Goal: Information Seeking & Learning: Learn about a topic

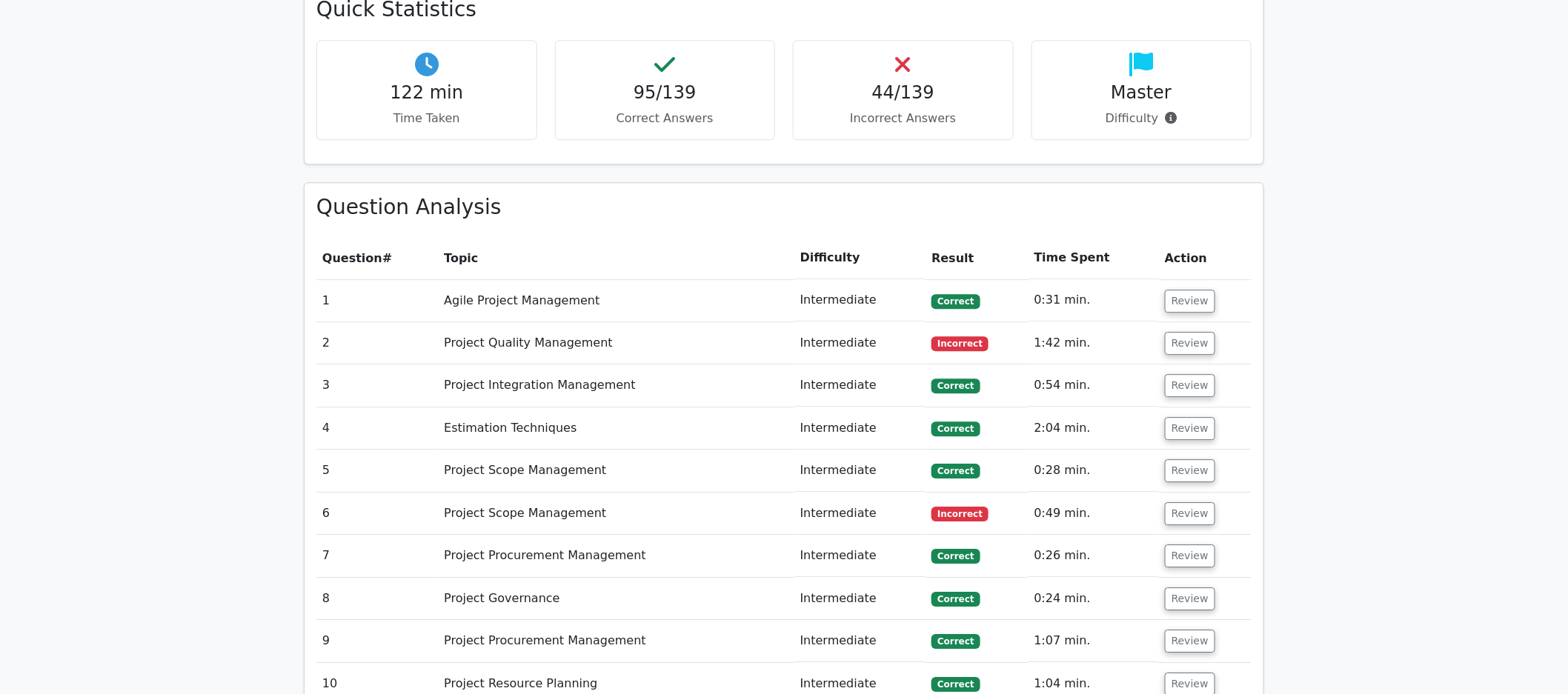
scroll to position [1605, 0]
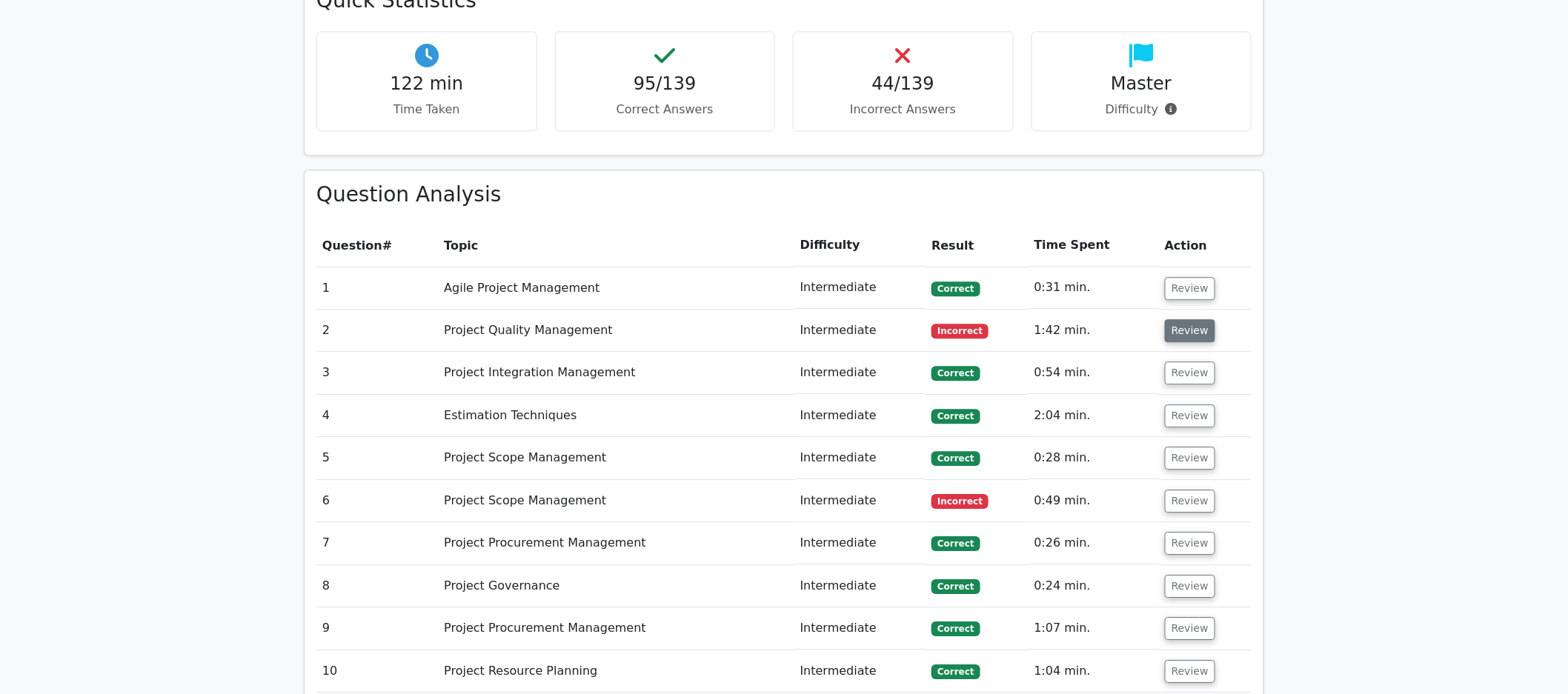
click at [1070, 327] on button "Review" at bounding box center [1190, 330] width 51 height 23
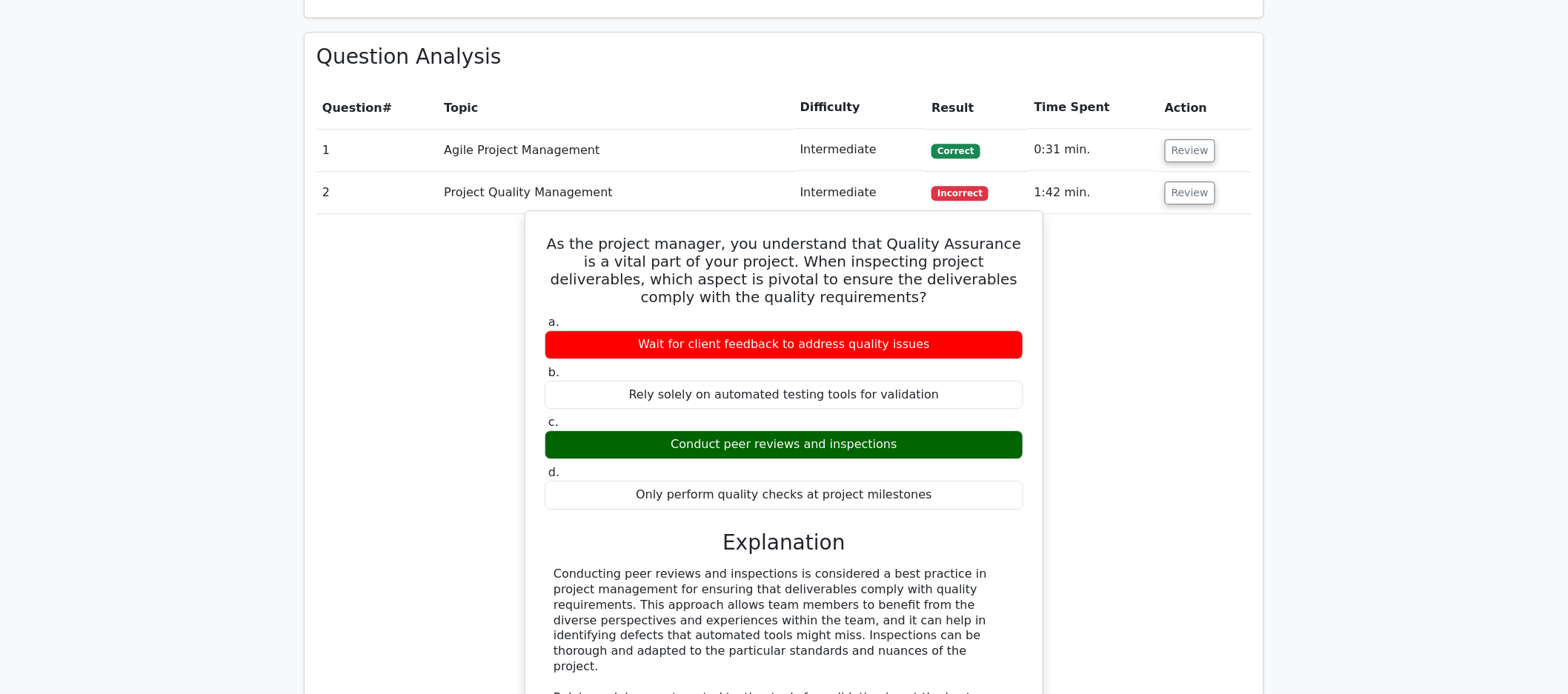
scroll to position [1753, 0]
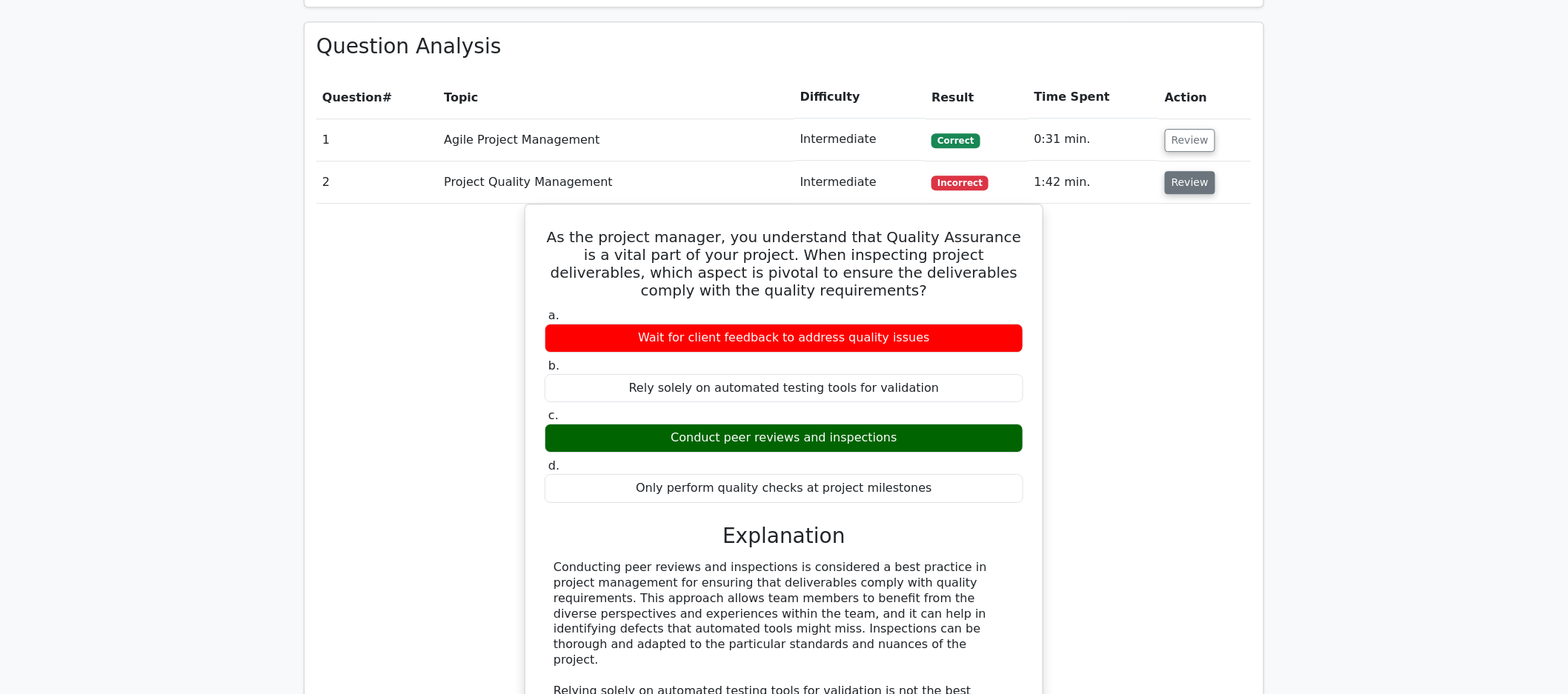
click at [1070, 193] on button "Review" at bounding box center [1190, 183] width 51 height 23
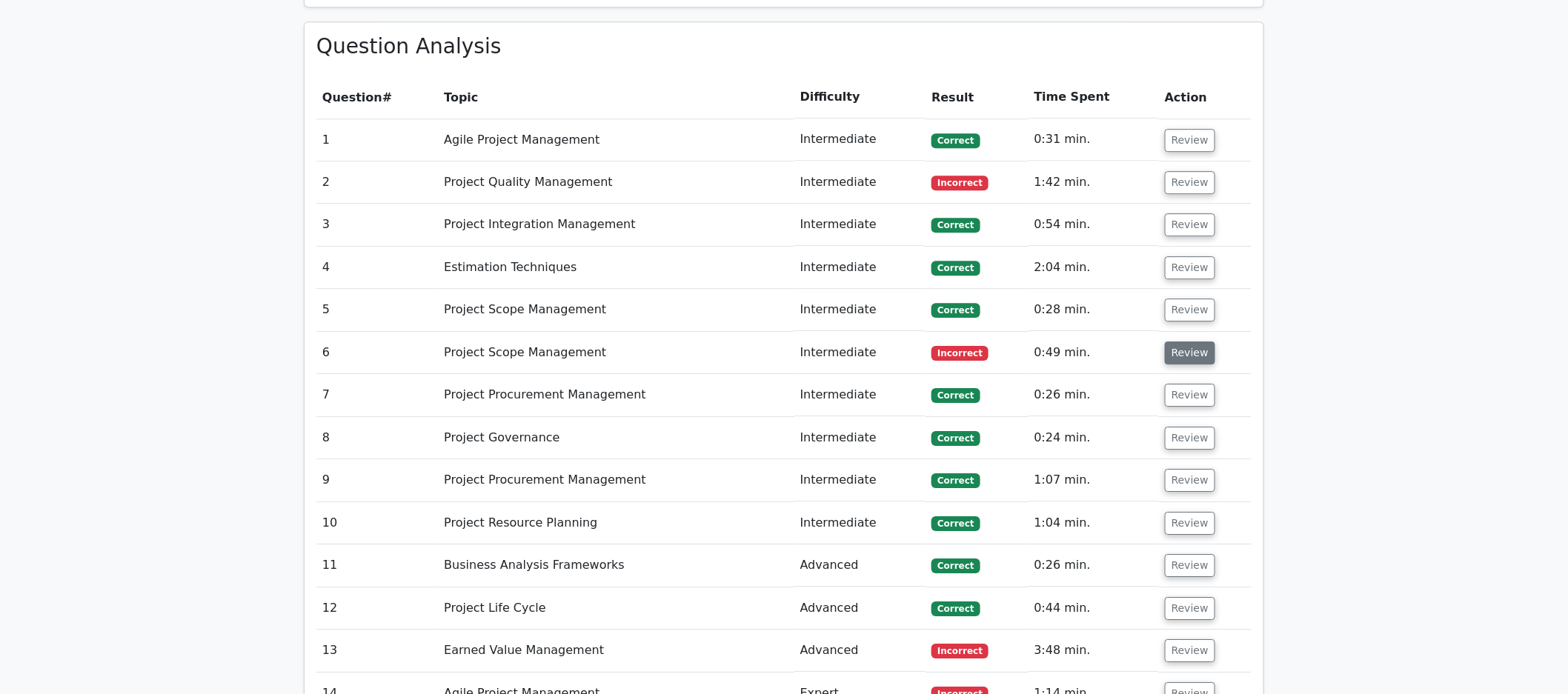
click at [1070, 351] on button "Review" at bounding box center [1190, 353] width 51 height 23
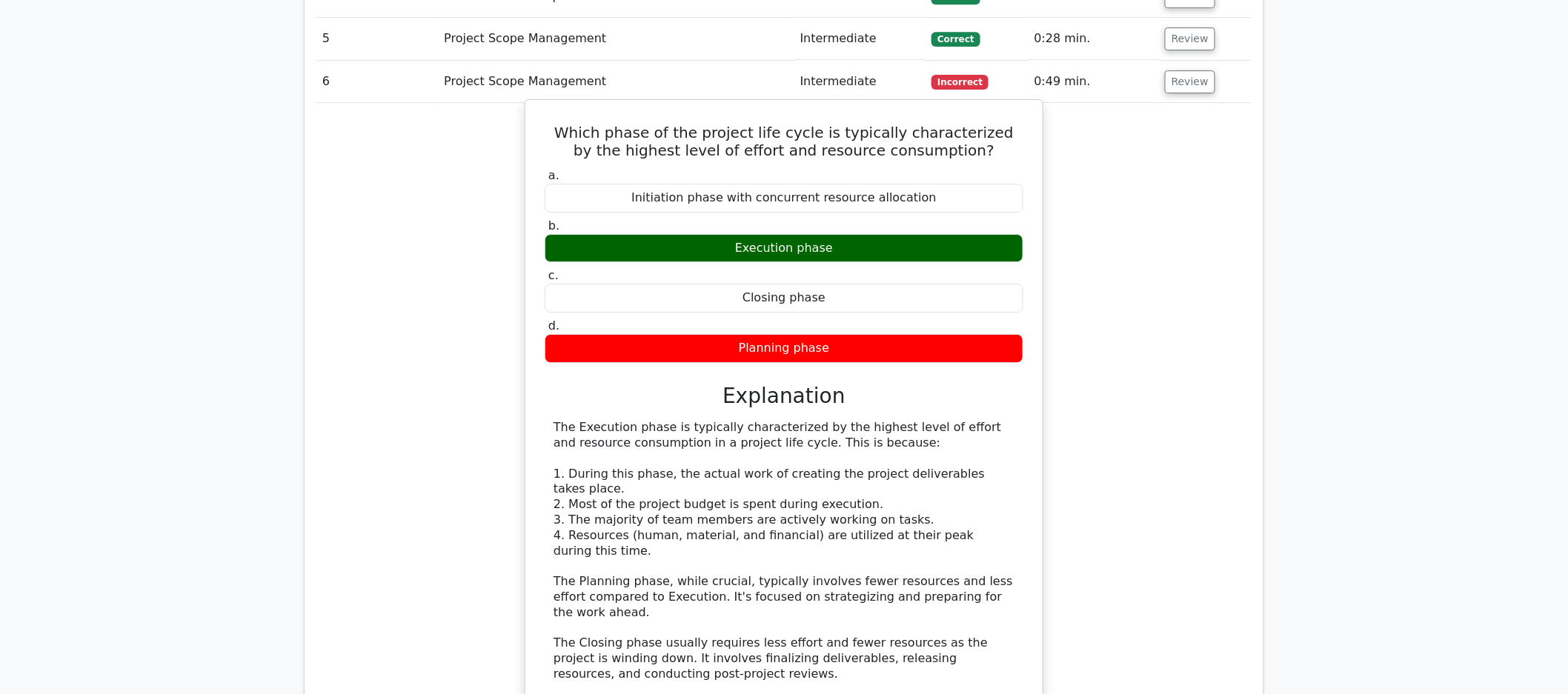
scroll to position [2015, 0]
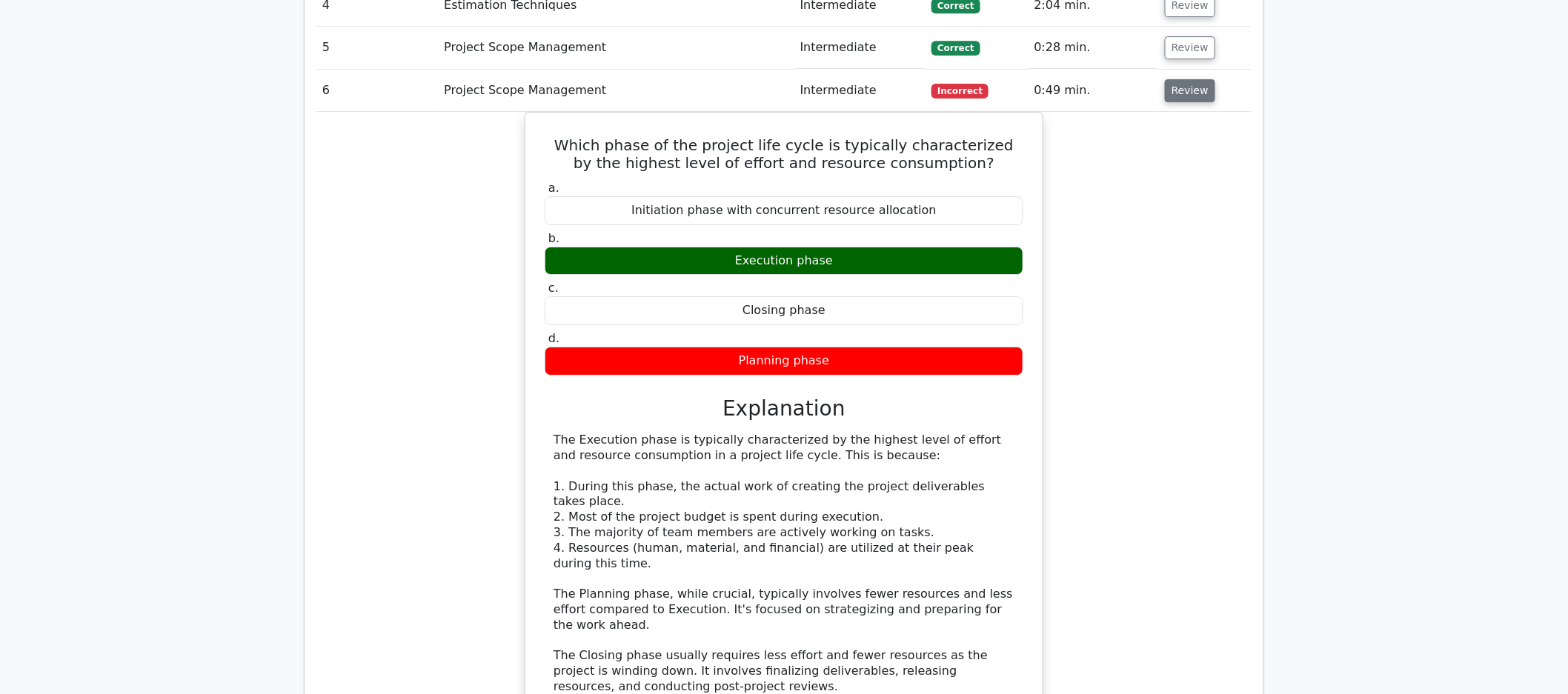
click at [1070, 91] on button "Review" at bounding box center [1190, 90] width 51 height 23
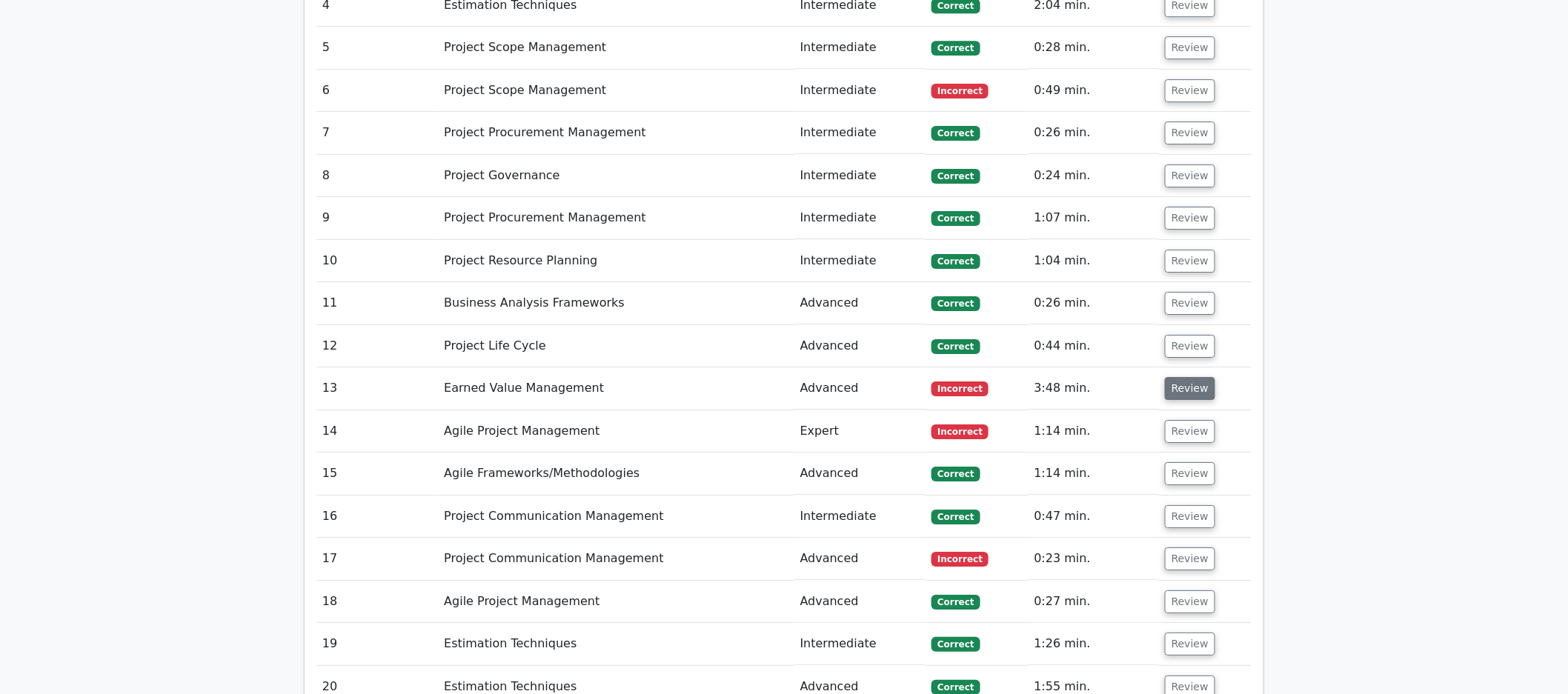
click at [1070, 389] on button "Review" at bounding box center [1190, 388] width 51 height 23
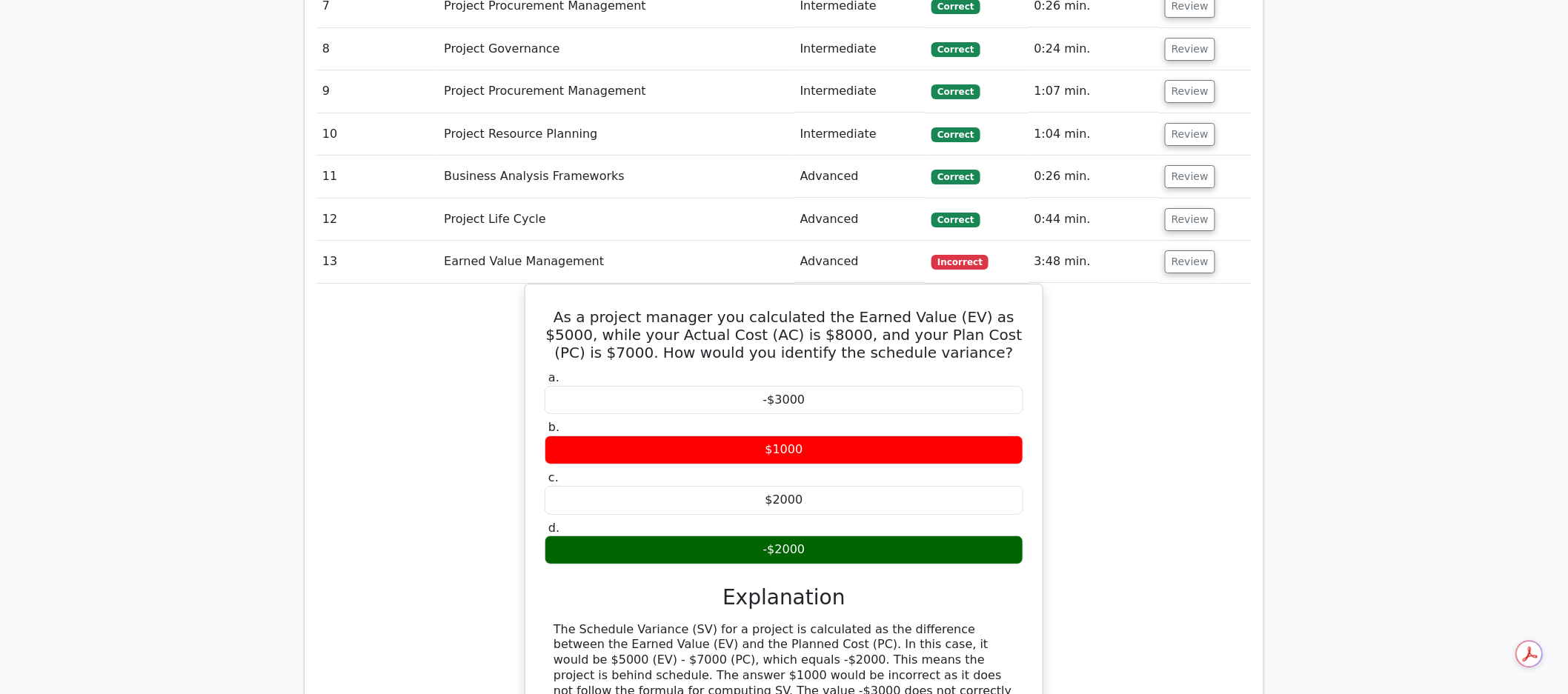
scroll to position [2156, 0]
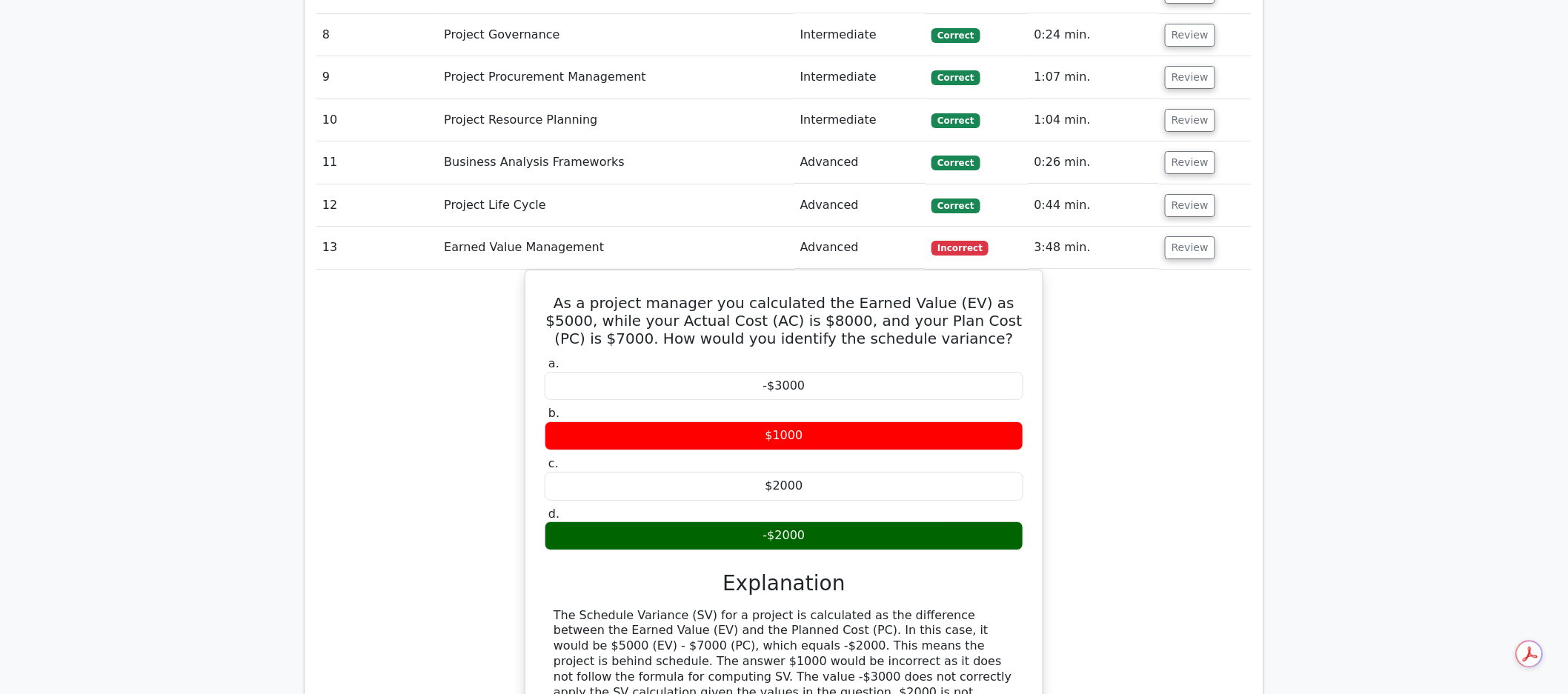
click at [1070, 424] on div "As a project manager you calculated the Earned Value (EV) as $5000, while your …" at bounding box center [784, 548] width 935 height 556
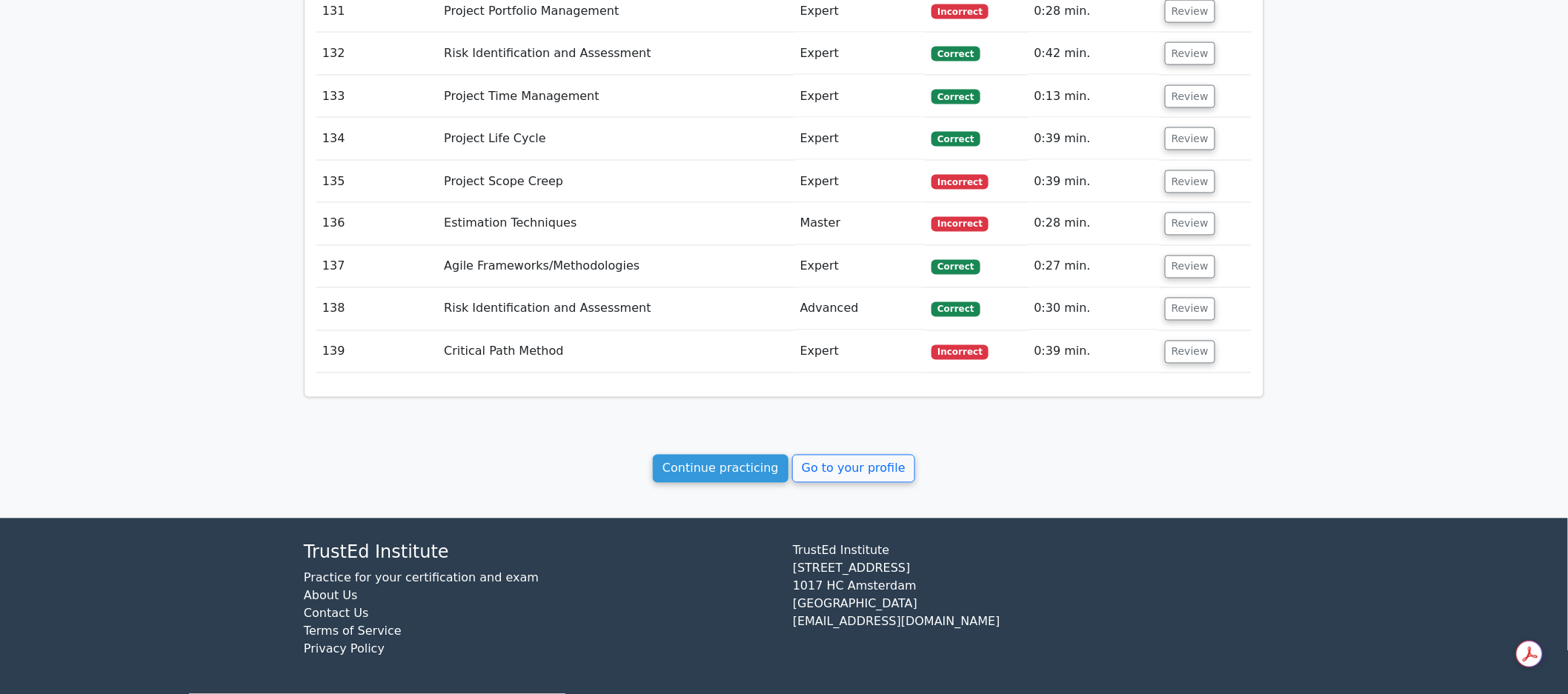
scroll to position [8020, 0]
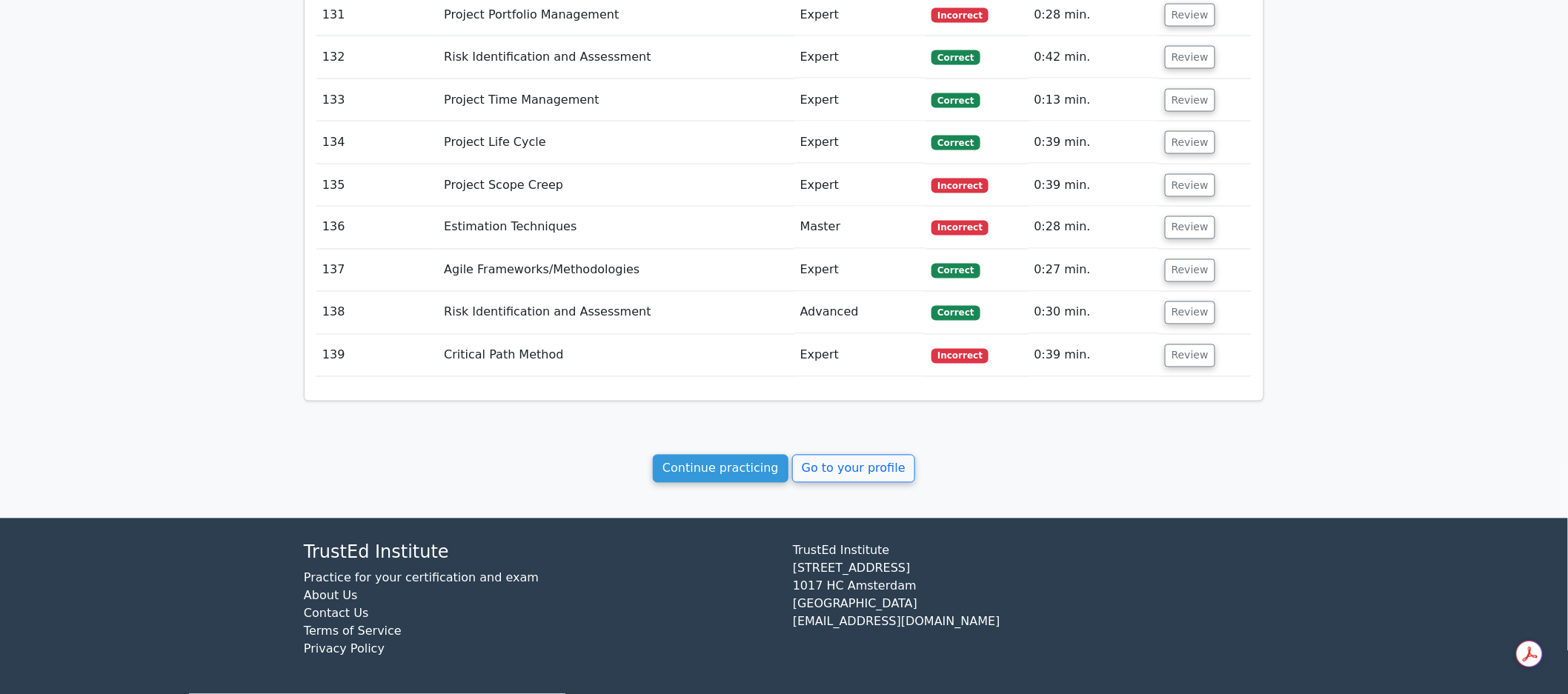
click at [1070, 541] on div "TrustEd Institute Practice for your certification and exam About Us Contact Us …" at bounding box center [784, 606] width 978 height 140
click at [734, 475] on link "Continue practicing" at bounding box center [721, 470] width 136 height 28
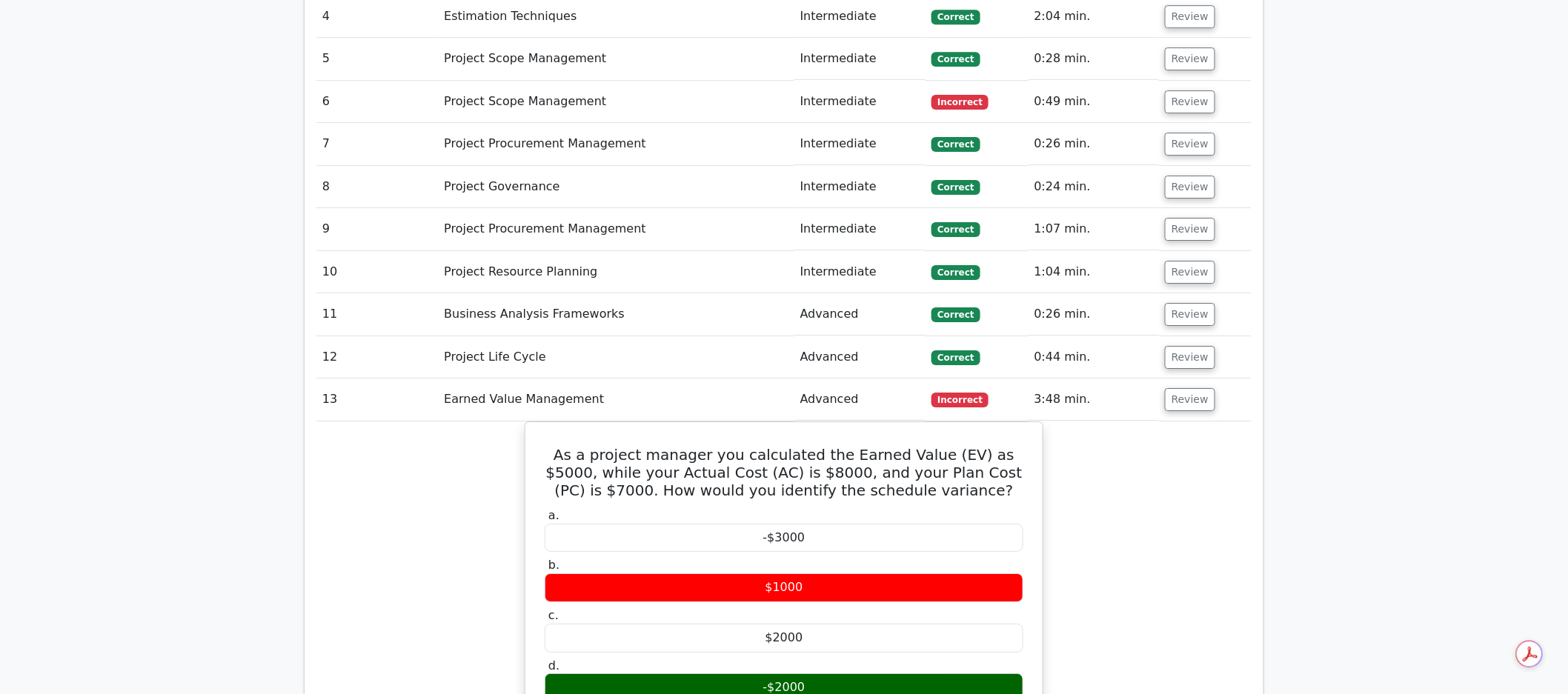
scroll to position [2008, 0]
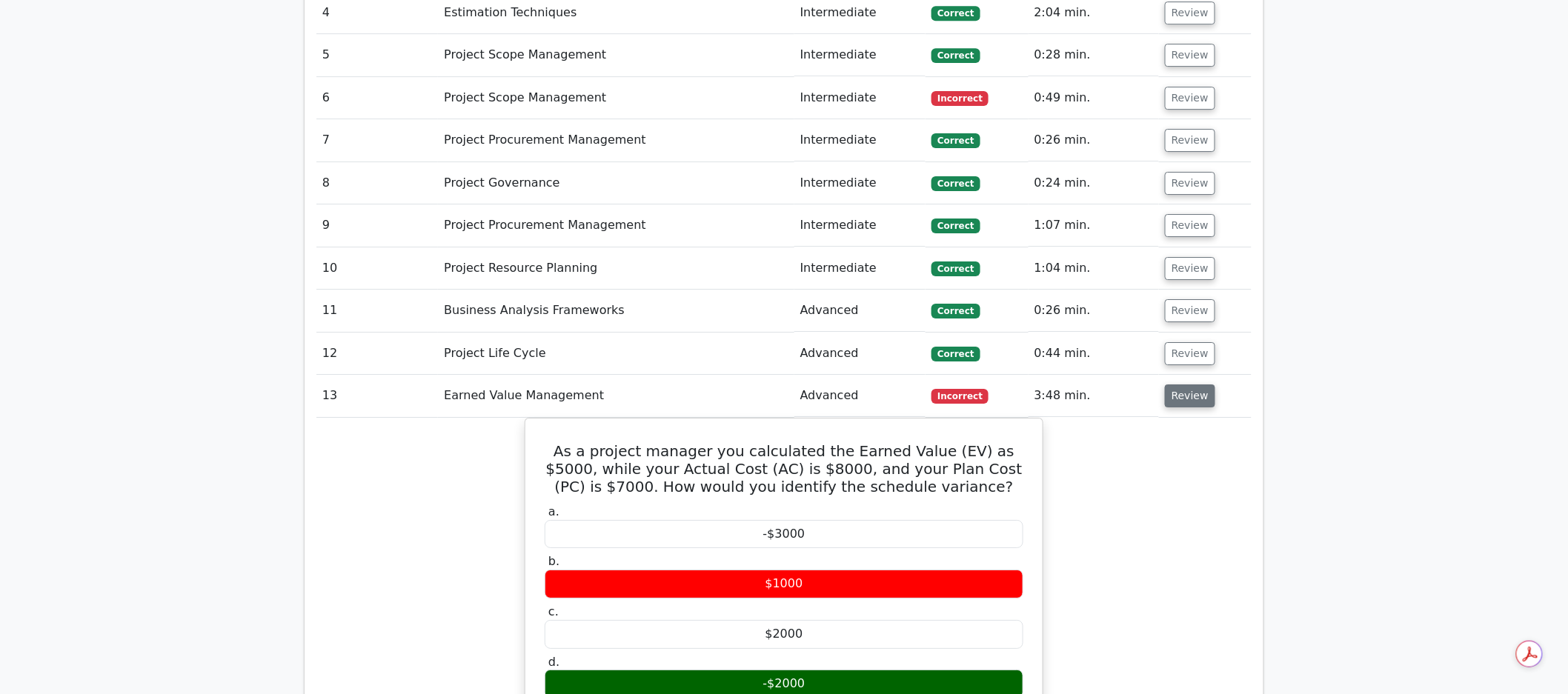
click at [1070, 397] on button "Review" at bounding box center [1190, 395] width 51 height 23
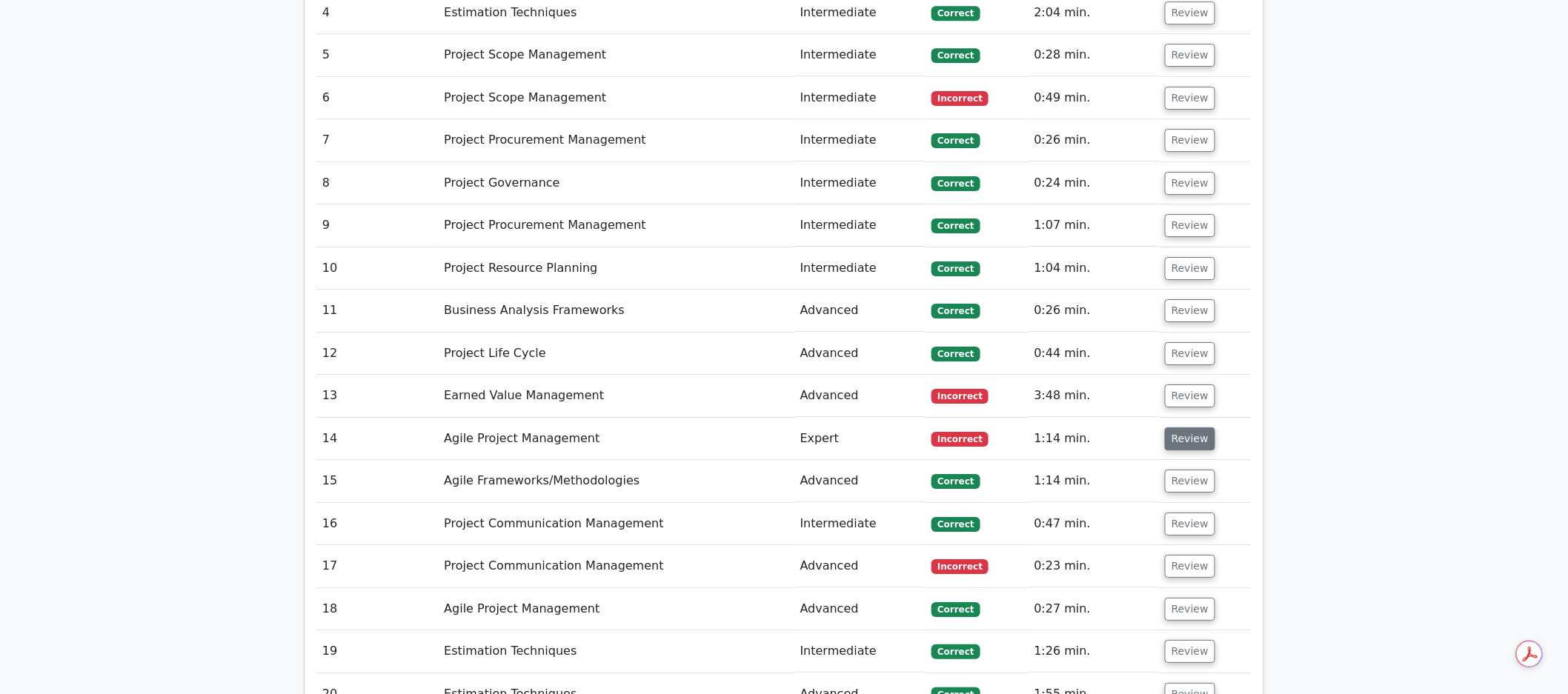
click at [1070, 441] on button "Review" at bounding box center [1190, 439] width 51 height 23
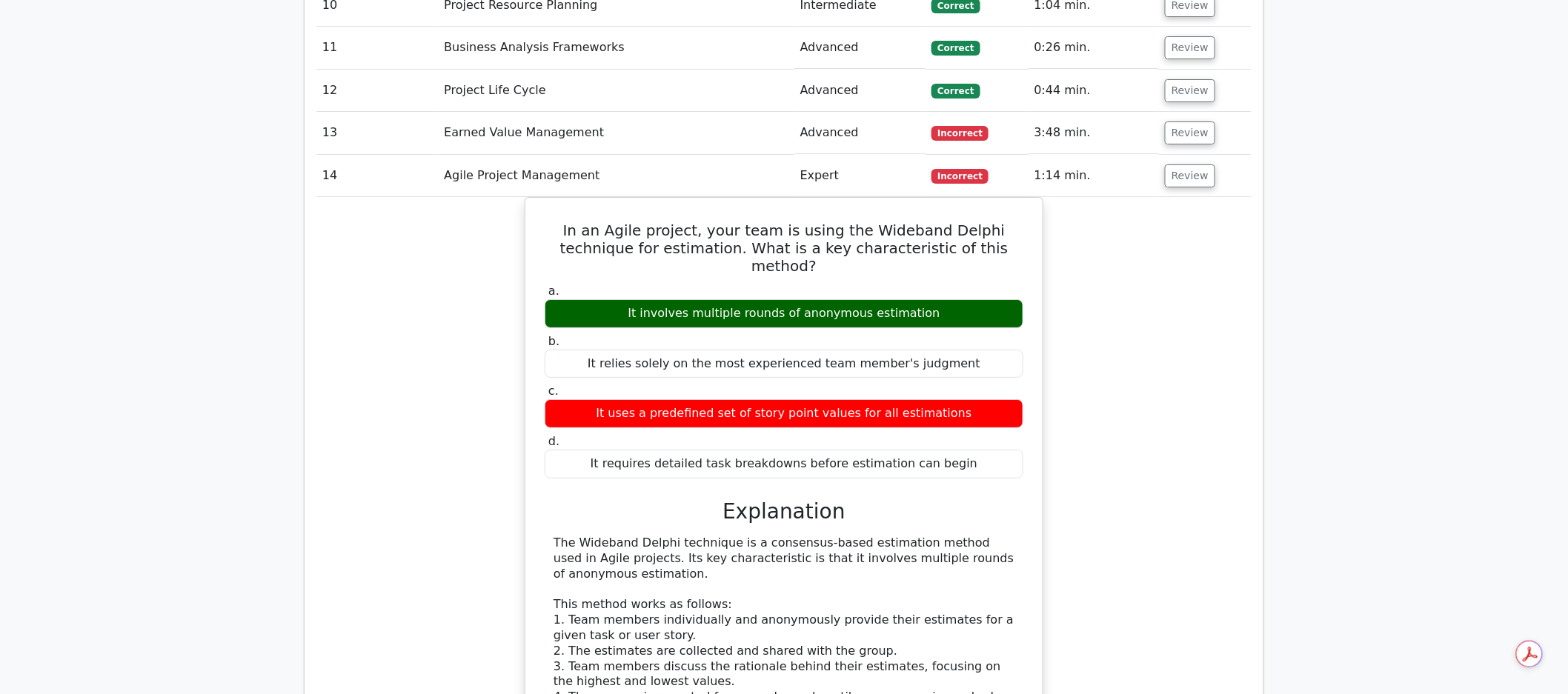
scroll to position [2275, 0]
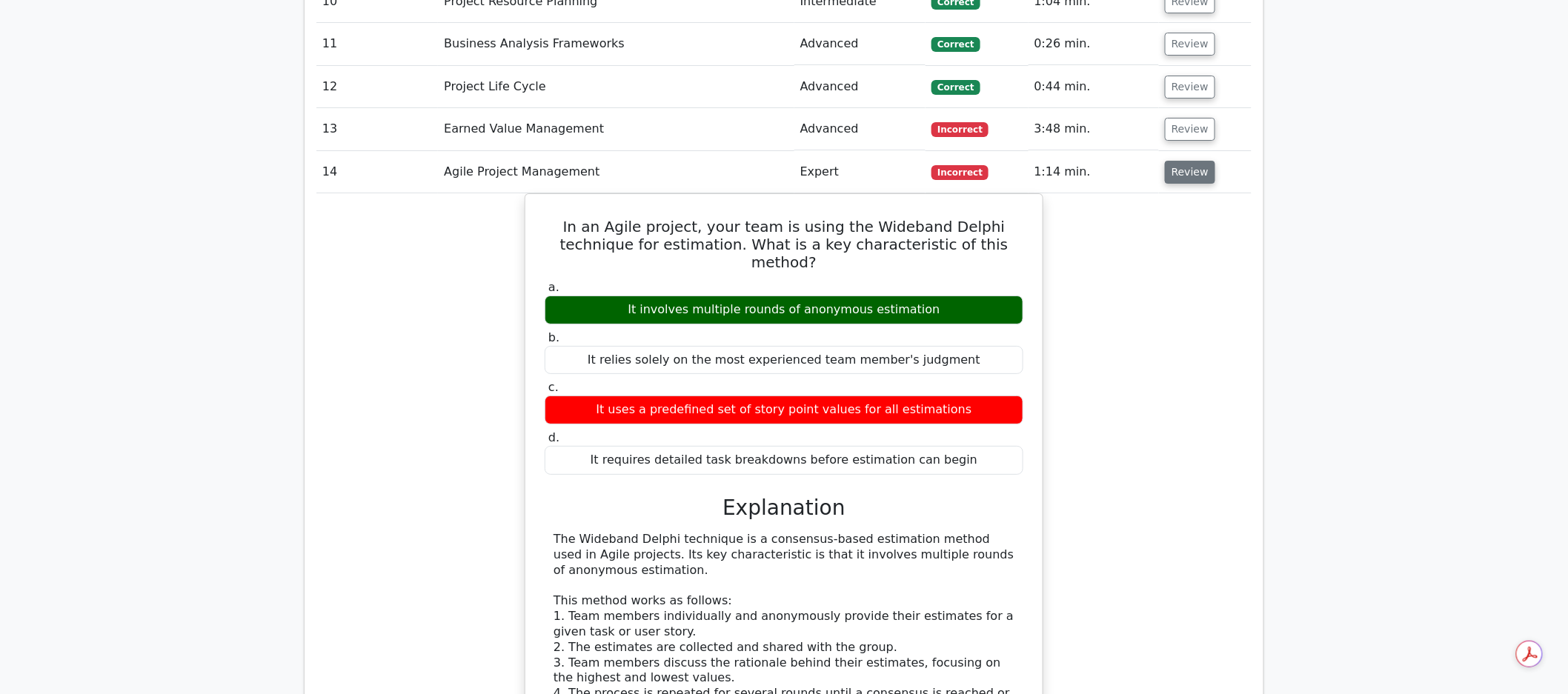
click at [1070, 181] on button "Review" at bounding box center [1190, 172] width 51 height 23
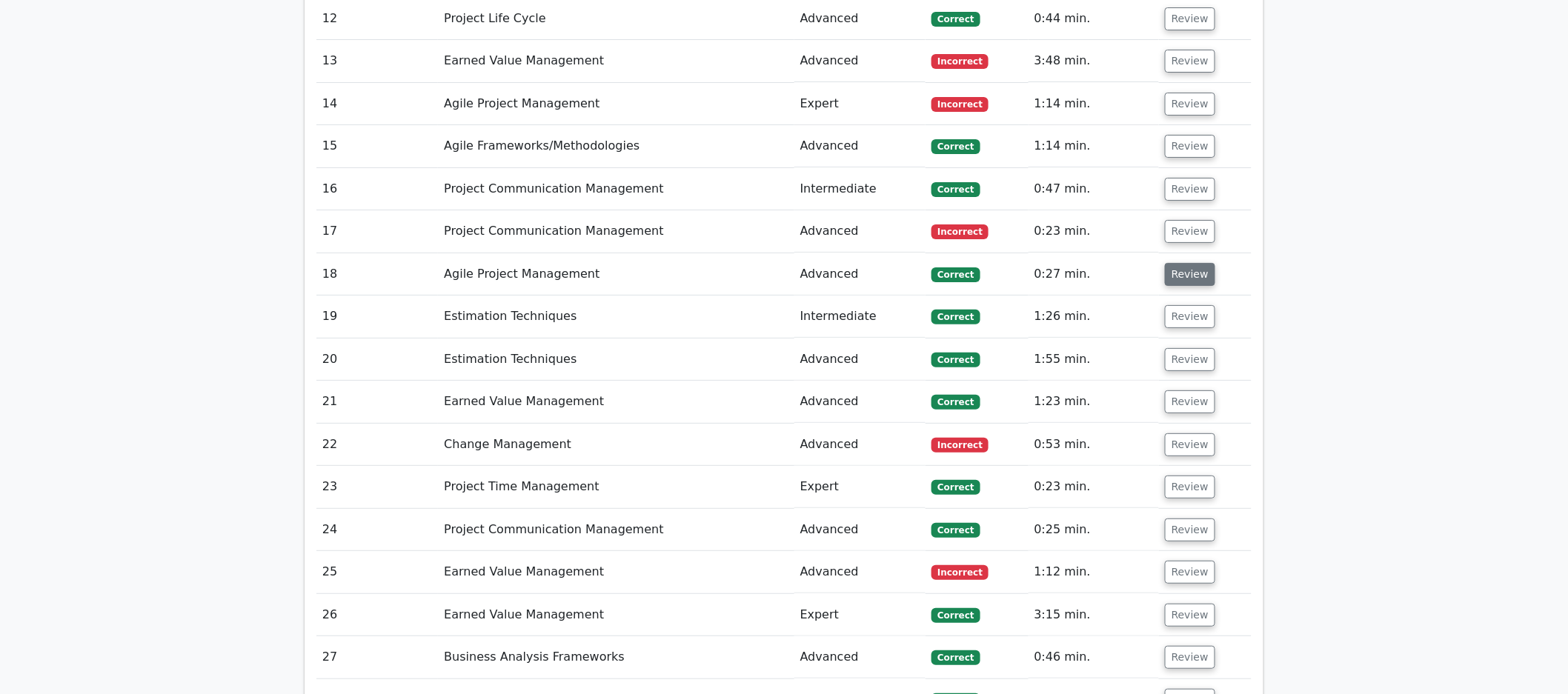
scroll to position [2368, 0]
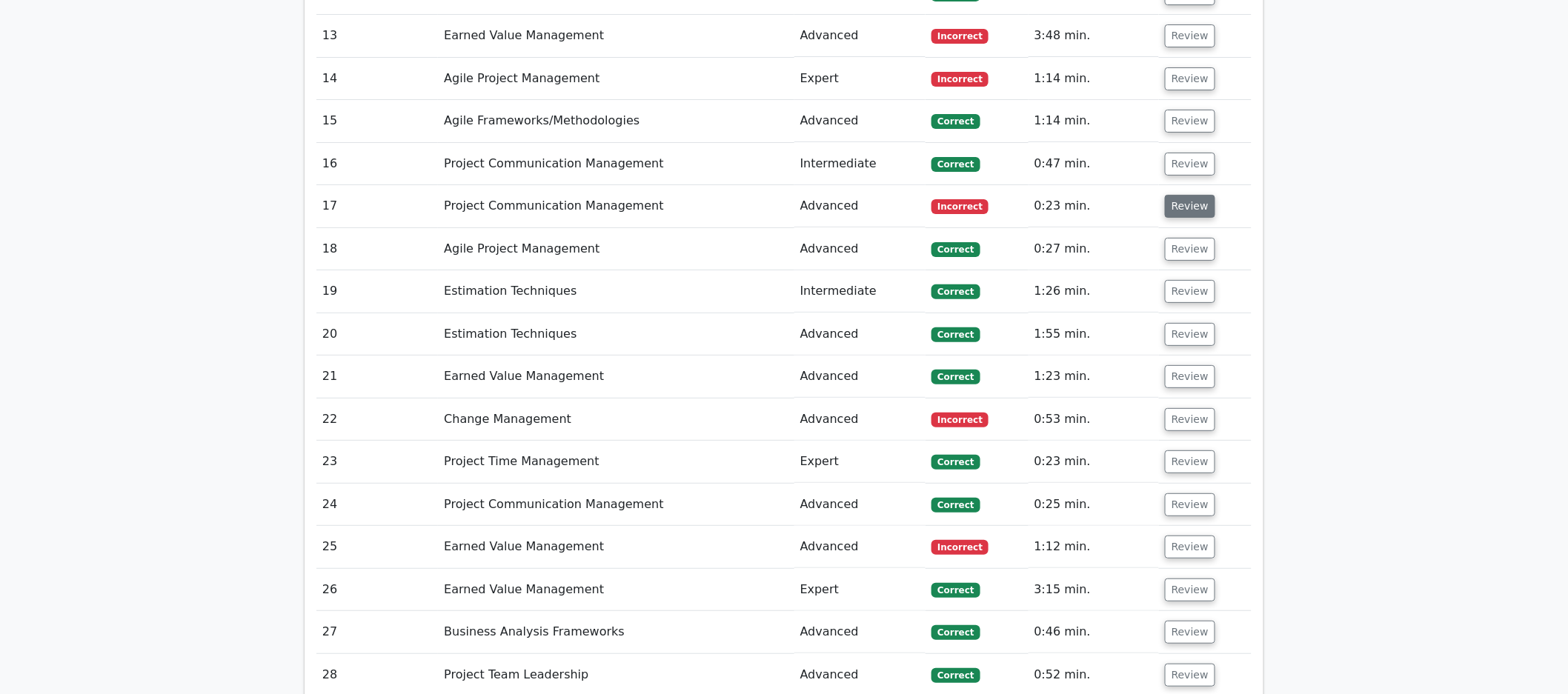
click at [1070, 209] on button "Review" at bounding box center [1190, 206] width 51 height 23
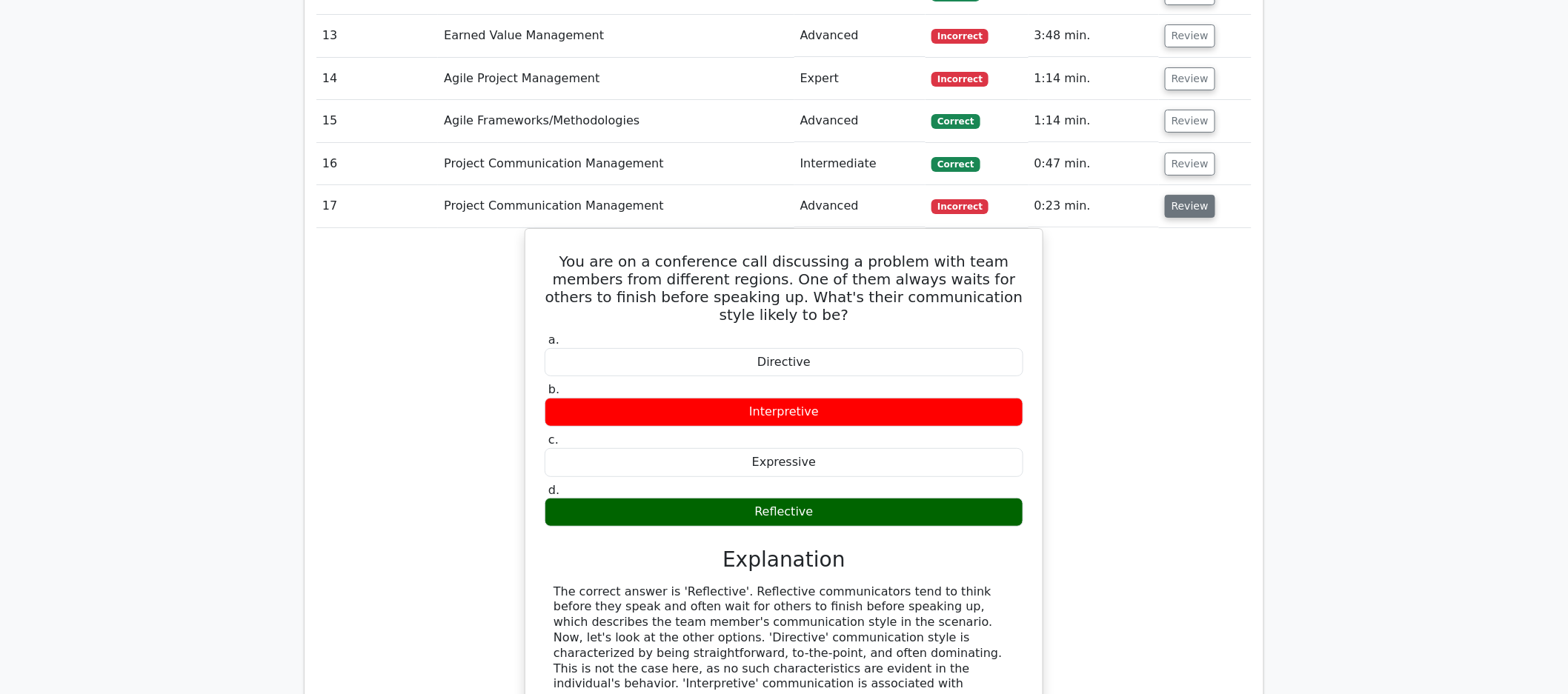
click at [1070, 206] on button "Review" at bounding box center [1190, 206] width 51 height 23
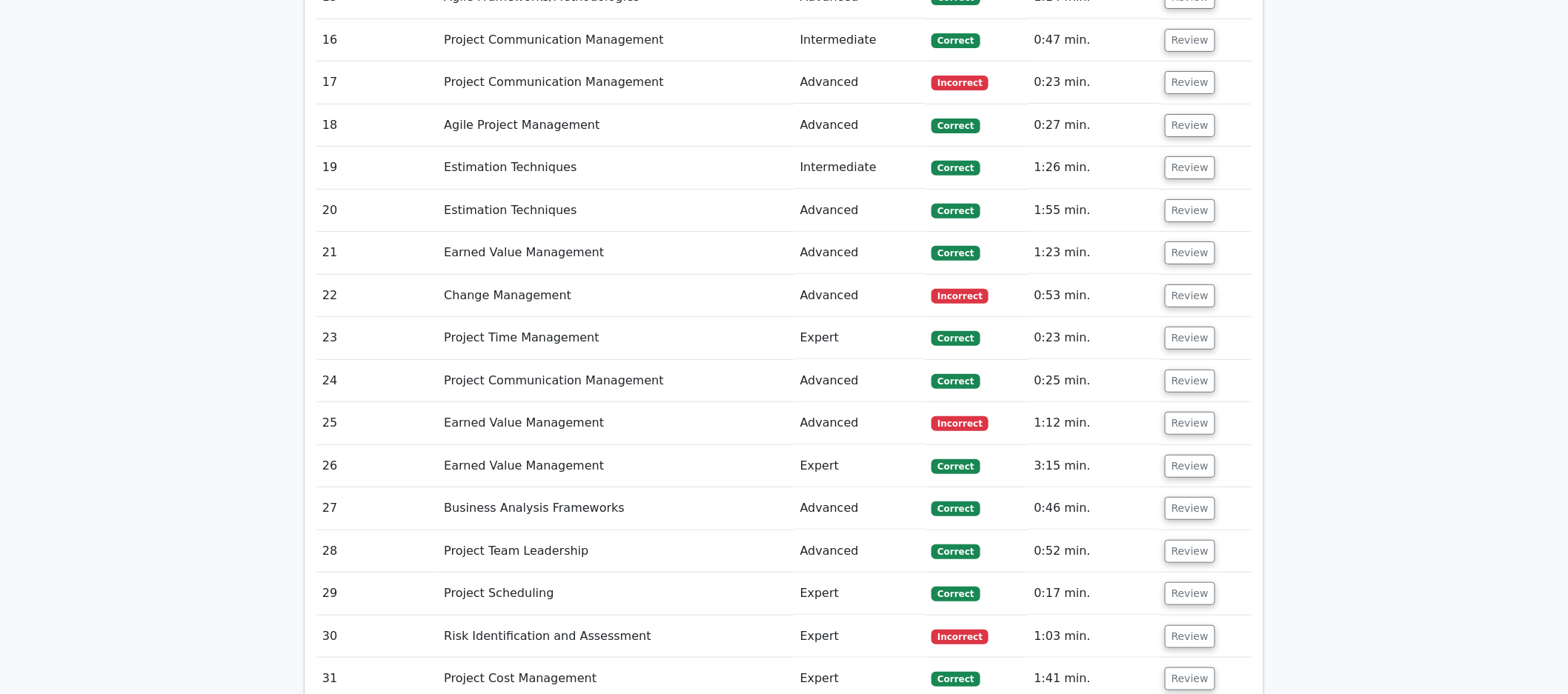
scroll to position [2495, 0]
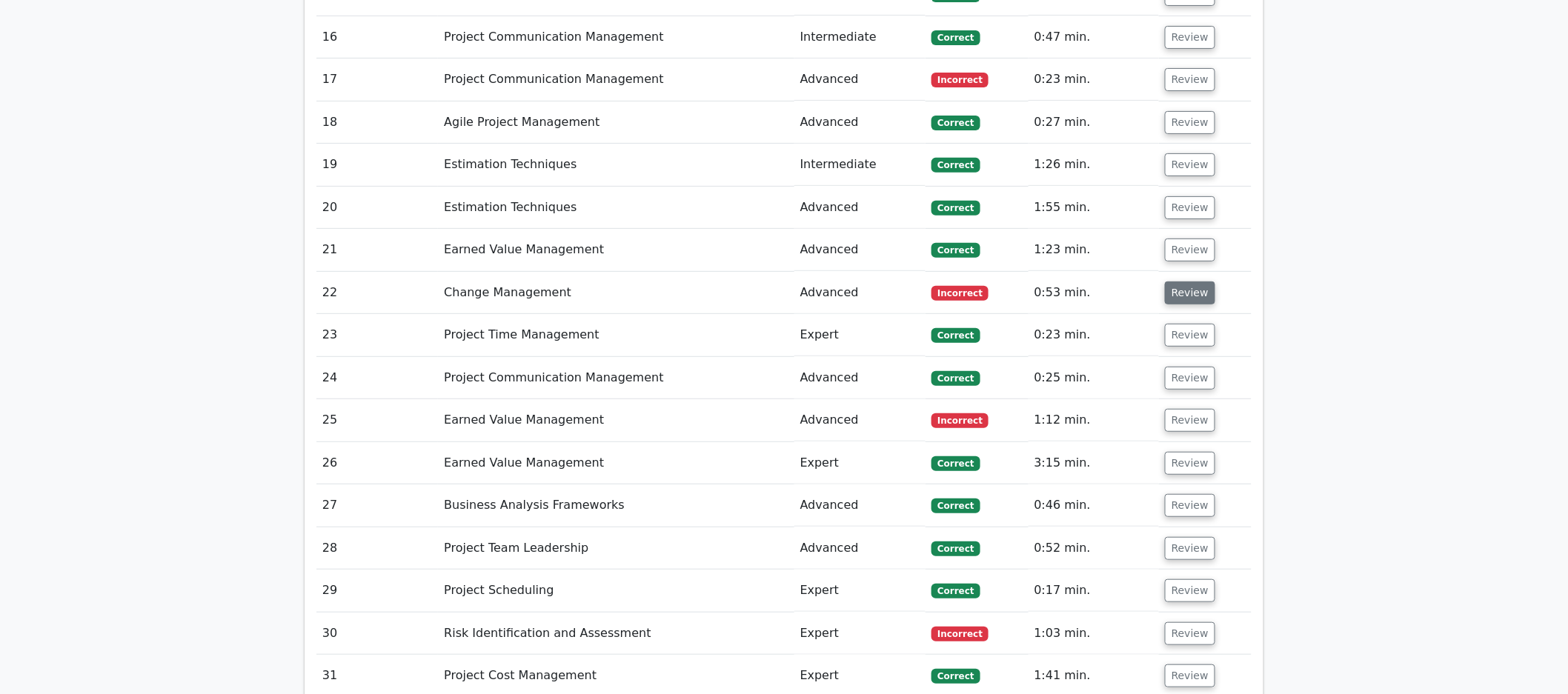
click at [1070, 294] on button "Review" at bounding box center [1190, 292] width 51 height 23
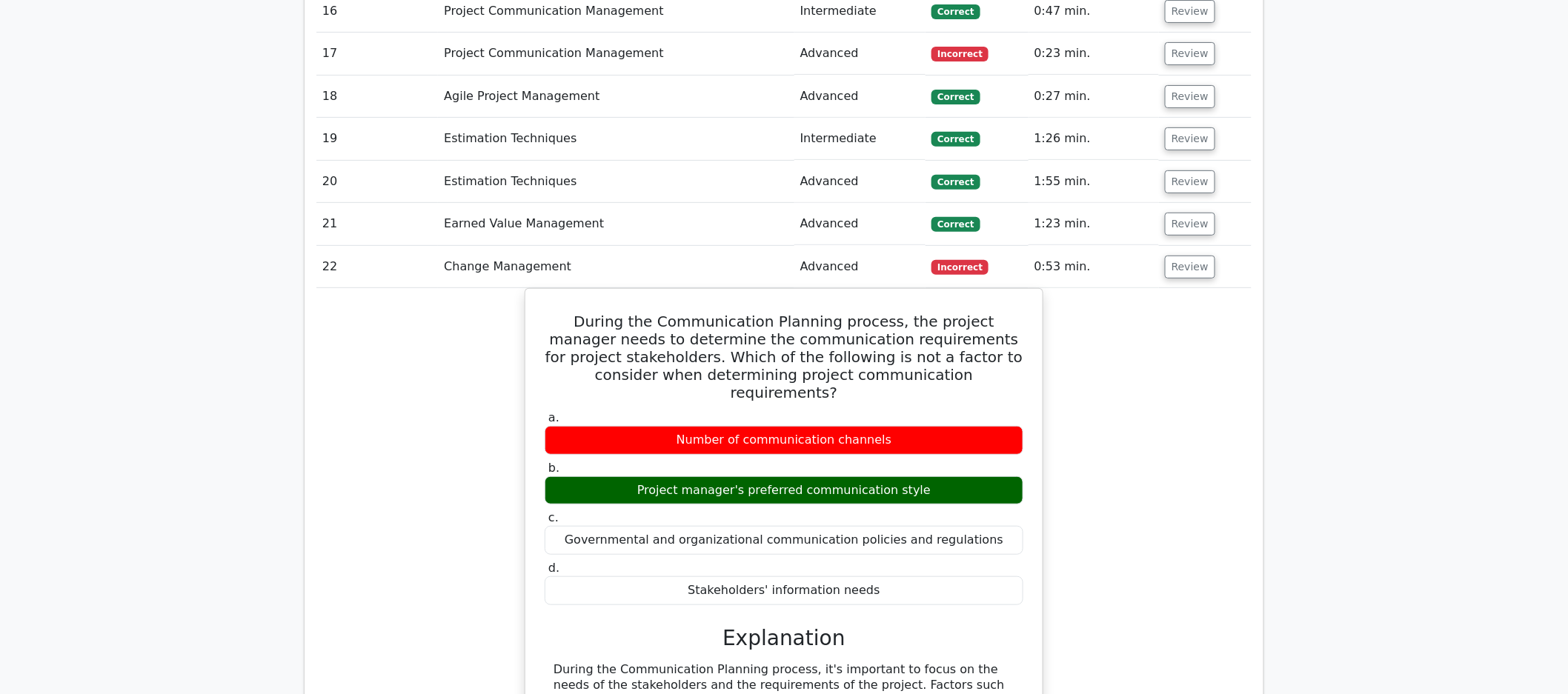
scroll to position [2523, 0]
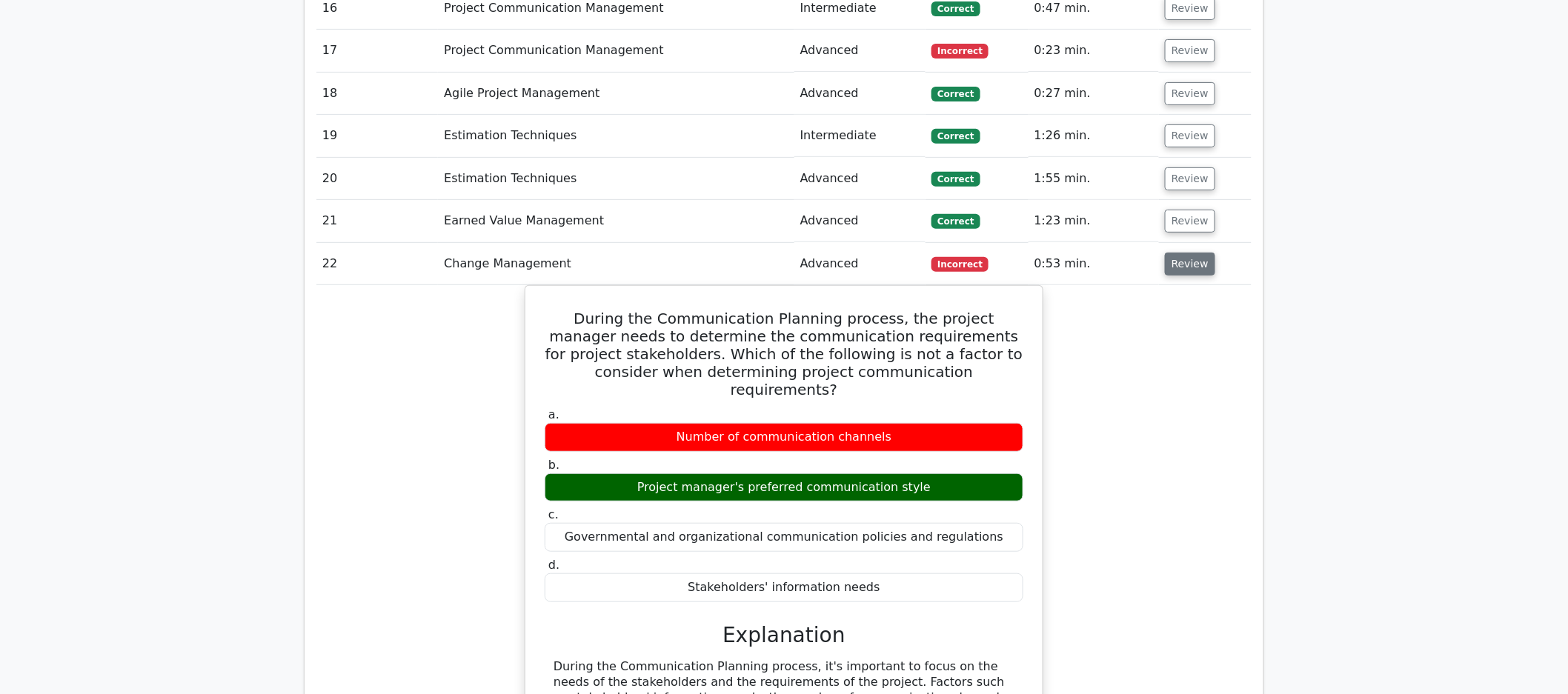
click at [1070, 266] on button "Review" at bounding box center [1190, 264] width 51 height 23
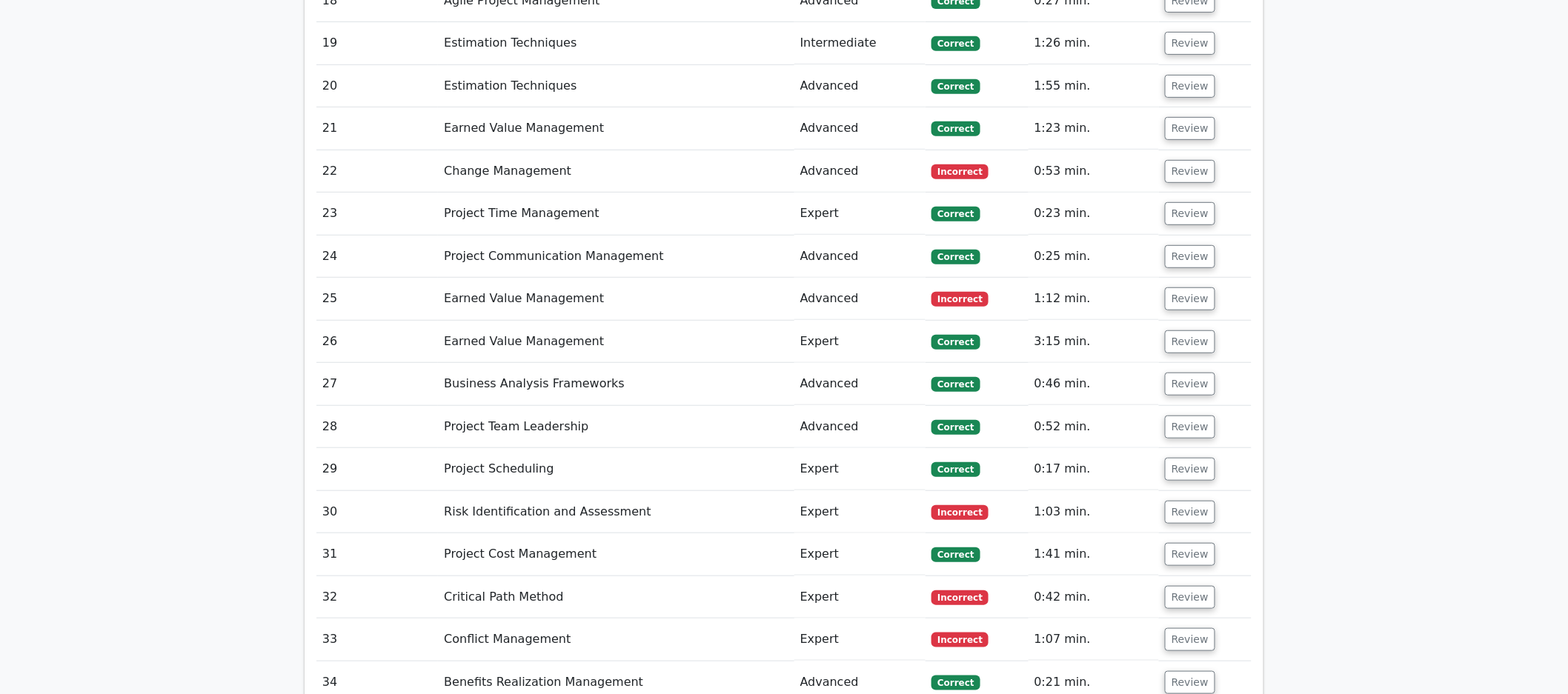
scroll to position [2627, 0]
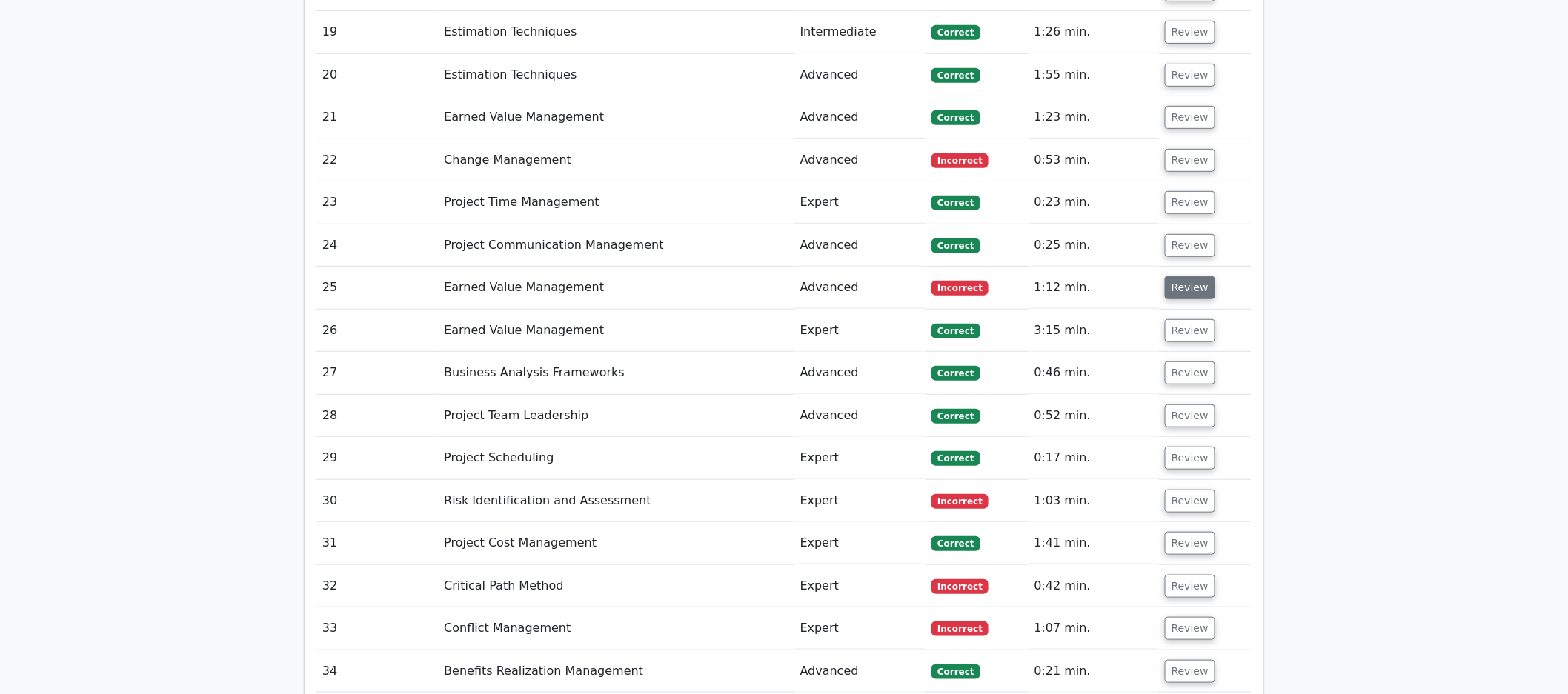
click at [1070, 289] on button "Review" at bounding box center [1190, 288] width 51 height 23
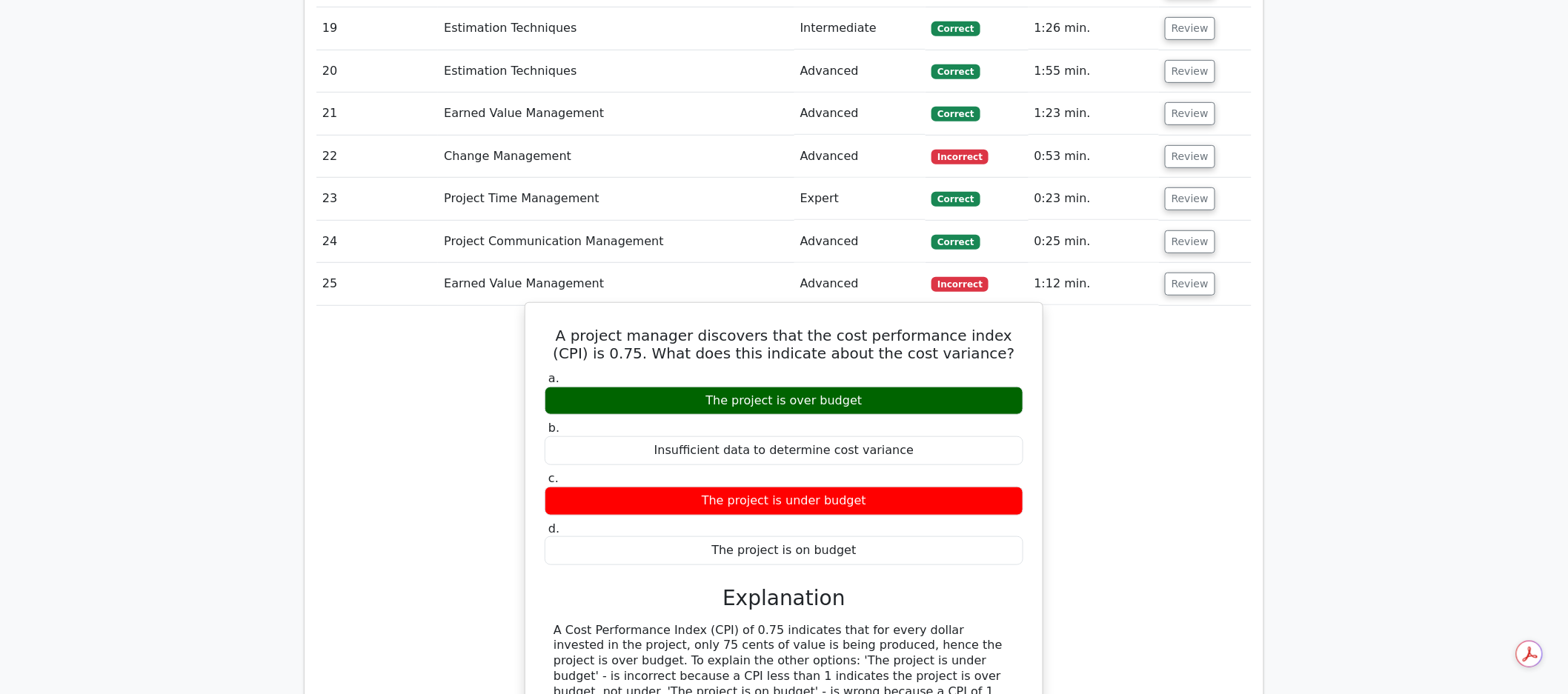
scroll to position [2634, 0]
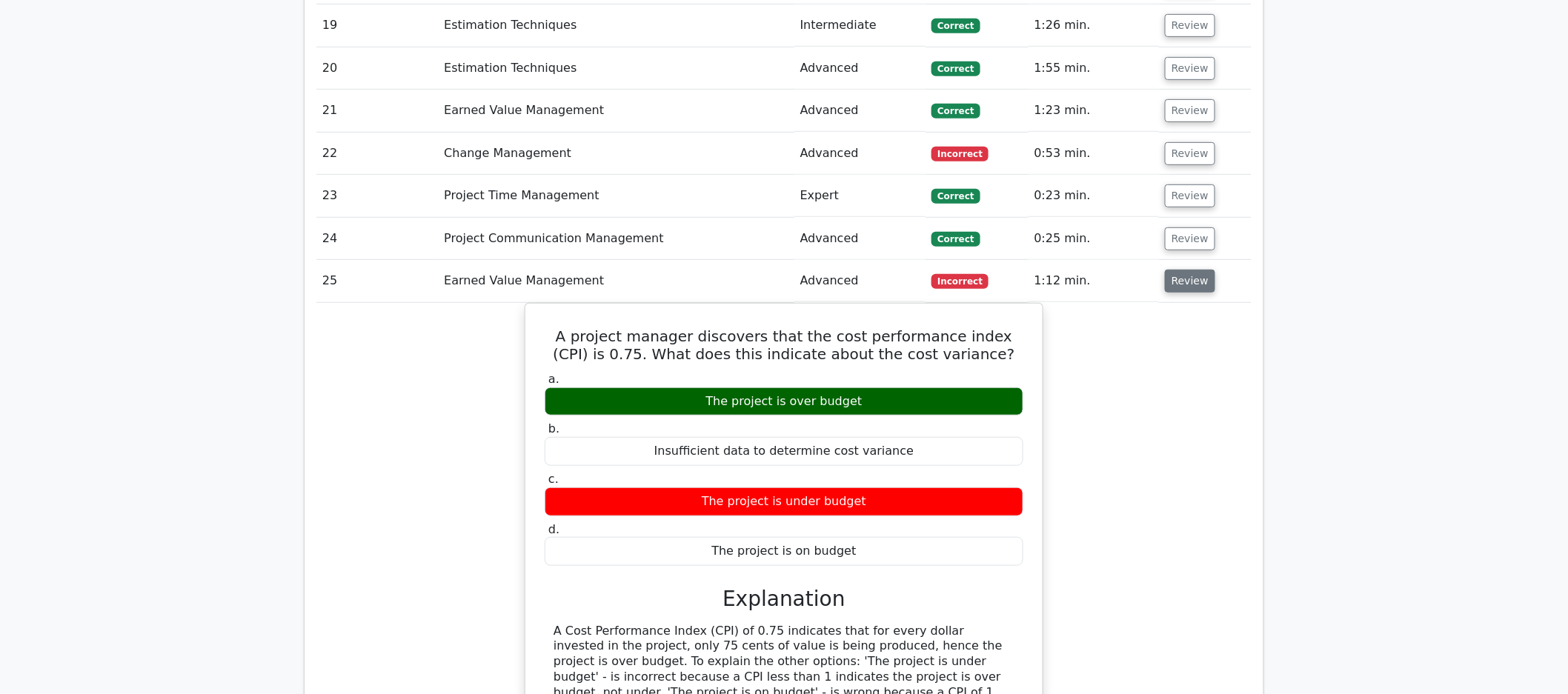
click at [1070, 289] on button "Review" at bounding box center [1190, 281] width 51 height 23
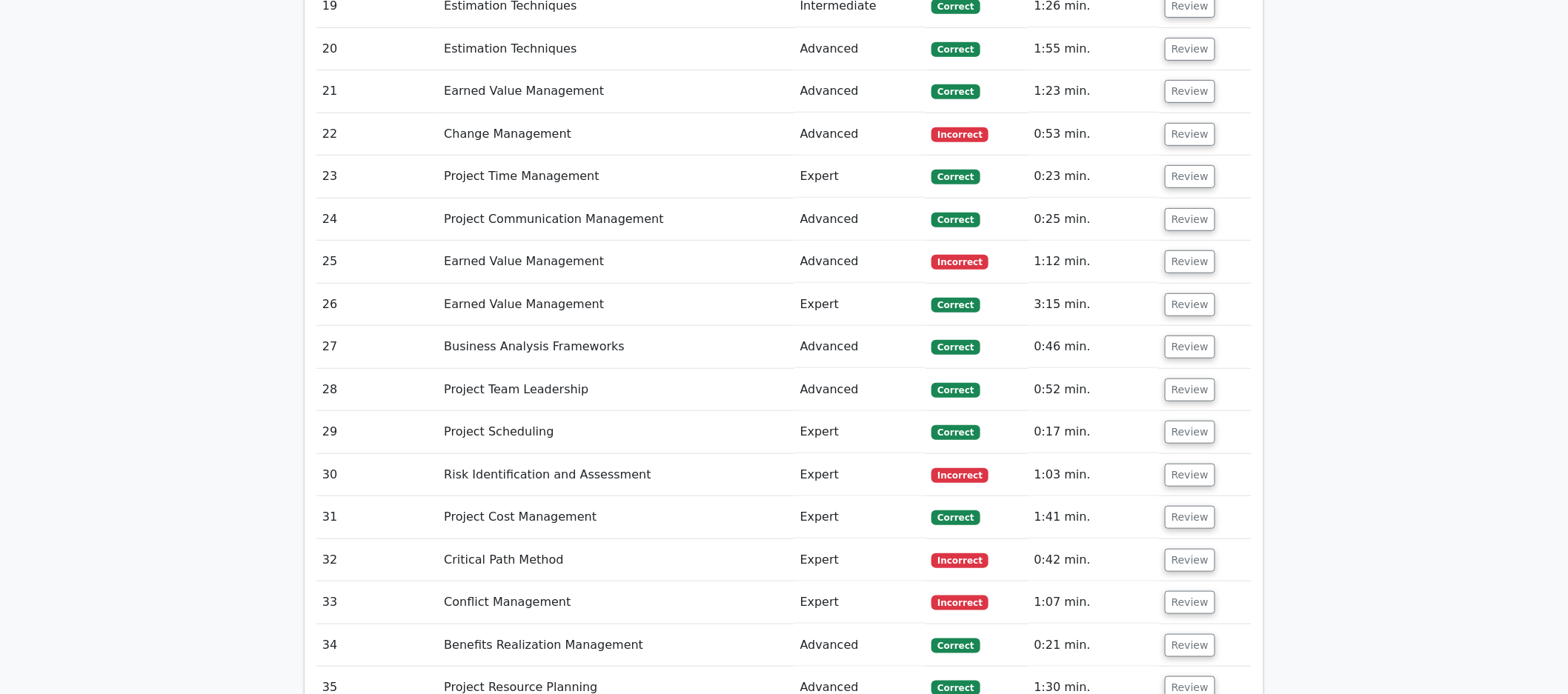
scroll to position [2657, 0]
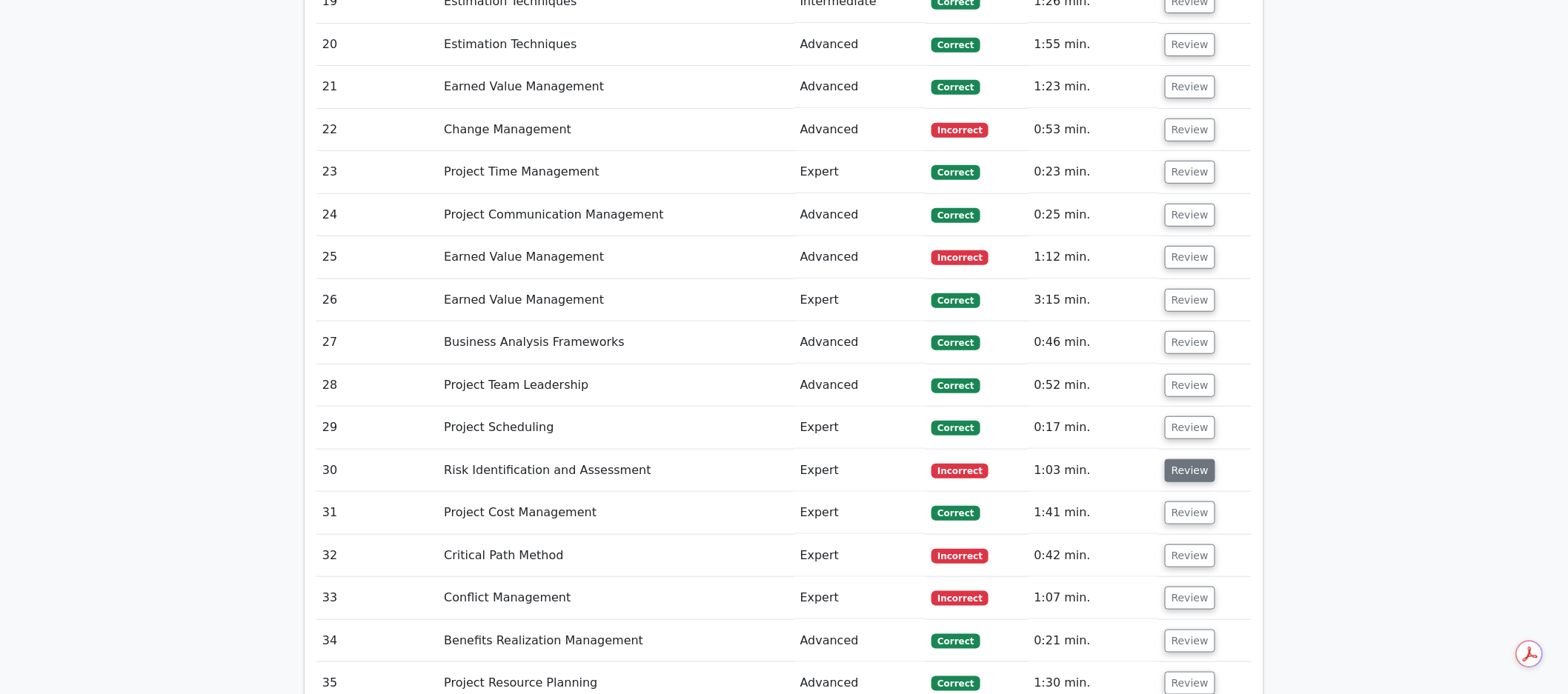
click at [1070, 473] on button "Review" at bounding box center [1190, 470] width 51 height 23
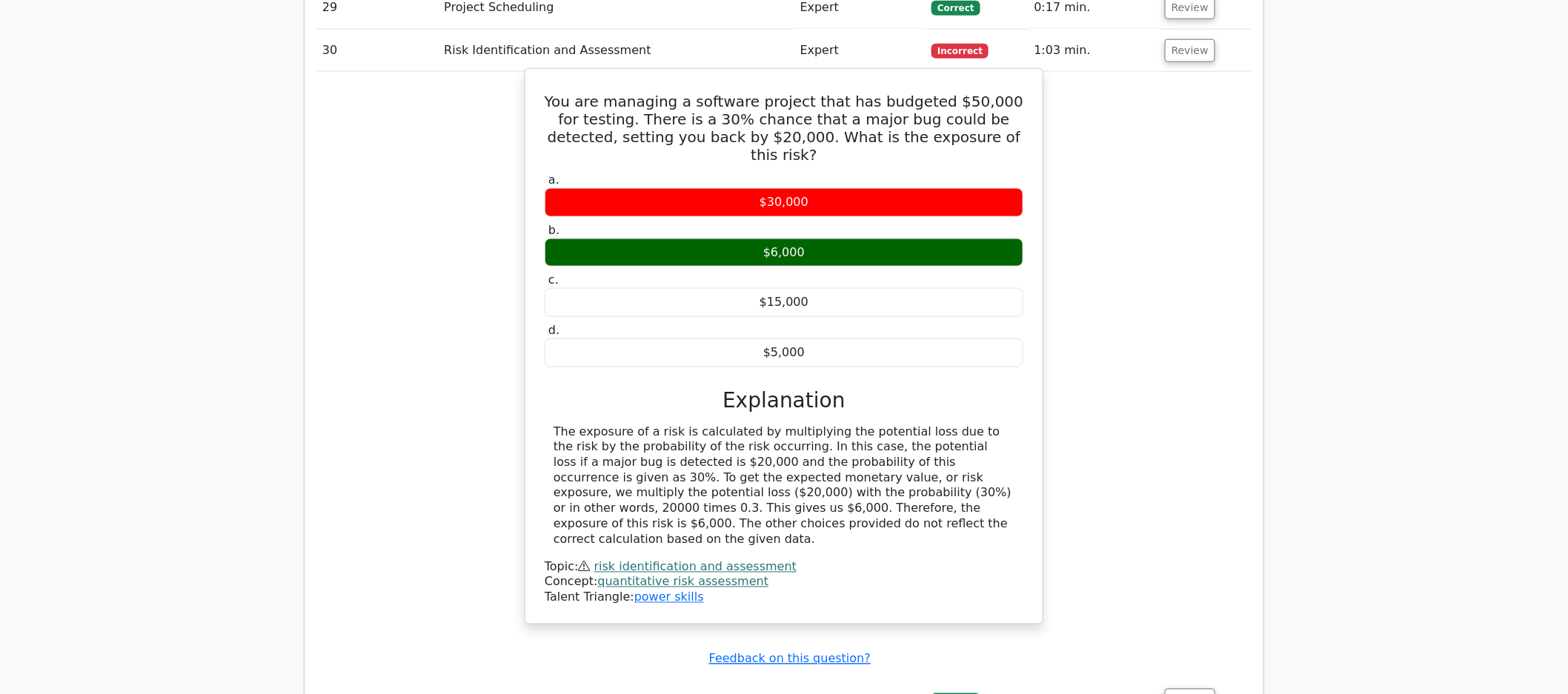
scroll to position [3104, 0]
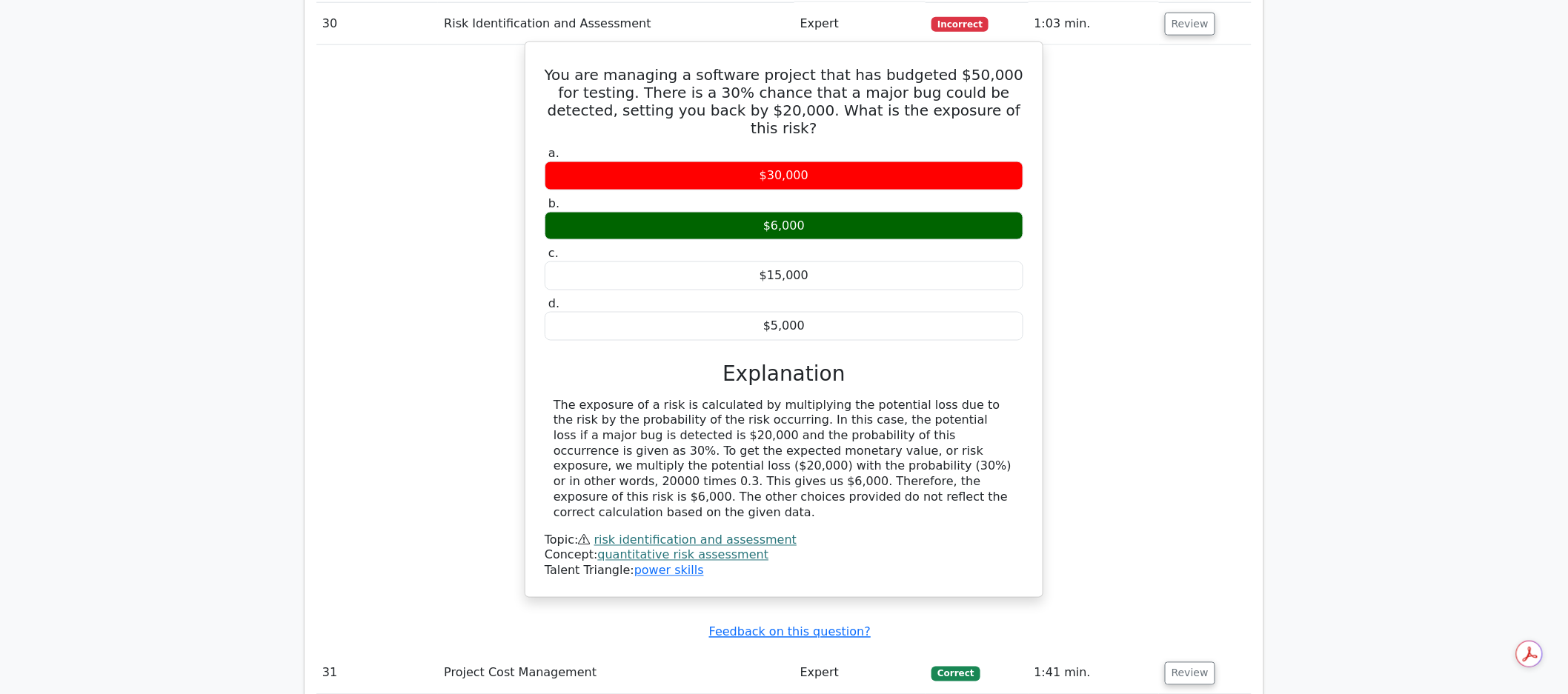
click at [824, 443] on div "The exposure of a risk is calculated by multiplying the potential loss due to t…" at bounding box center [784, 459] width 461 height 123
click at [758, 534] on link "risk identification and assessment" at bounding box center [696, 541] width 202 height 14
click at [905, 468] on div "The exposure of a risk is calculated by multiplying the potential loss due to t…" at bounding box center [784, 459] width 461 height 123
click at [739, 549] on link "quantitative risk assessment" at bounding box center [683, 556] width 172 height 14
click at [672, 564] on link "power skills" at bounding box center [669, 571] width 70 height 14
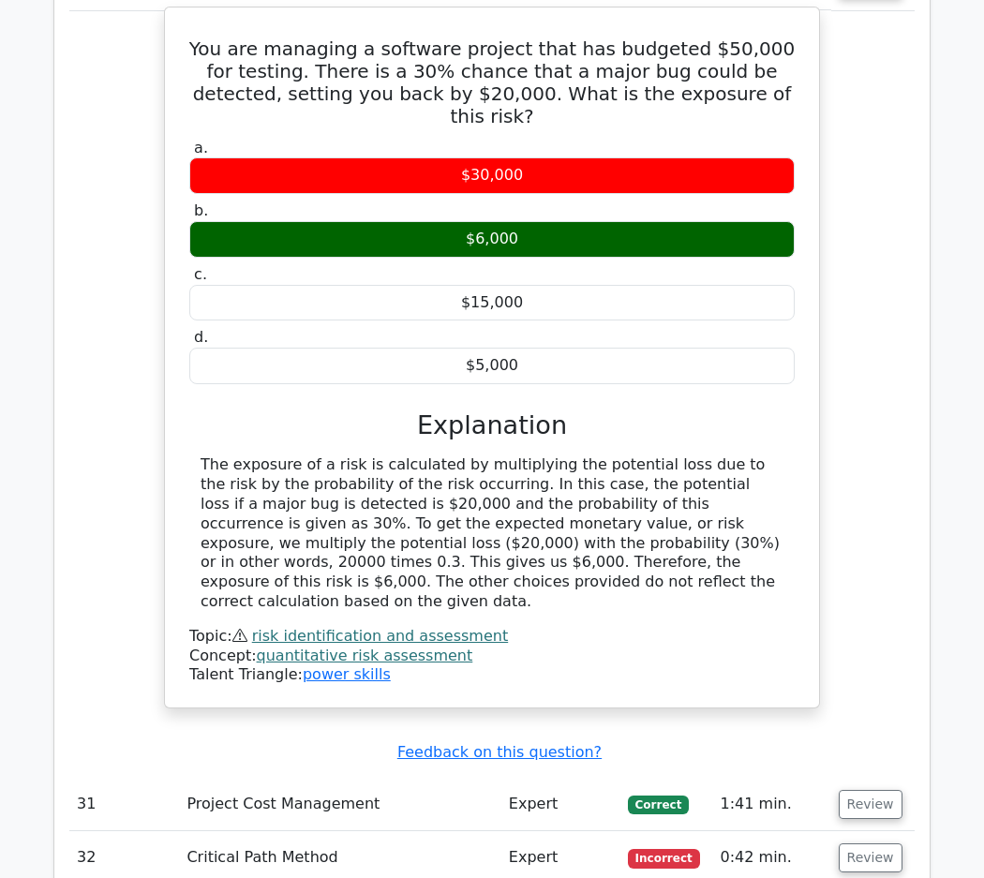
scroll to position [3865, 0]
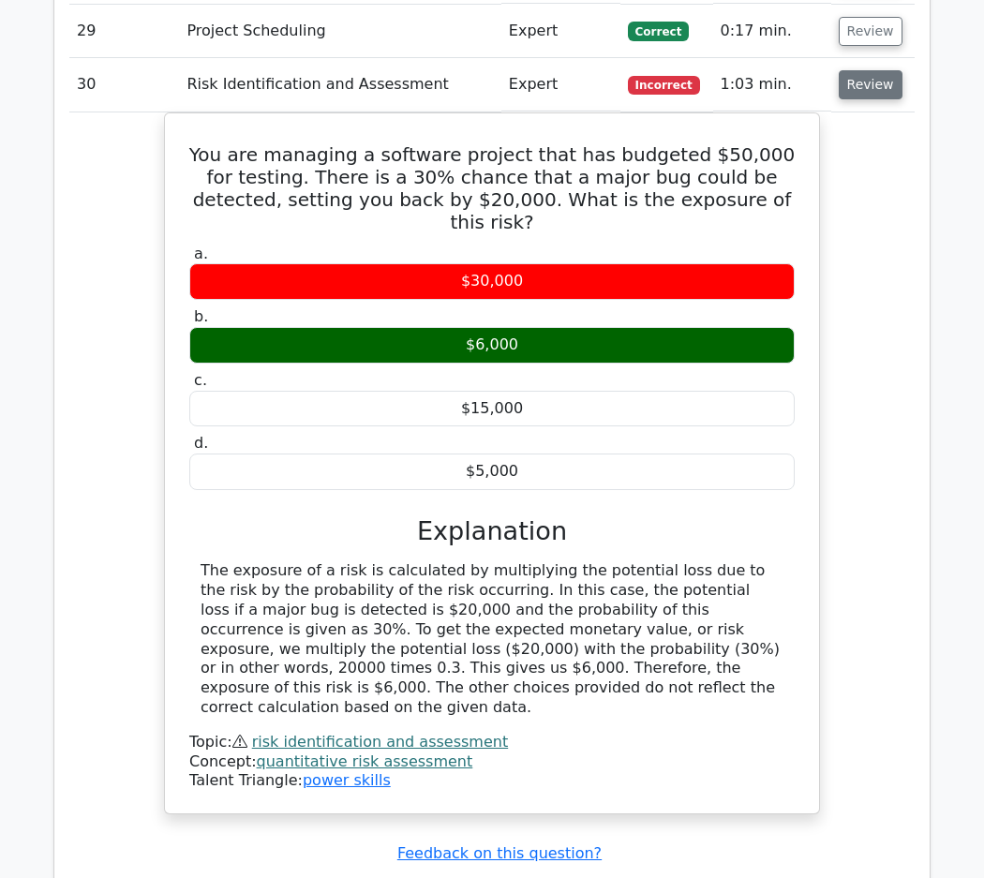
click at [871, 99] on button "Review" at bounding box center [871, 84] width 64 height 29
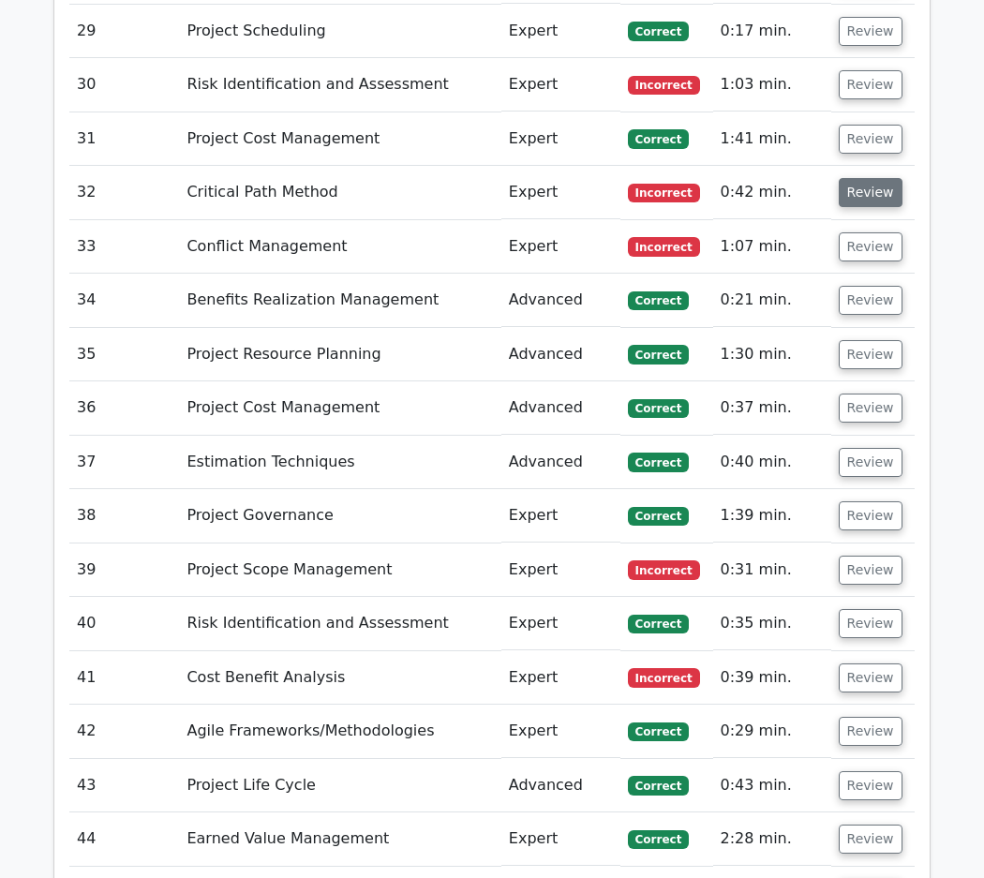
click at [840, 207] on button "Review" at bounding box center [871, 192] width 64 height 29
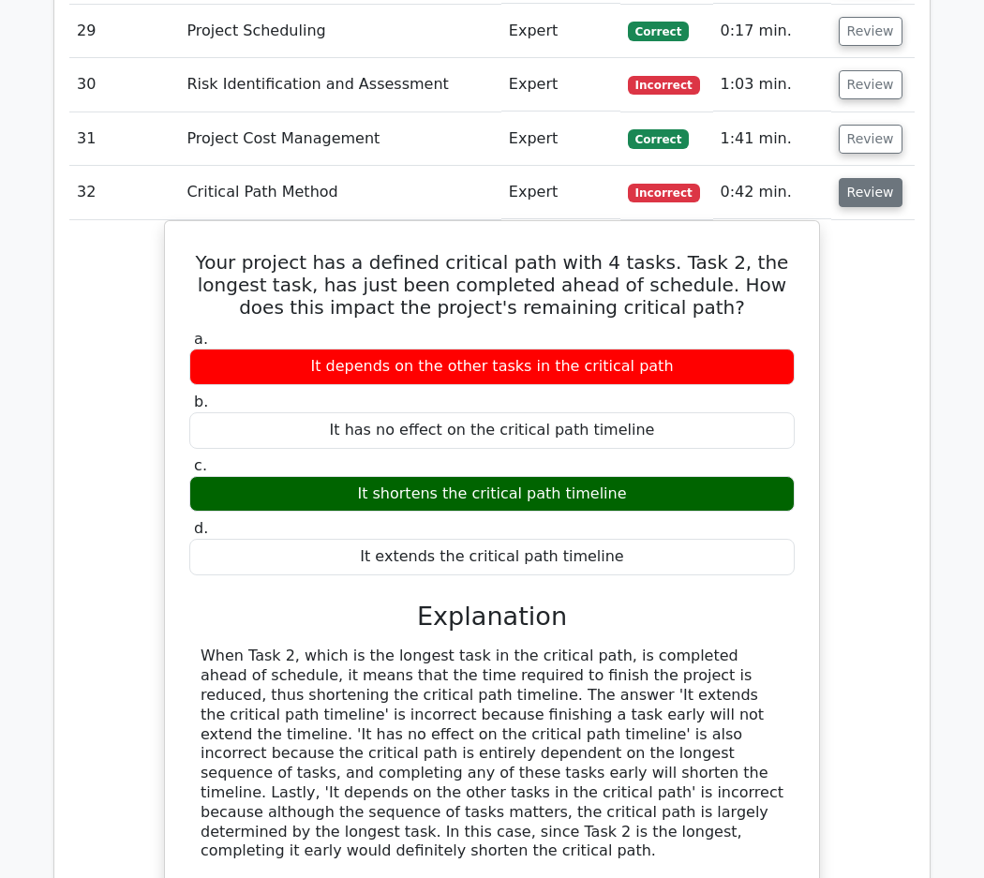
click at [847, 196] on button "Review" at bounding box center [871, 192] width 64 height 29
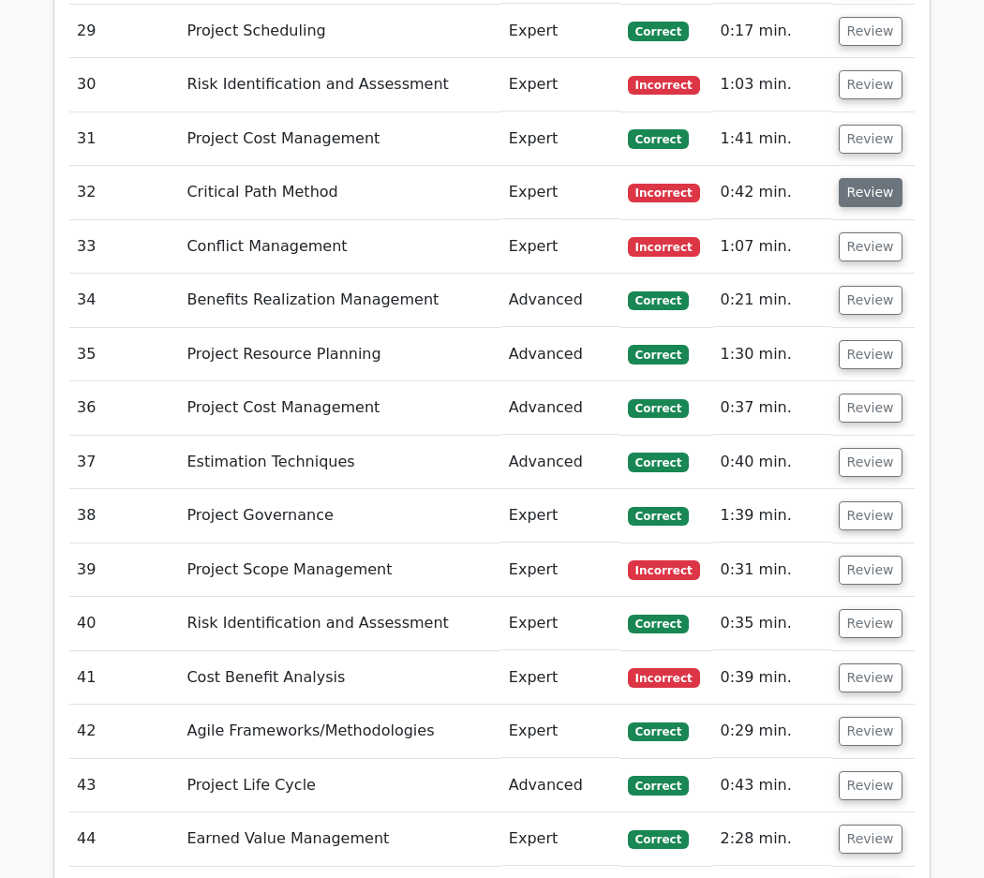
click at [847, 196] on button "Review" at bounding box center [871, 192] width 64 height 29
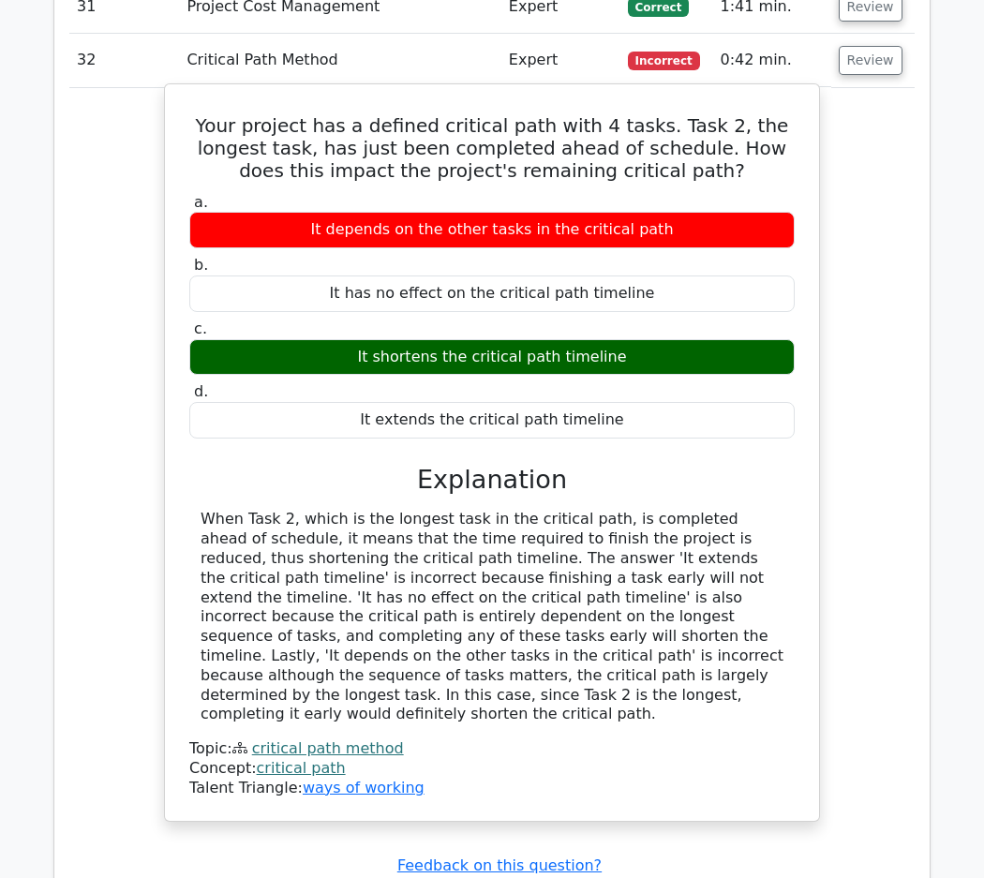
scroll to position [4002, 0]
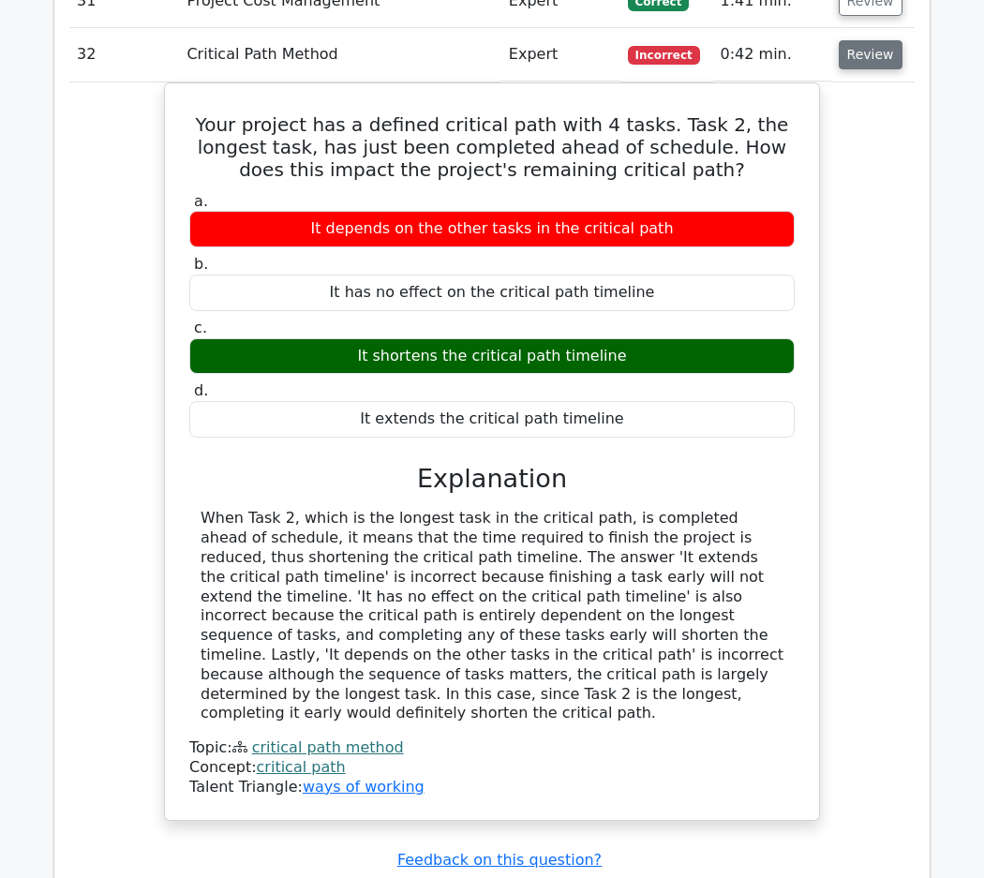
click at [867, 68] on button "Review" at bounding box center [871, 54] width 64 height 29
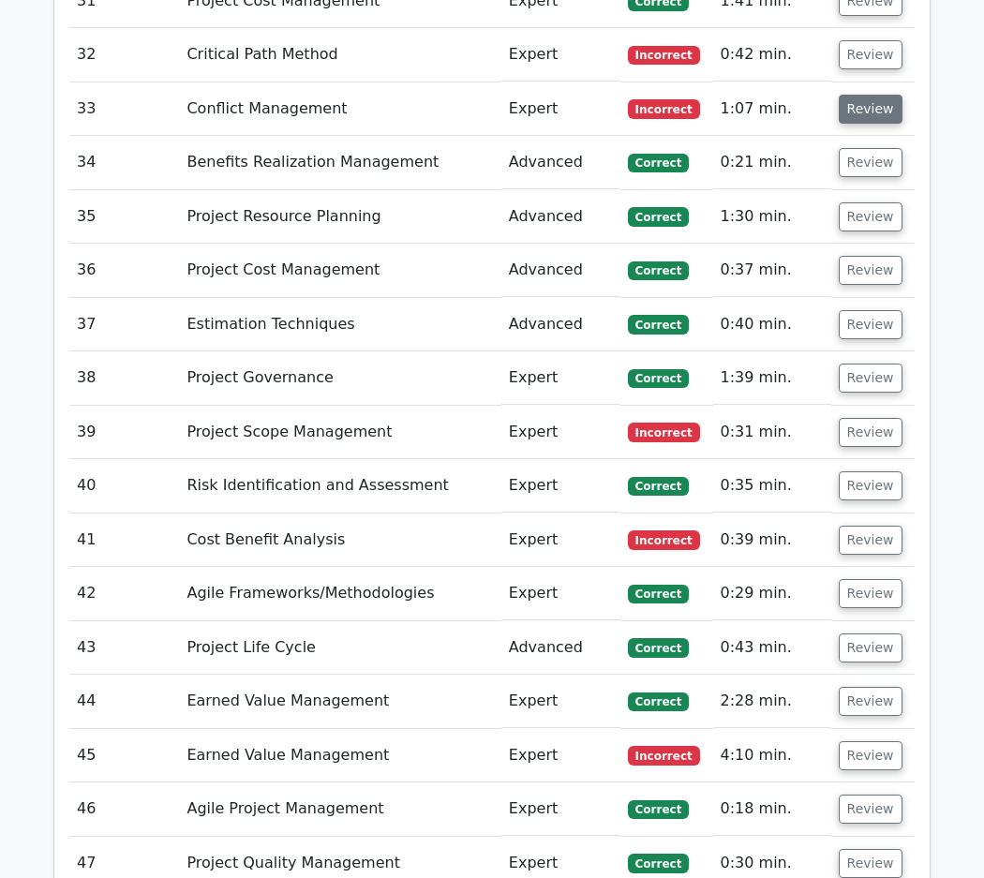
click at [861, 121] on button "Review" at bounding box center [871, 109] width 64 height 29
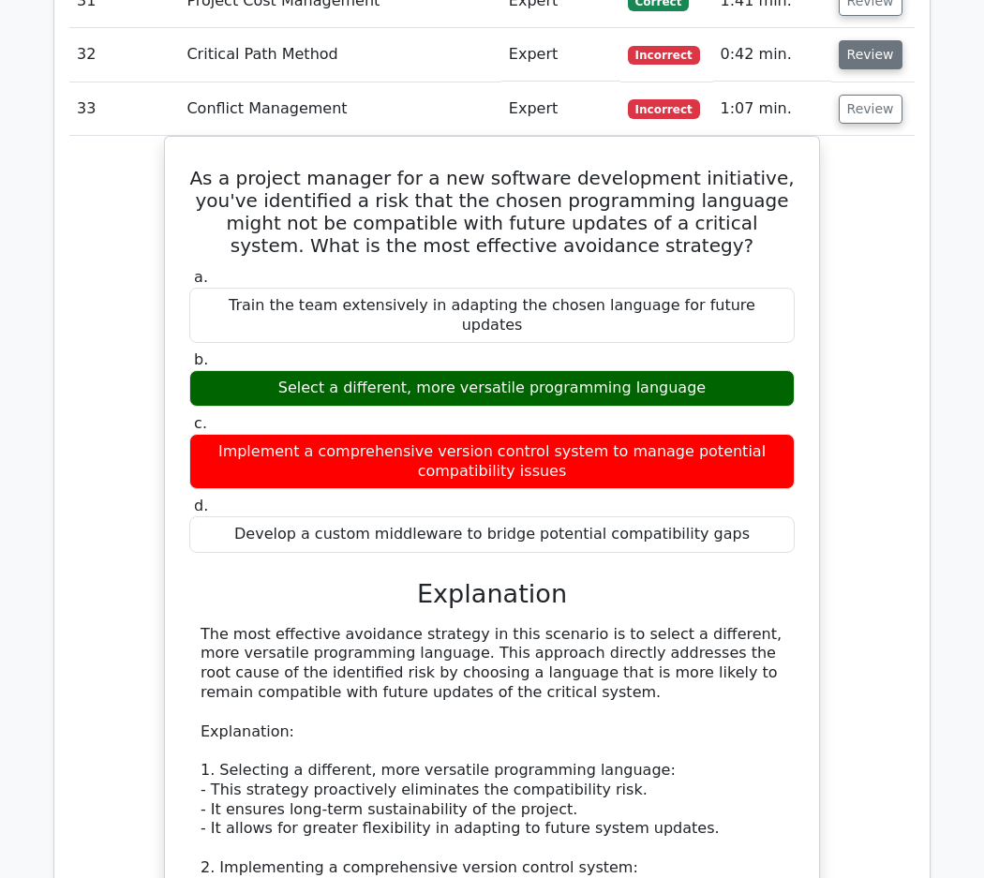
click at [875, 60] on button "Review" at bounding box center [871, 54] width 64 height 29
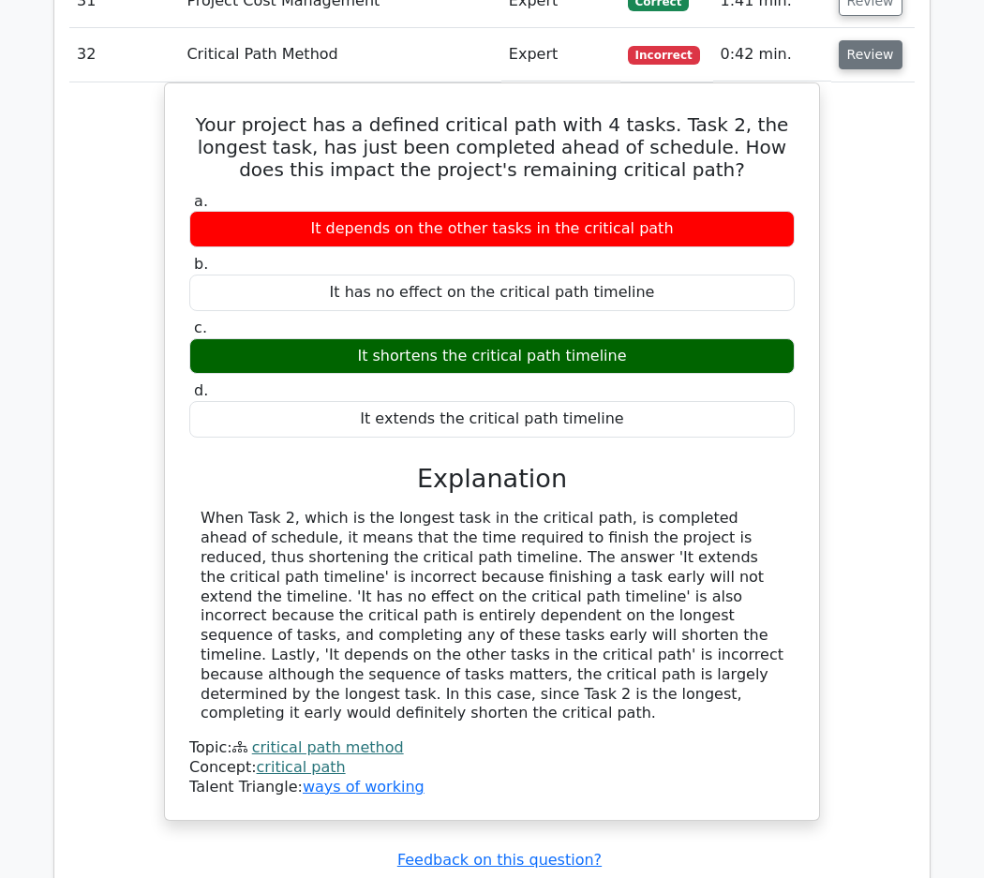
click at [875, 60] on button "Review" at bounding box center [871, 54] width 64 height 29
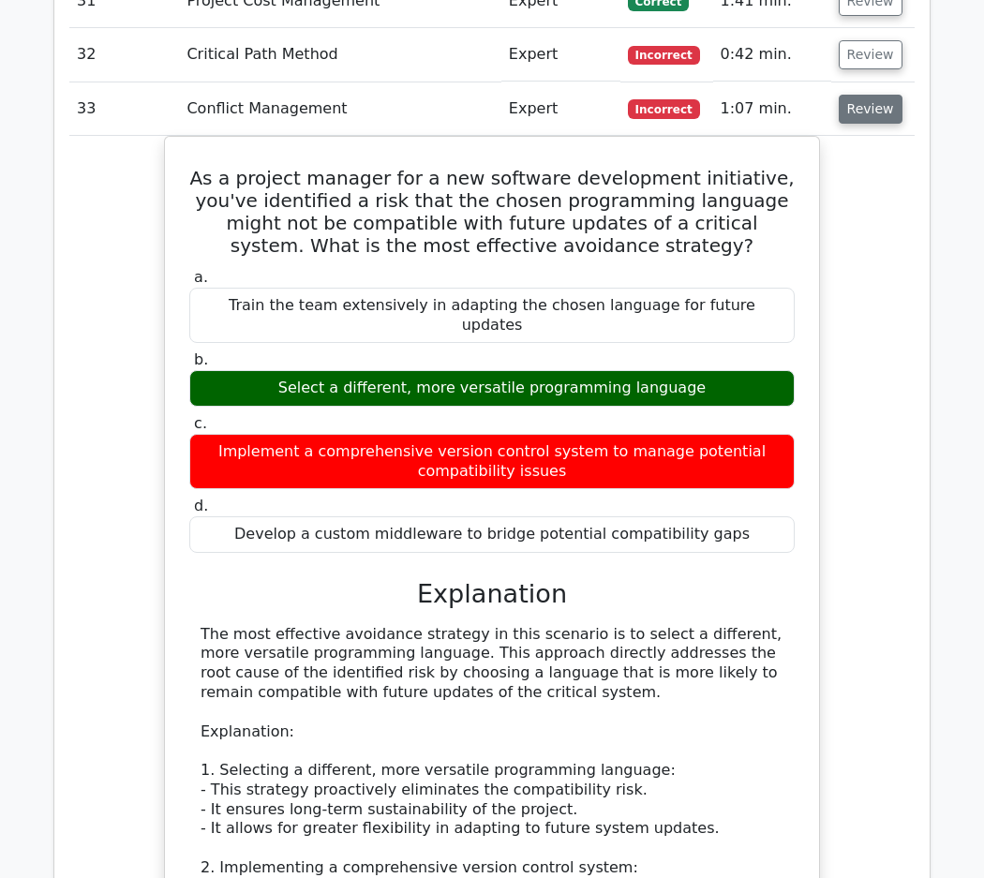
click at [875, 114] on button "Review" at bounding box center [871, 109] width 64 height 29
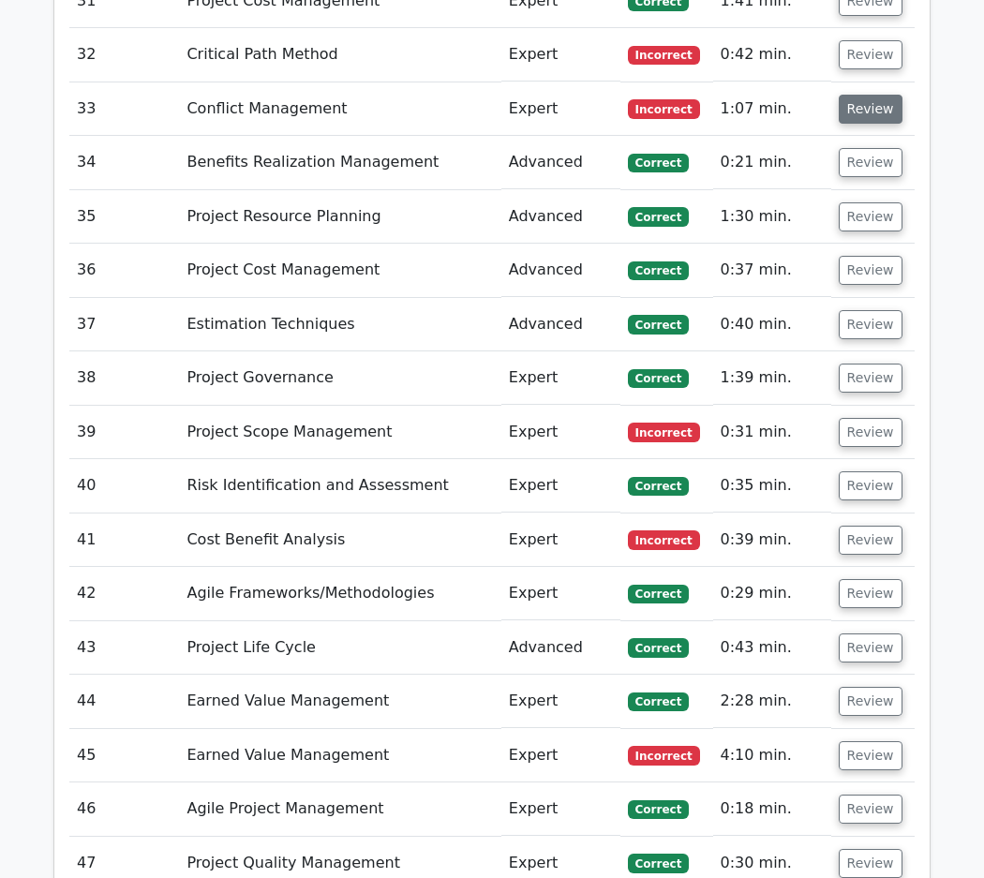
click at [875, 114] on button "Review" at bounding box center [871, 109] width 64 height 29
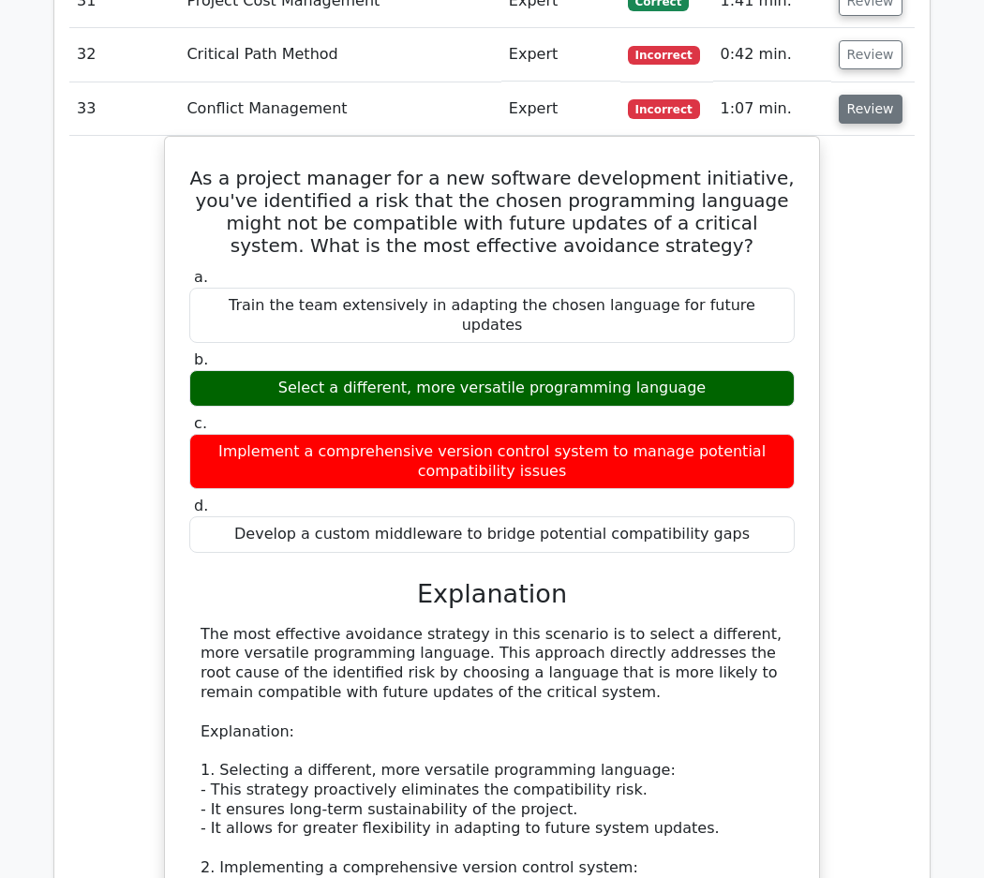
click at [875, 114] on button "Review" at bounding box center [871, 109] width 64 height 29
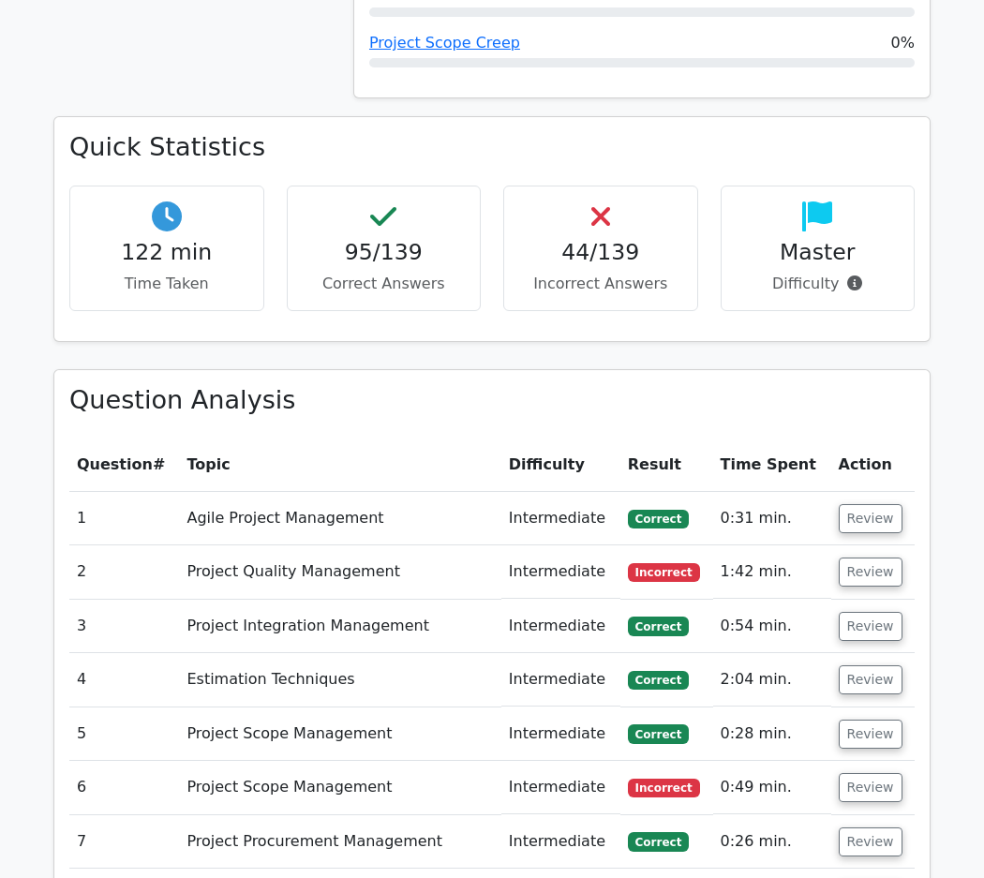
scroll to position [2298, 0]
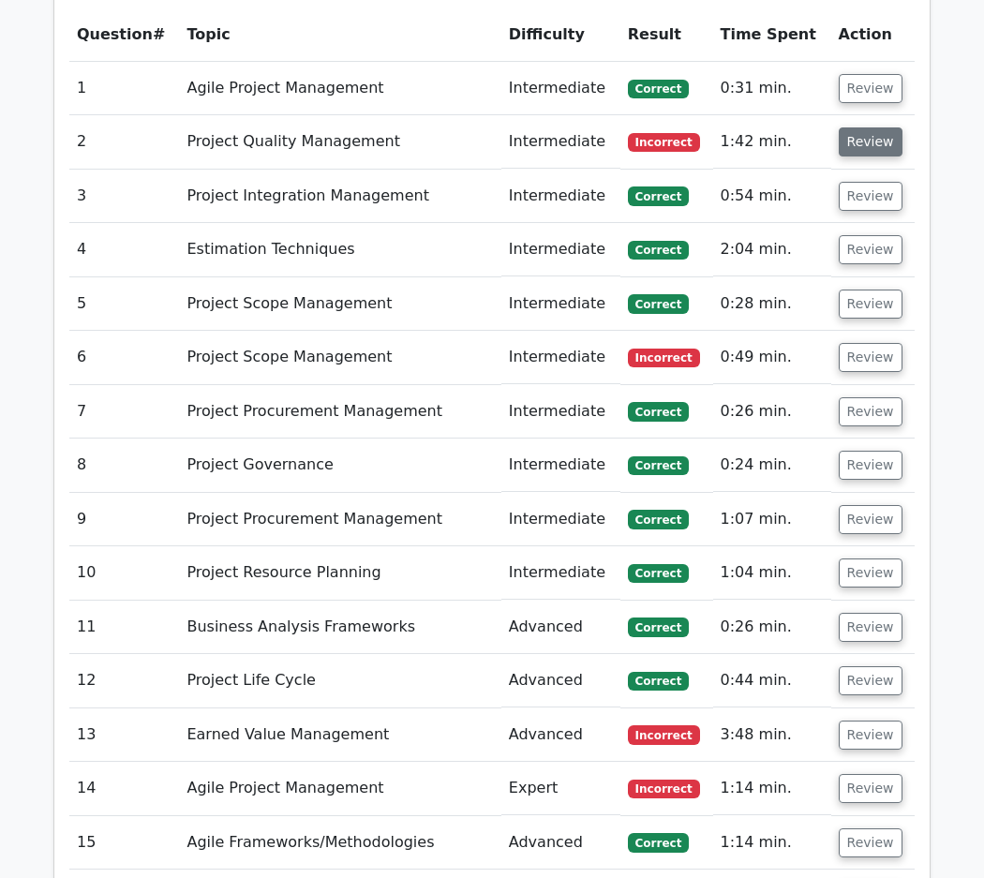
click at [877, 142] on button "Review" at bounding box center [871, 141] width 64 height 29
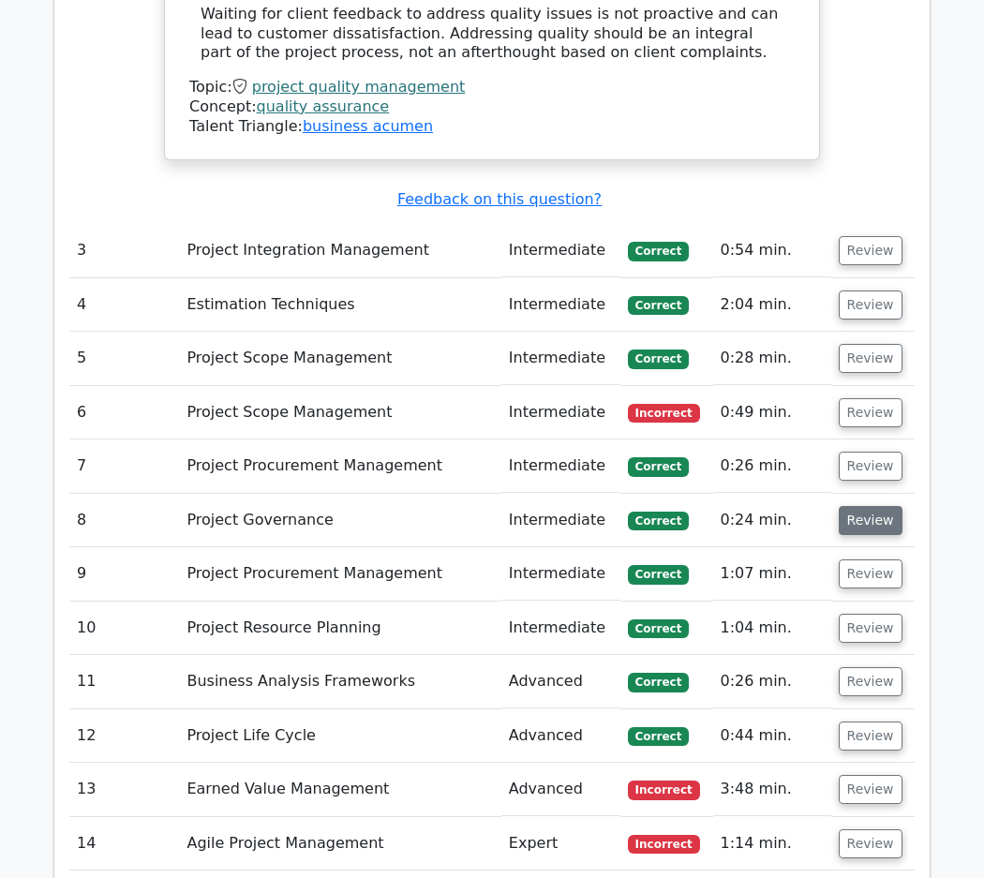
scroll to position [3429, 0]
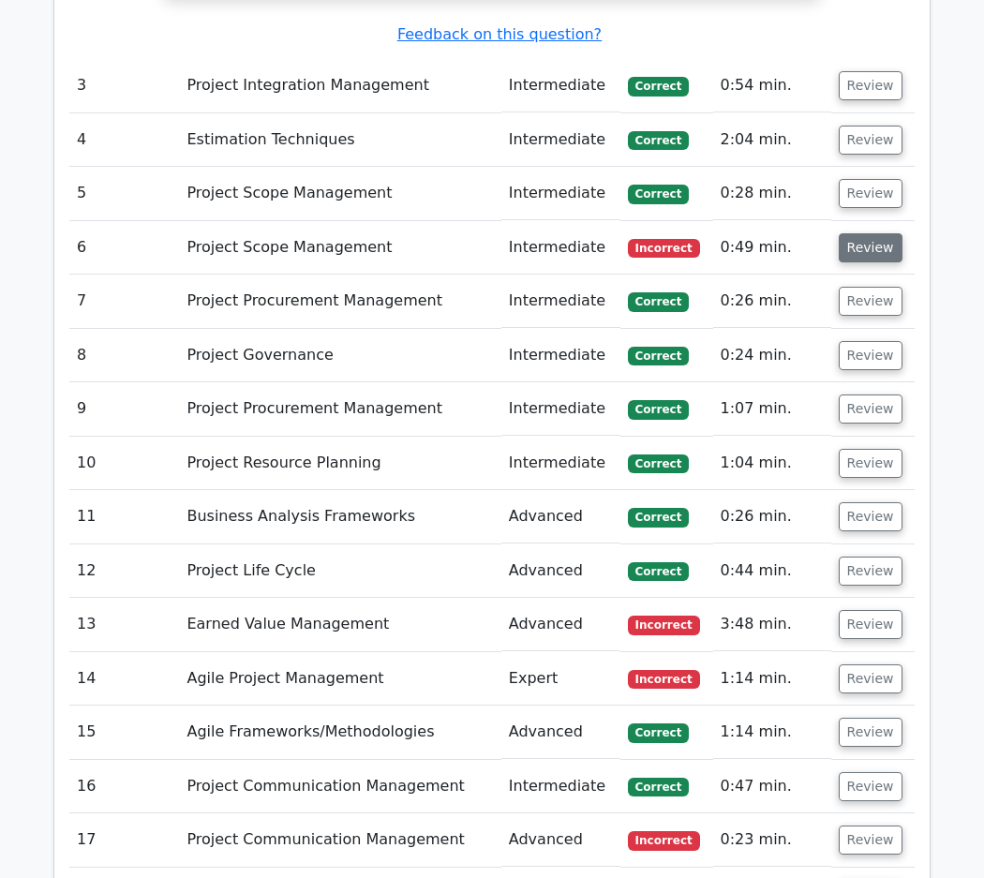
click at [864, 239] on button "Review" at bounding box center [871, 247] width 64 height 29
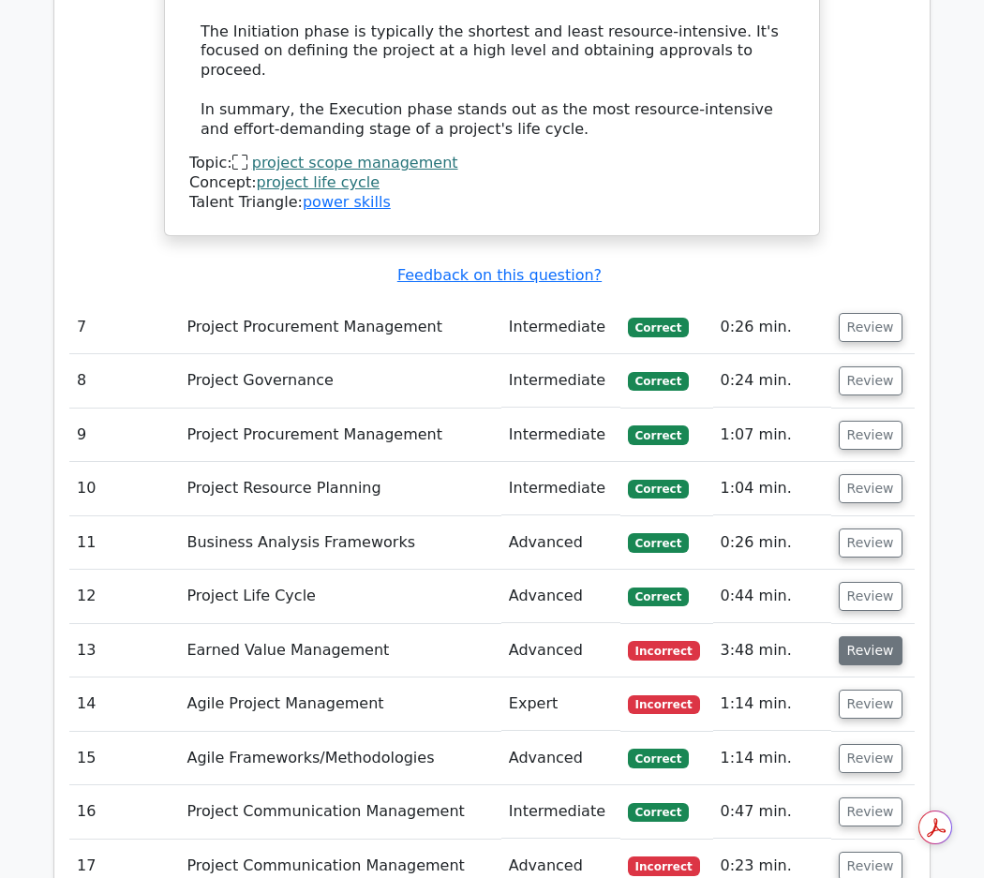
click at [872, 636] on button "Review" at bounding box center [871, 650] width 64 height 29
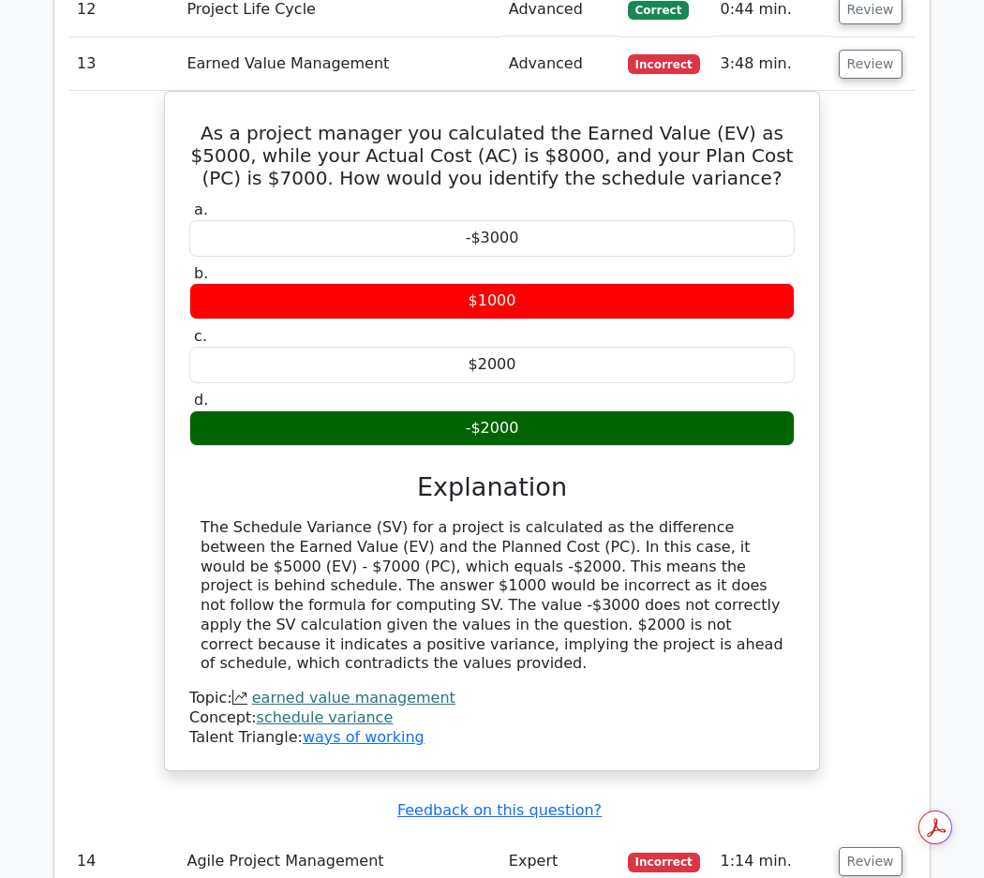
scroll to position [5518, 0]
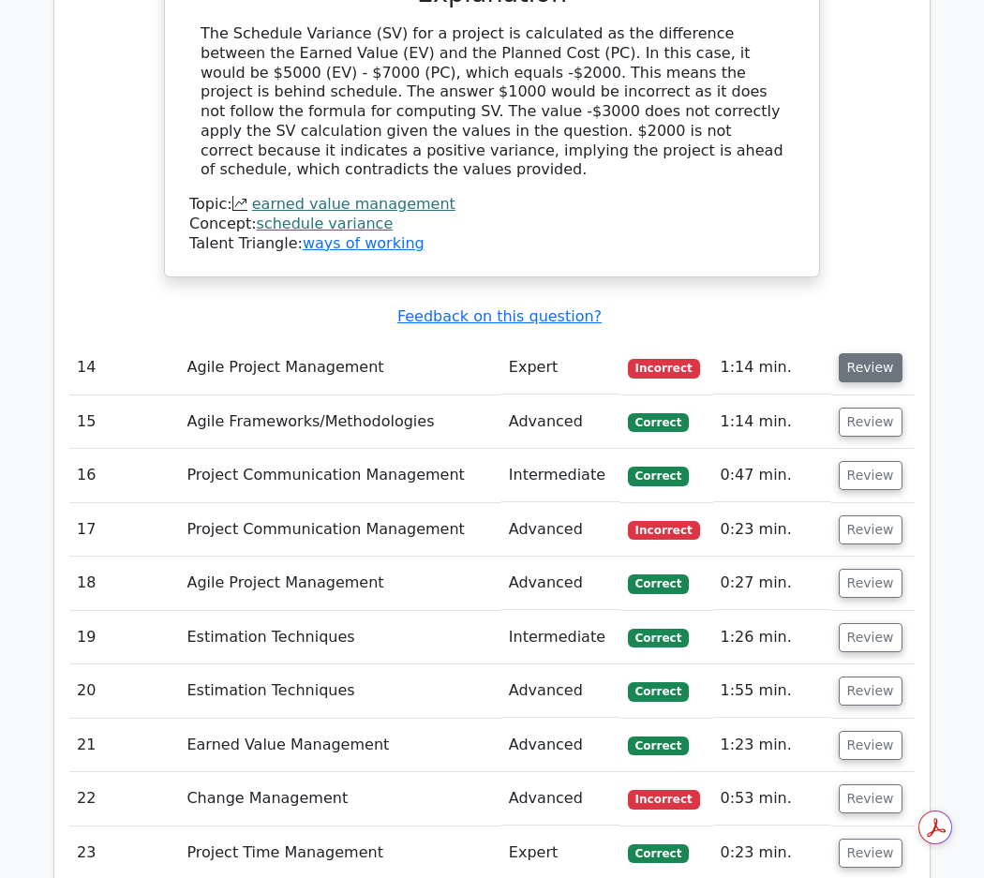
click at [870, 353] on button "Review" at bounding box center [871, 367] width 64 height 29
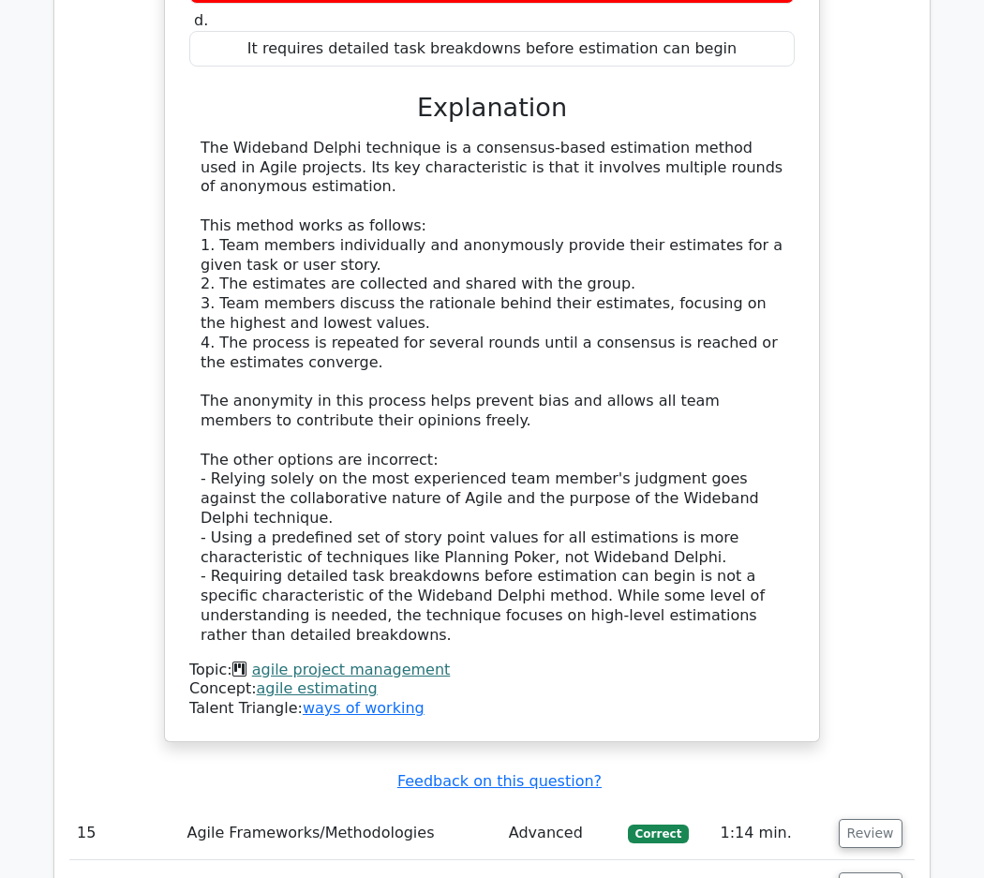
scroll to position [6852, 0]
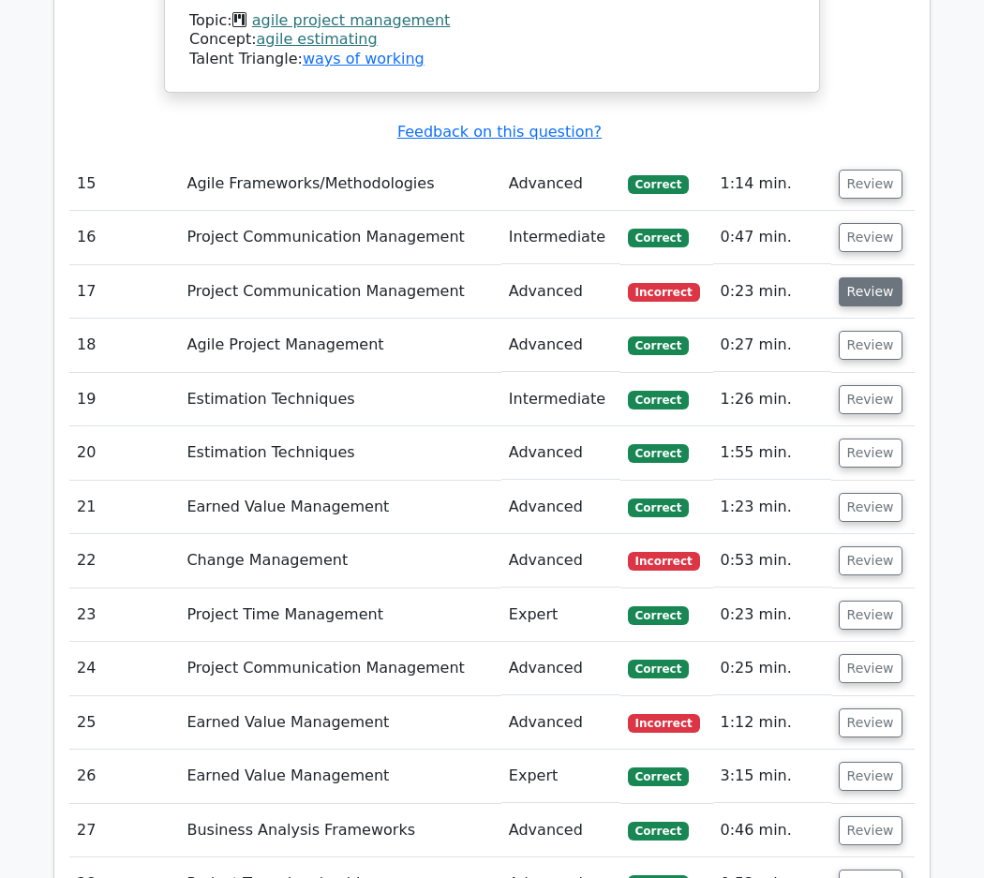
click at [861, 277] on button "Review" at bounding box center [871, 291] width 64 height 29
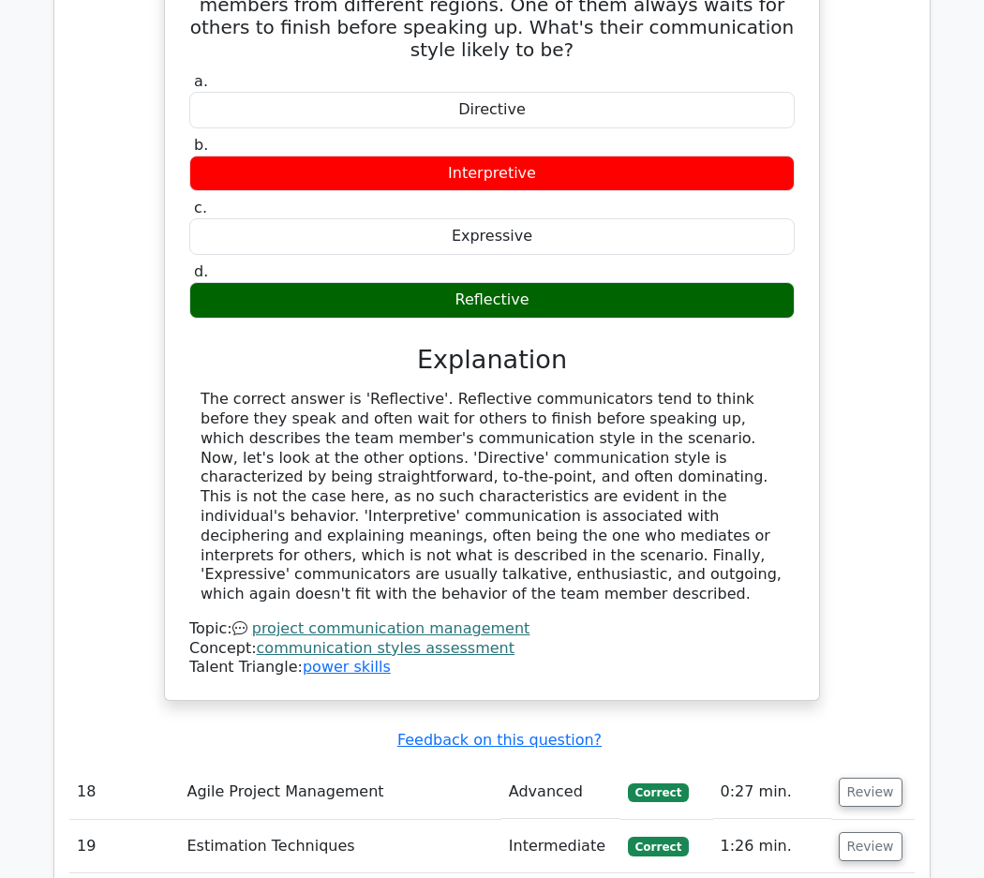
scroll to position [7640, 0]
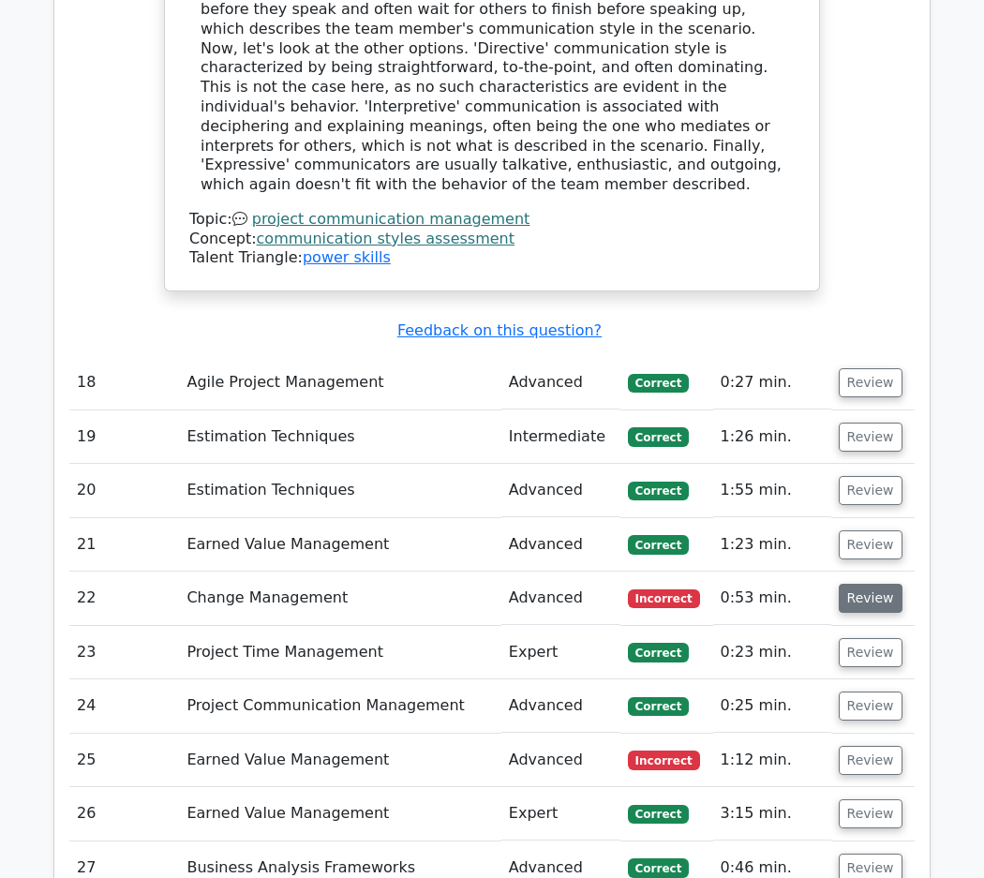
click at [860, 584] on button "Review" at bounding box center [871, 598] width 64 height 29
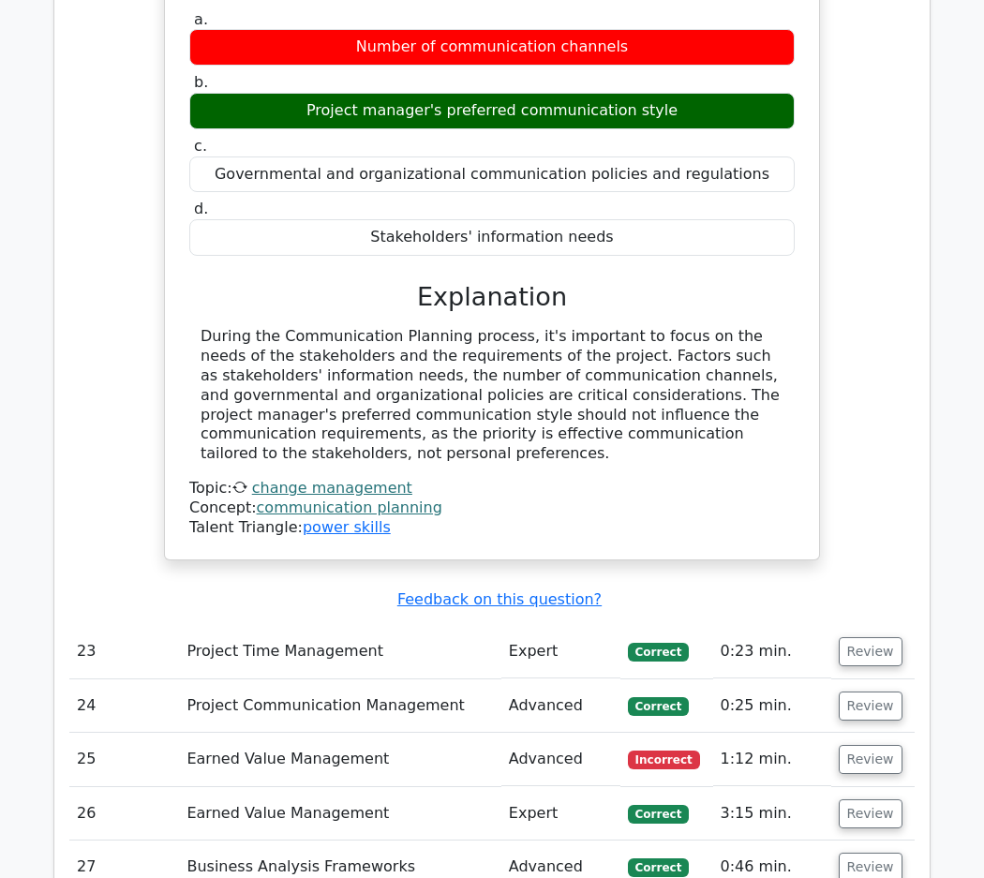
scroll to position [8514, 0]
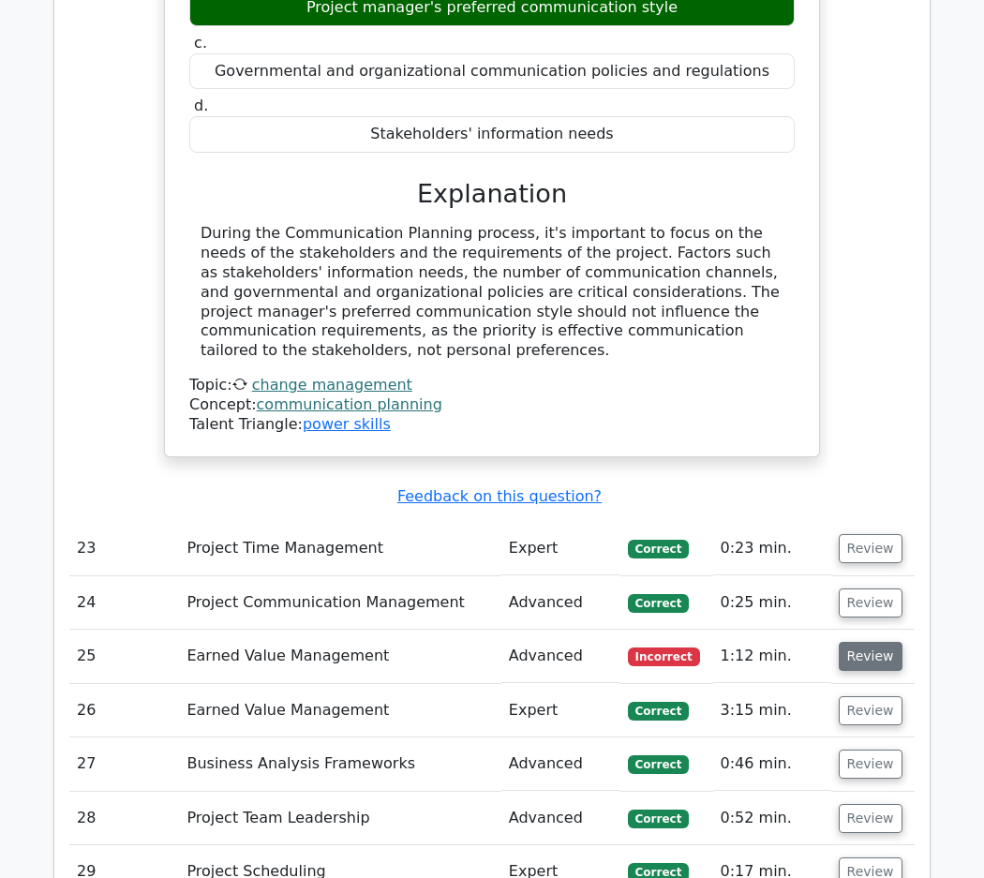
click at [875, 642] on button "Review" at bounding box center [871, 656] width 64 height 29
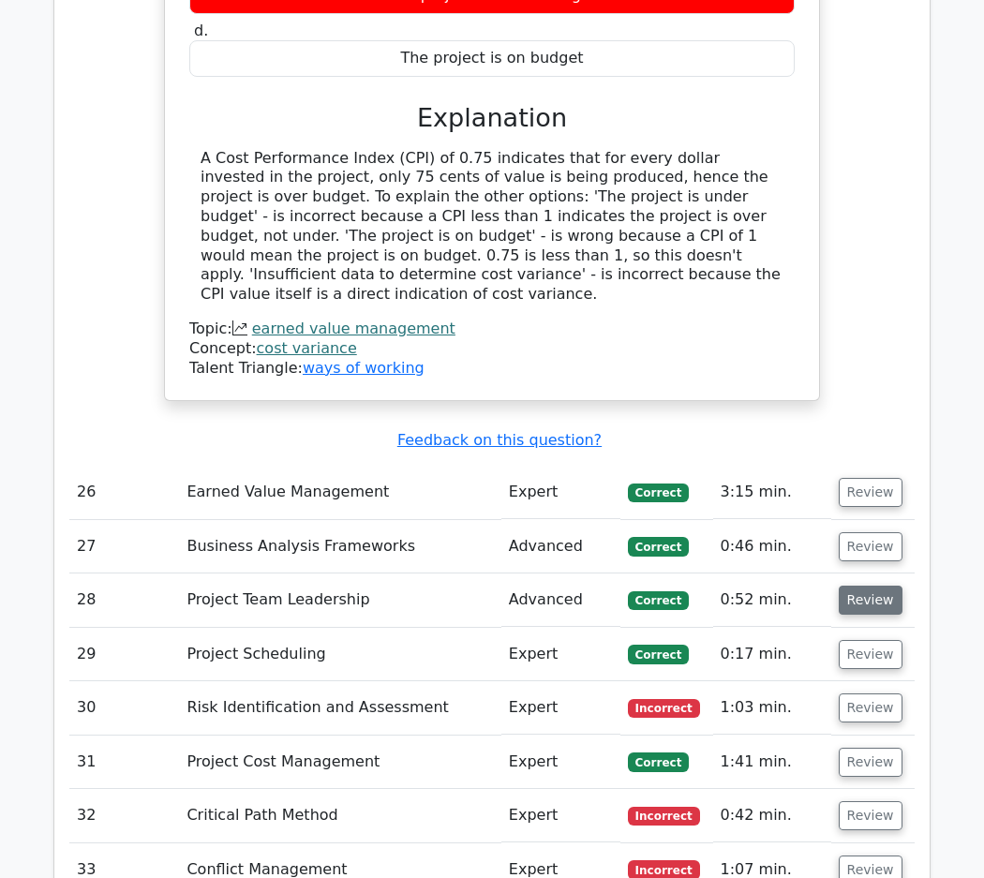
scroll to position [9646, 0]
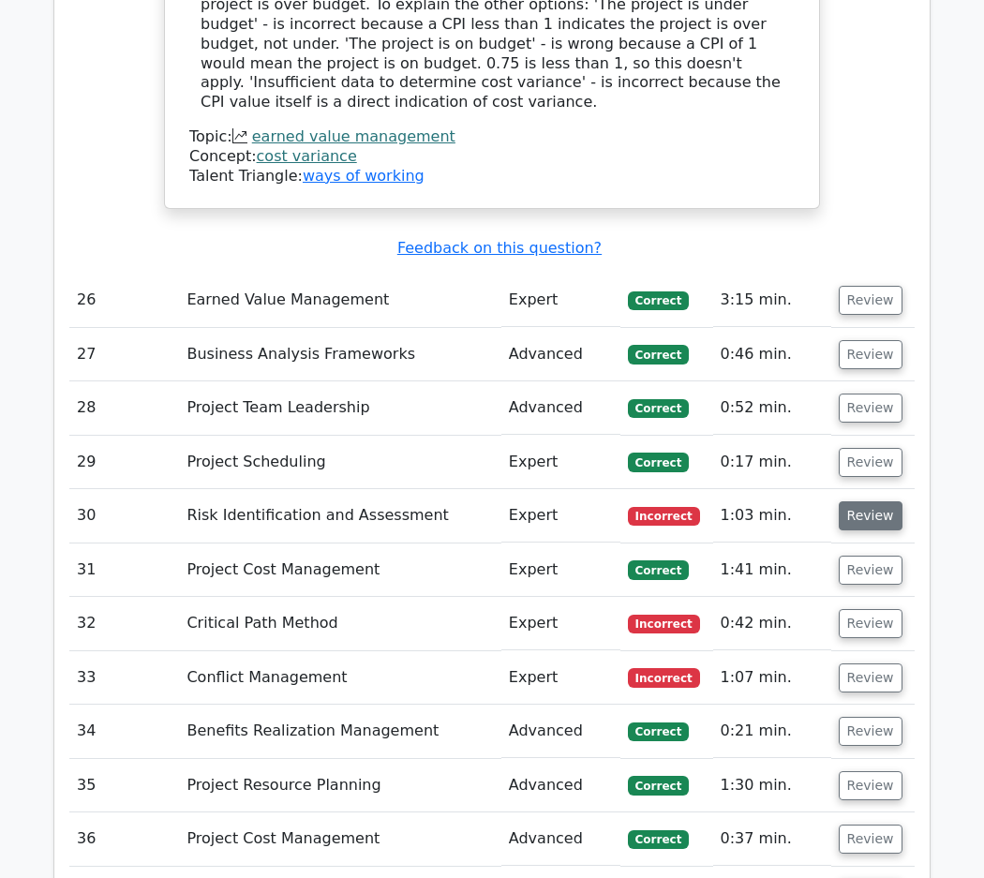
click at [857, 501] on button "Review" at bounding box center [871, 515] width 64 height 29
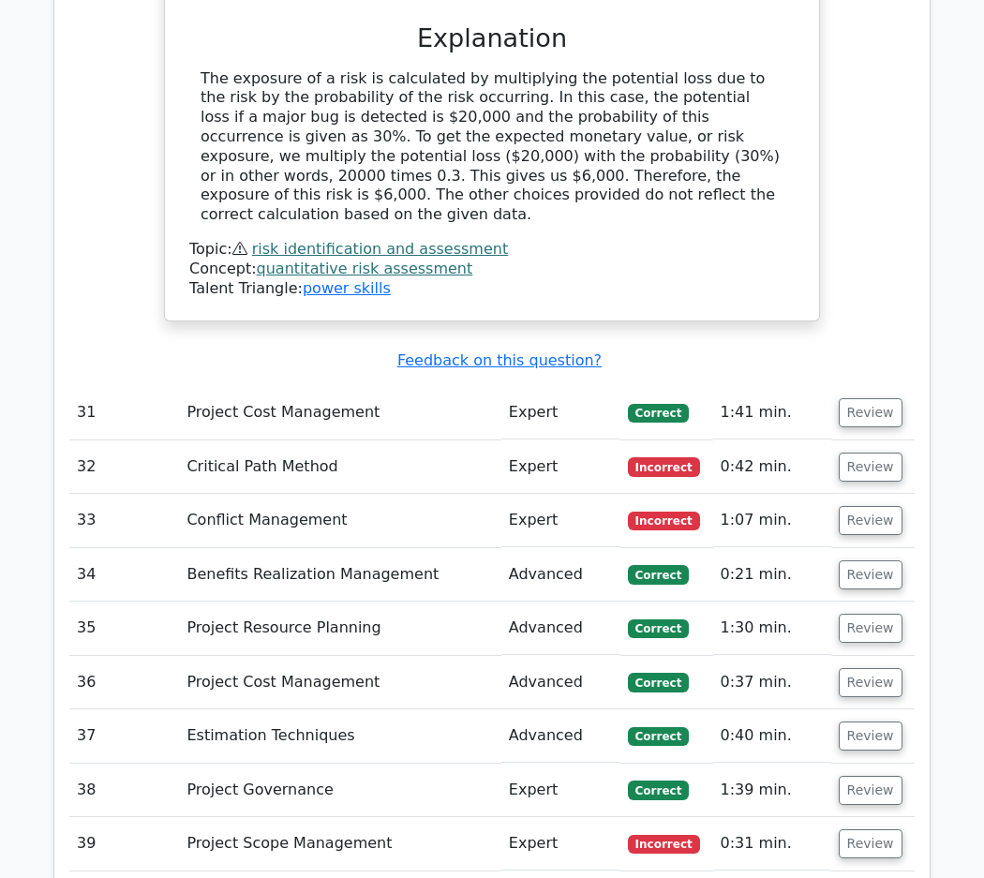
scroll to position [10571, 0]
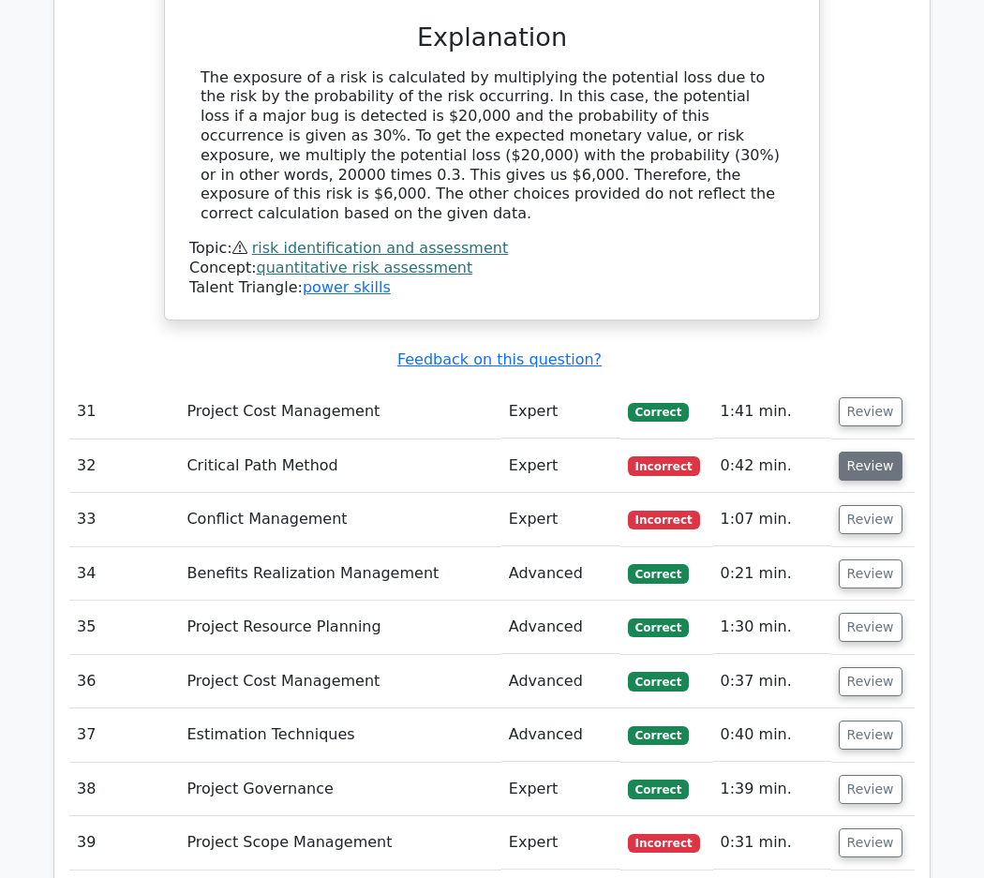
click at [865, 452] on button "Review" at bounding box center [871, 466] width 64 height 29
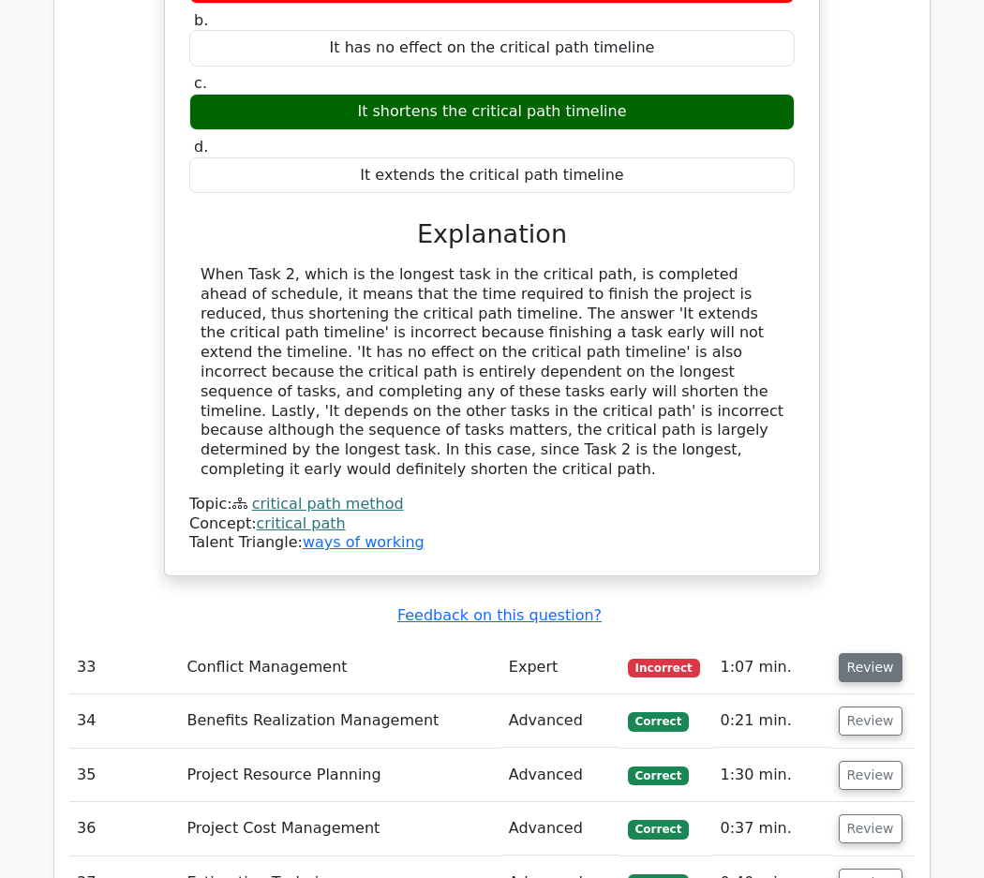
click at [886, 653] on button "Review" at bounding box center [871, 667] width 64 height 29
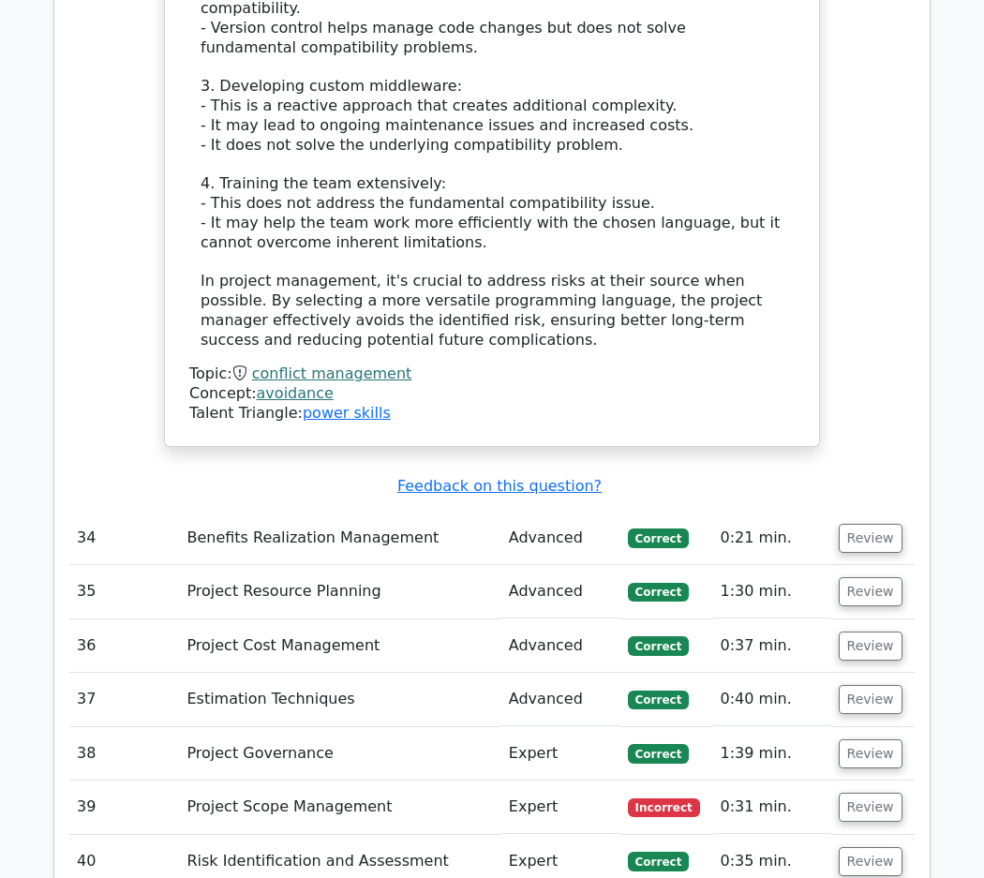
scroll to position [12839, 0]
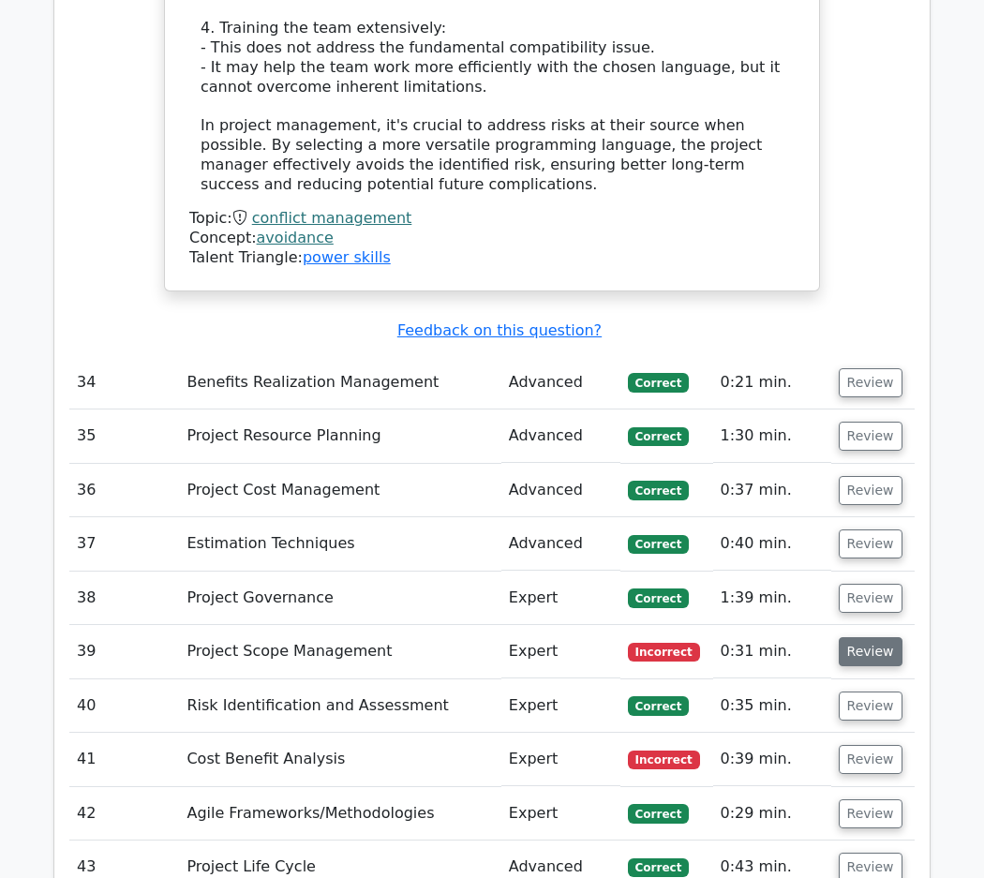
click at [880, 637] on button "Review" at bounding box center [871, 651] width 64 height 29
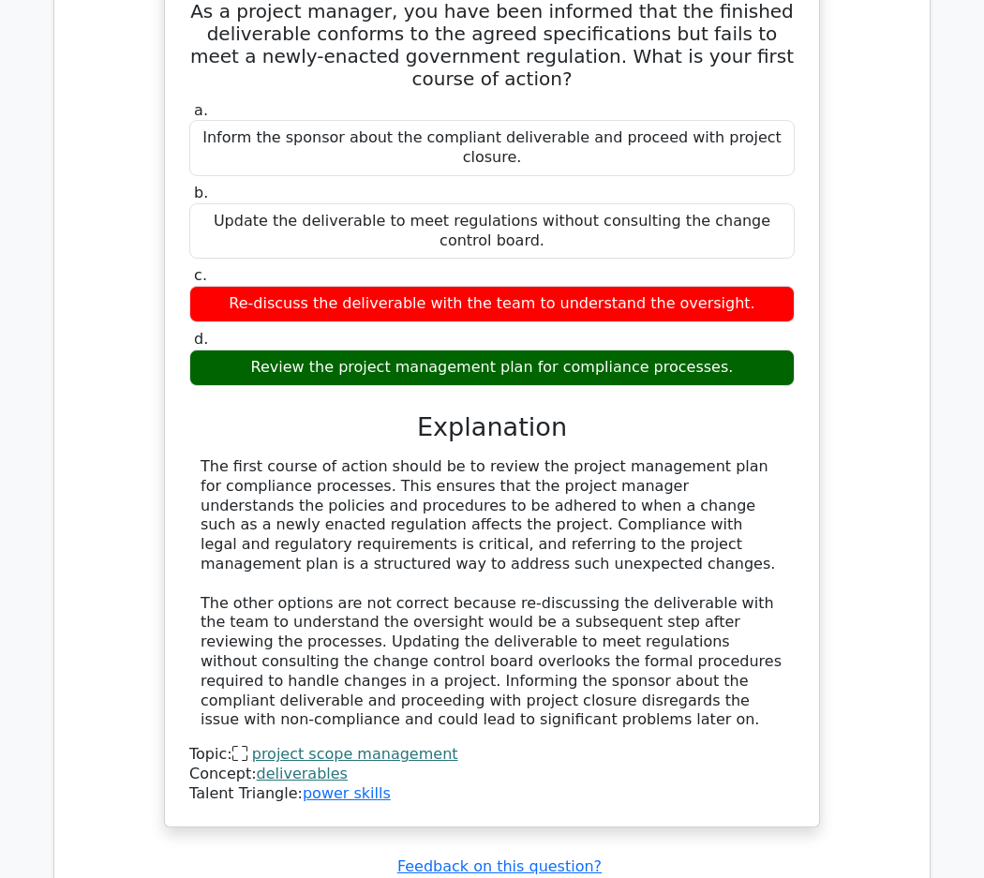
scroll to position [13786, 0]
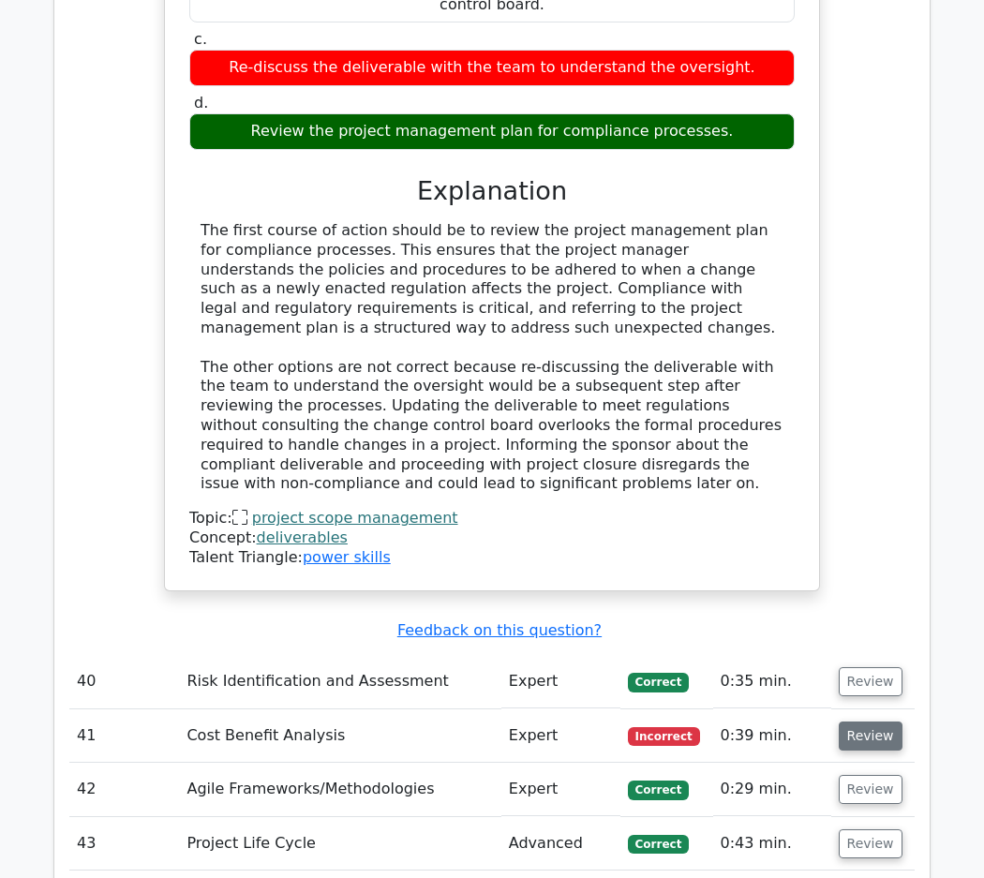
click at [862, 722] on button "Review" at bounding box center [871, 736] width 64 height 29
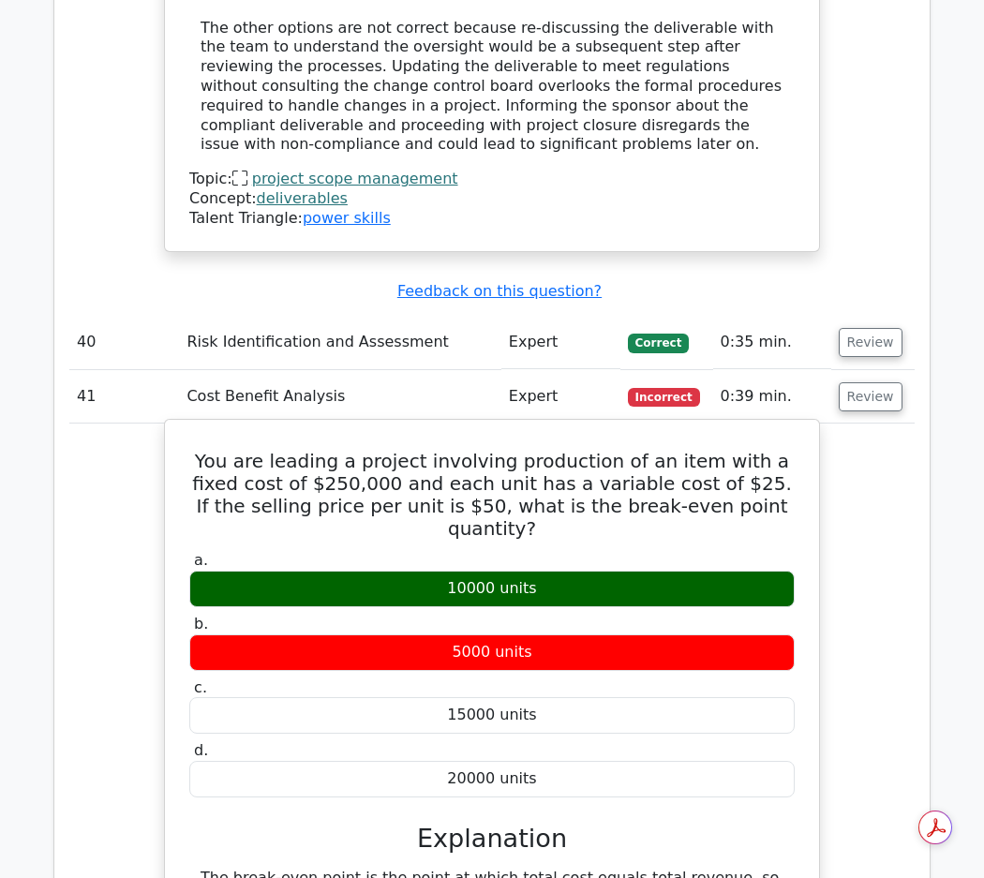
scroll to position [14123, 0]
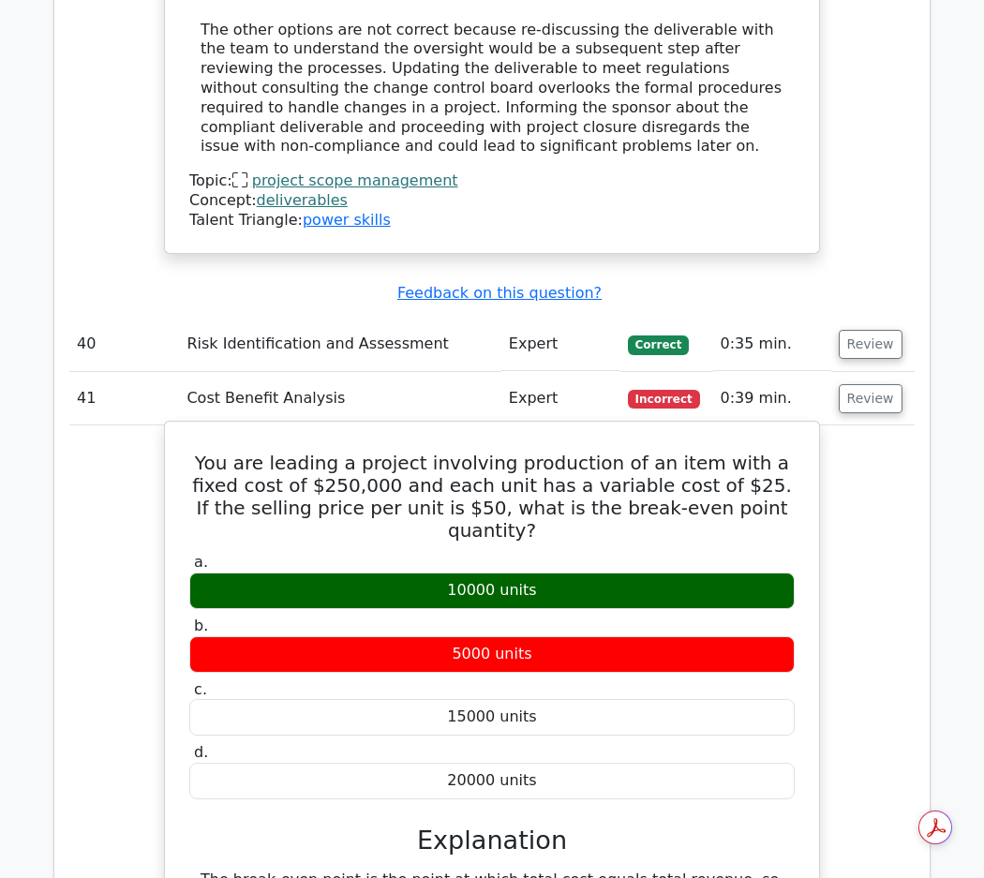
click at [761, 826] on h3 "Explanation" at bounding box center [492, 841] width 583 height 31
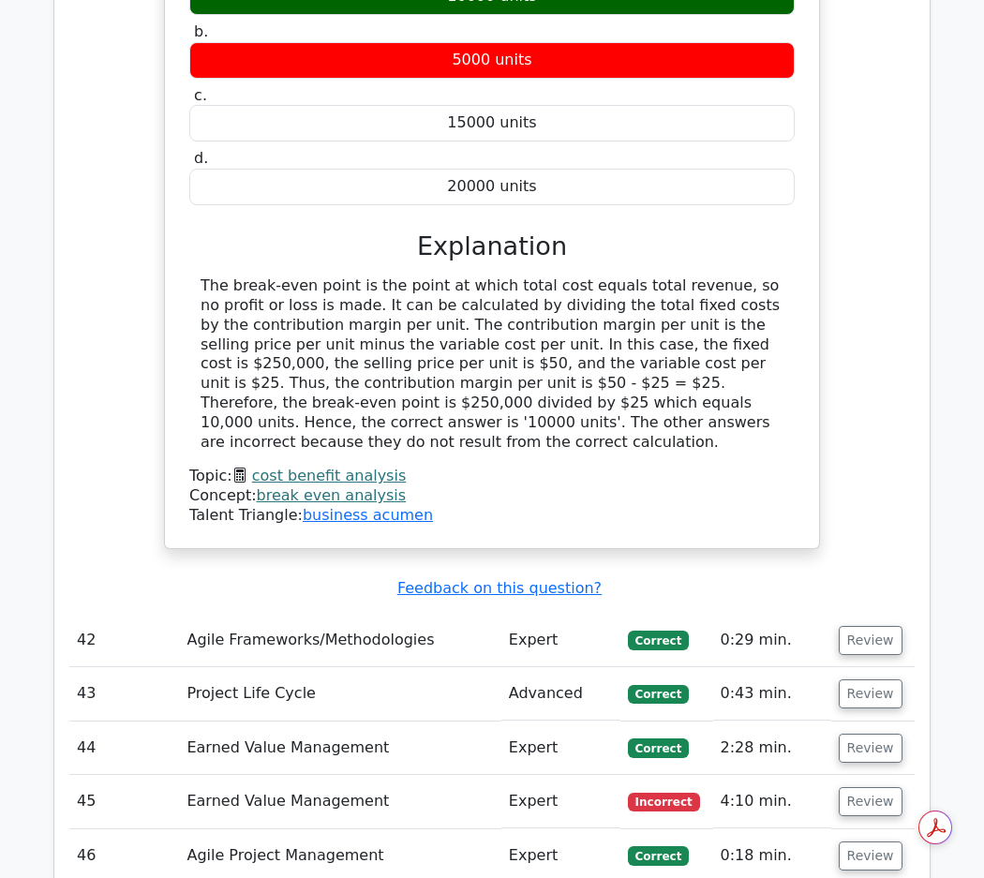
scroll to position [14723, 0]
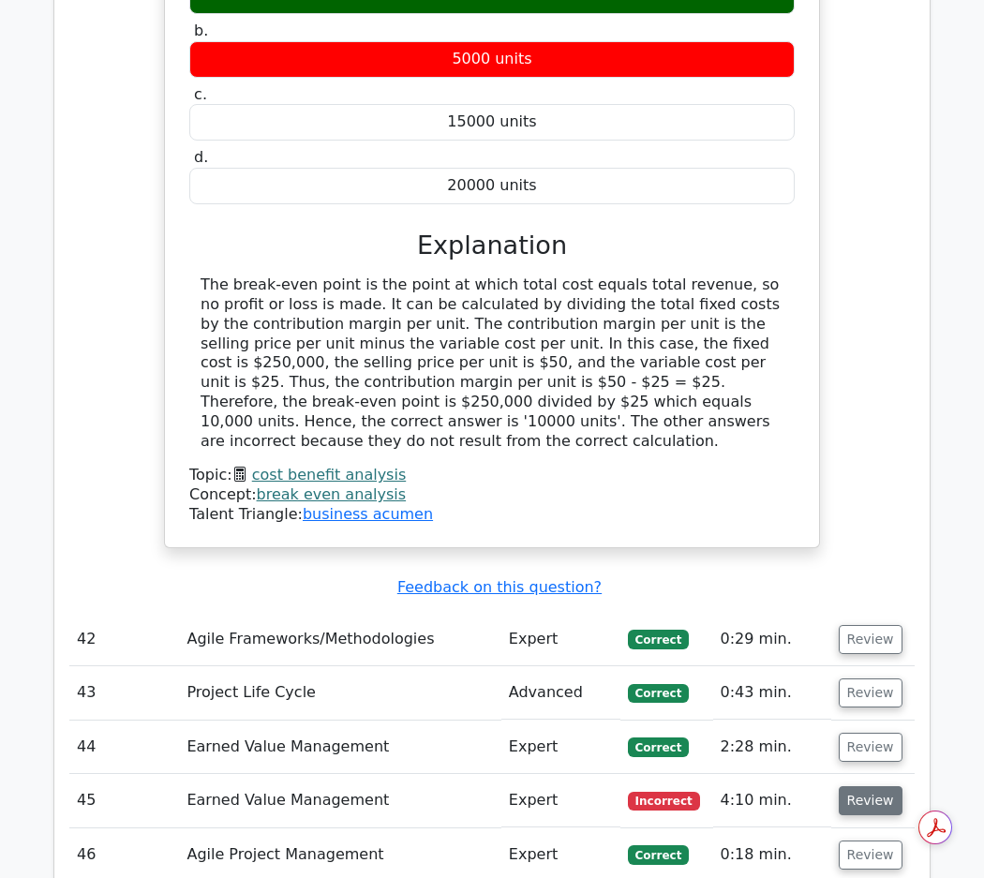
click at [879, 786] on button "Review" at bounding box center [871, 800] width 64 height 29
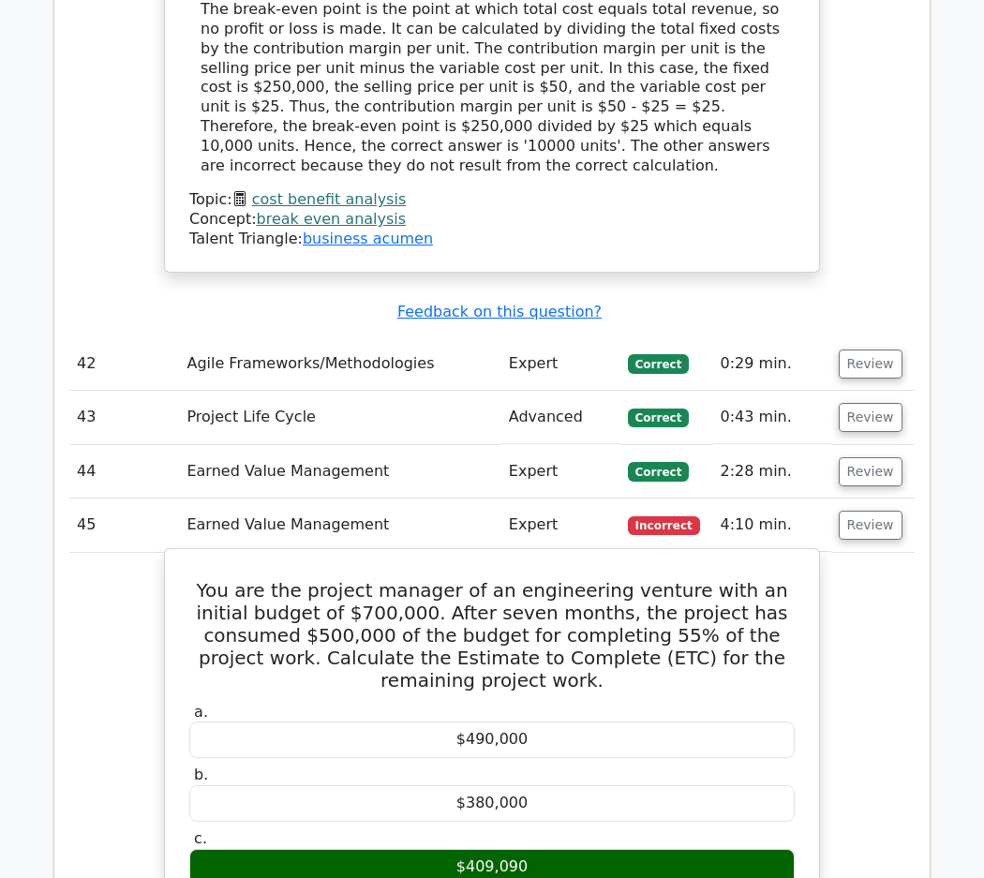
scroll to position [15003, 0]
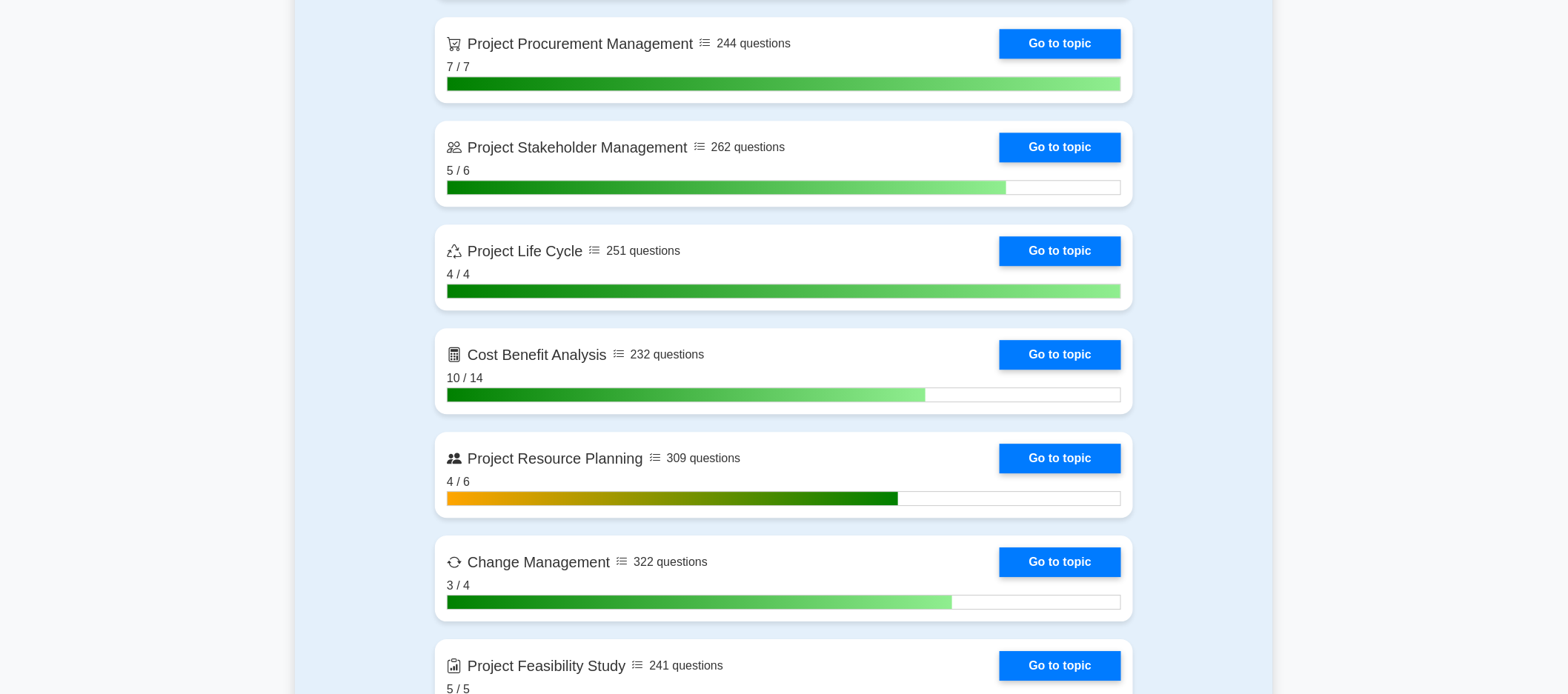
scroll to position [1954, 0]
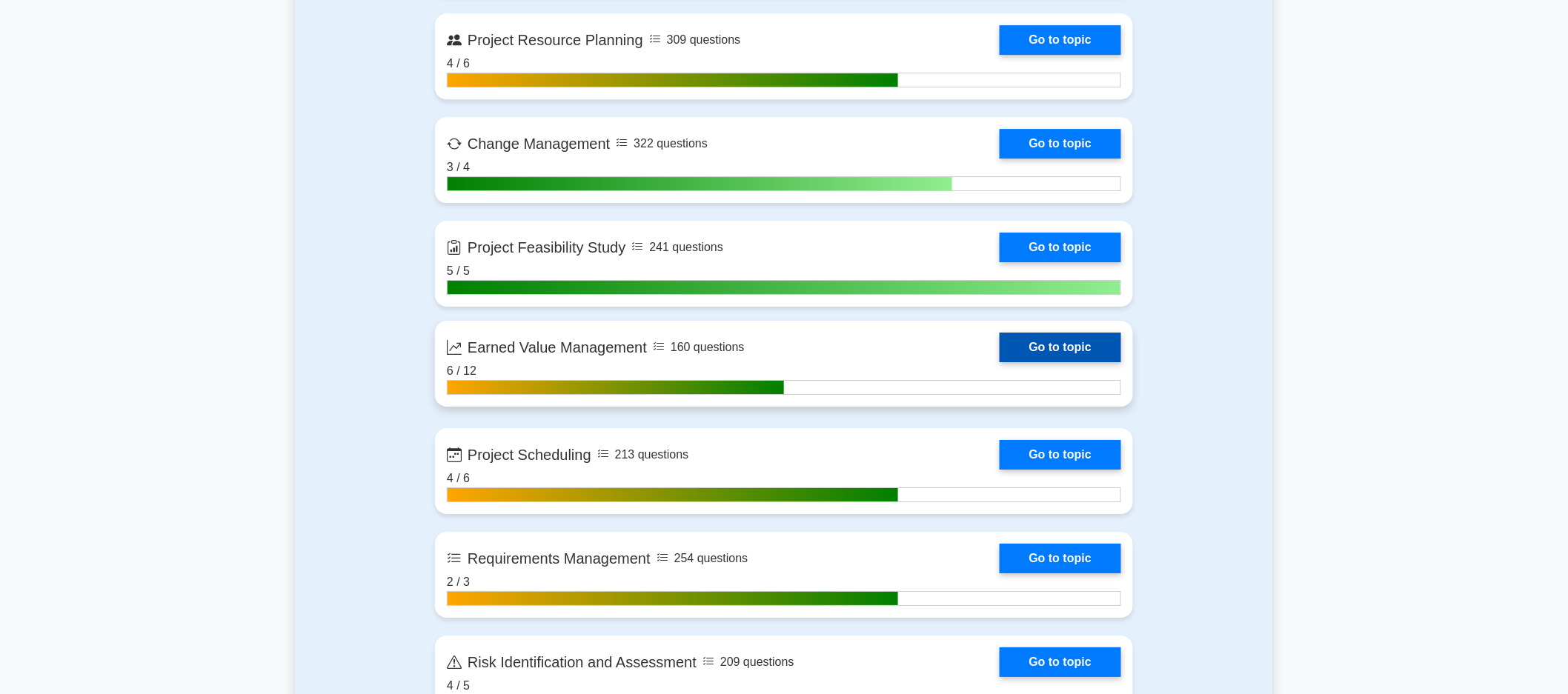
click at [999, 356] on link "Go to topic" at bounding box center [1060, 347] width 122 height 29
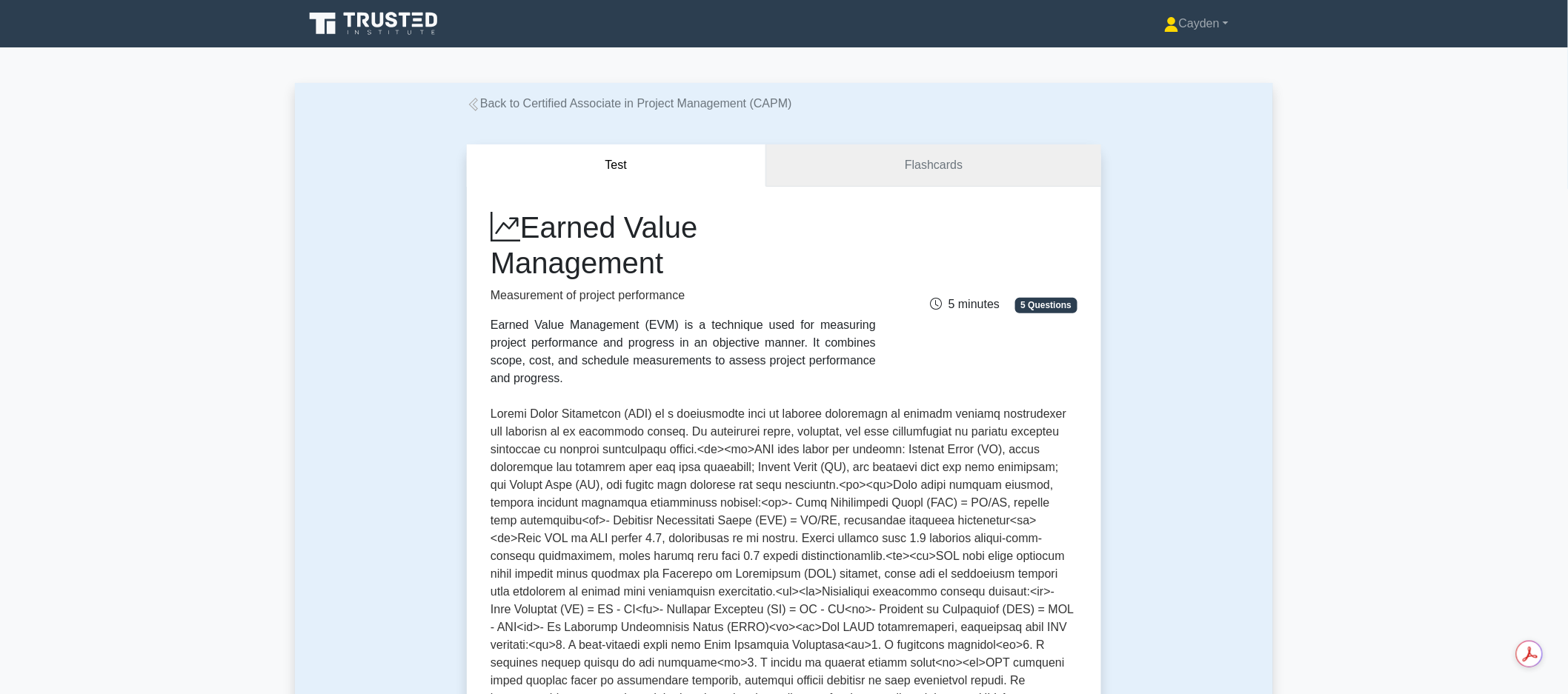
click at [954, 156] on link "Flashcards" at bounding box center [934, 165] width 335 height 42
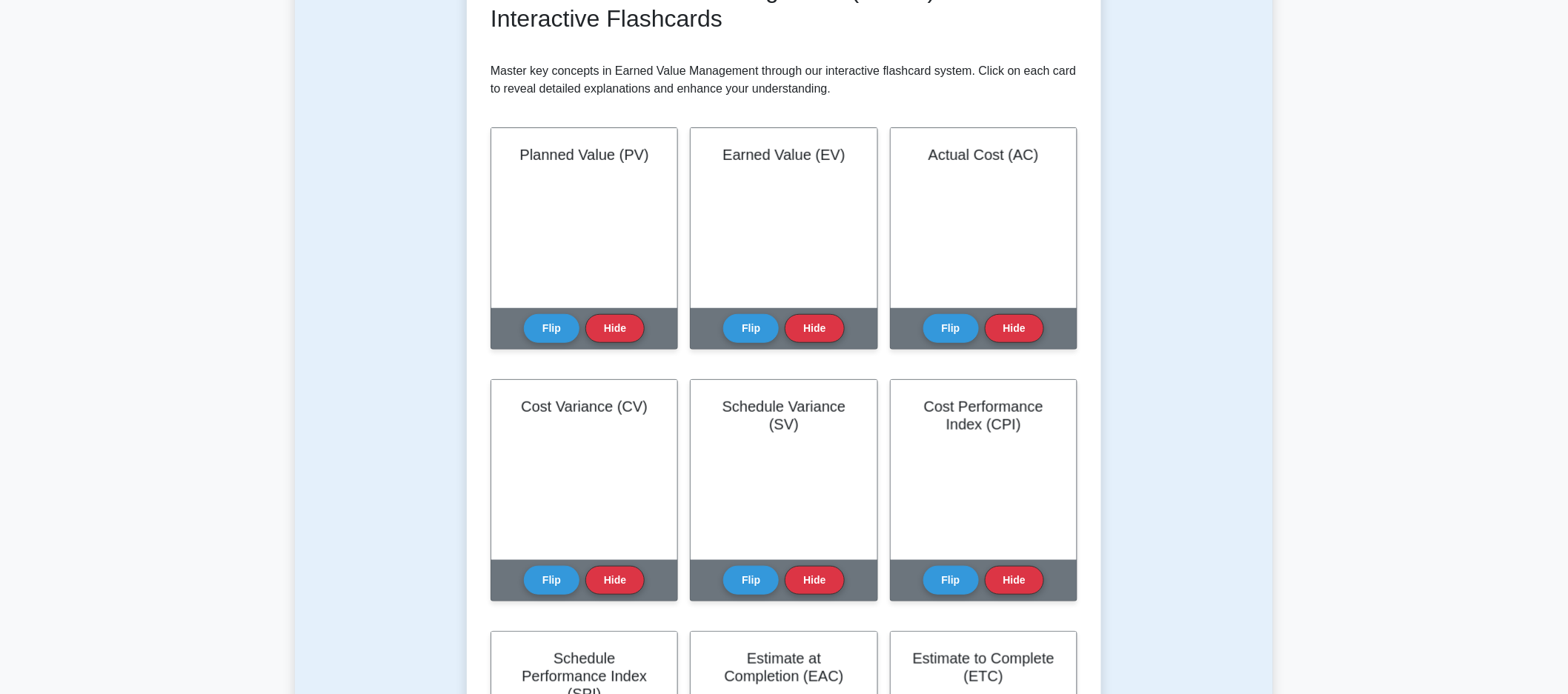
scroll to position [321, 0]
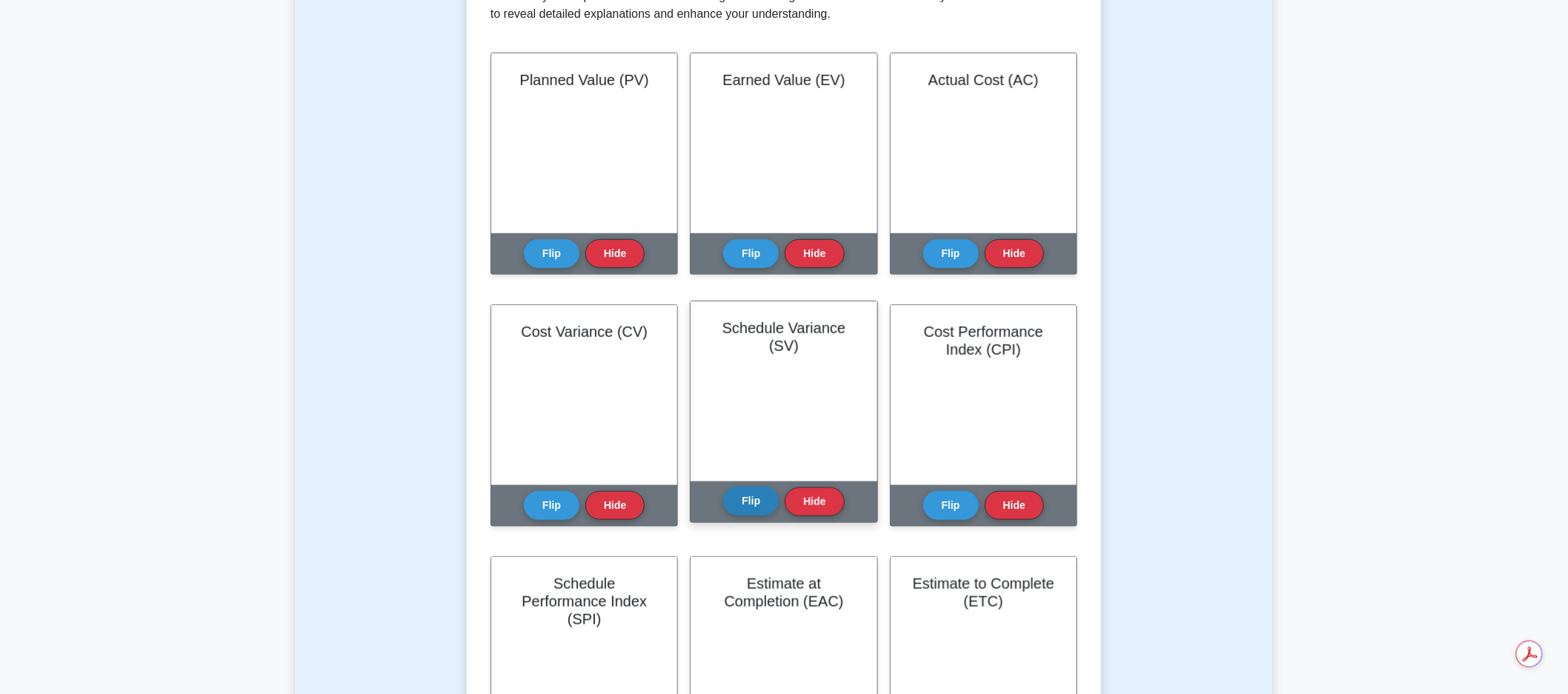
click at [752, 492] on button "Flip" at bounding box center [751, 501] width 55 height 29
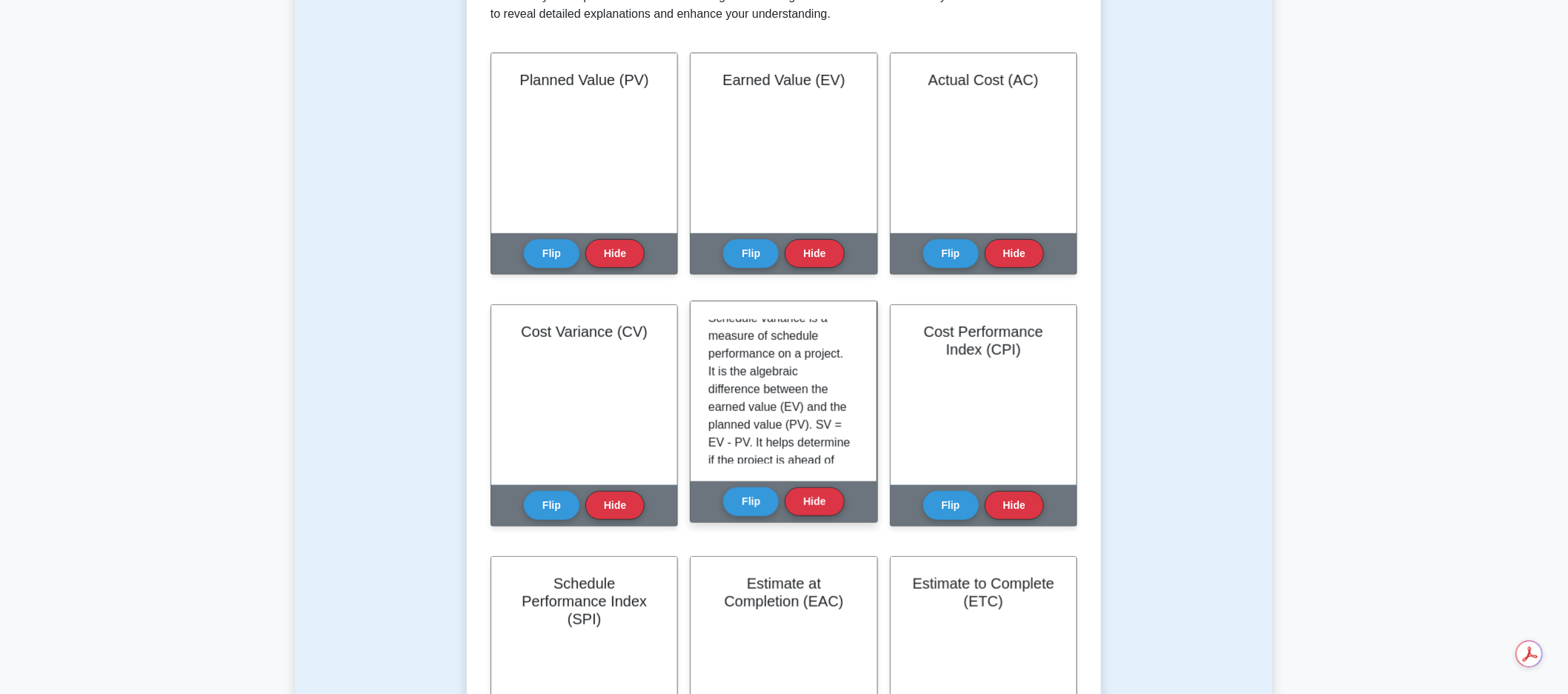
scroll to position [13, 0]
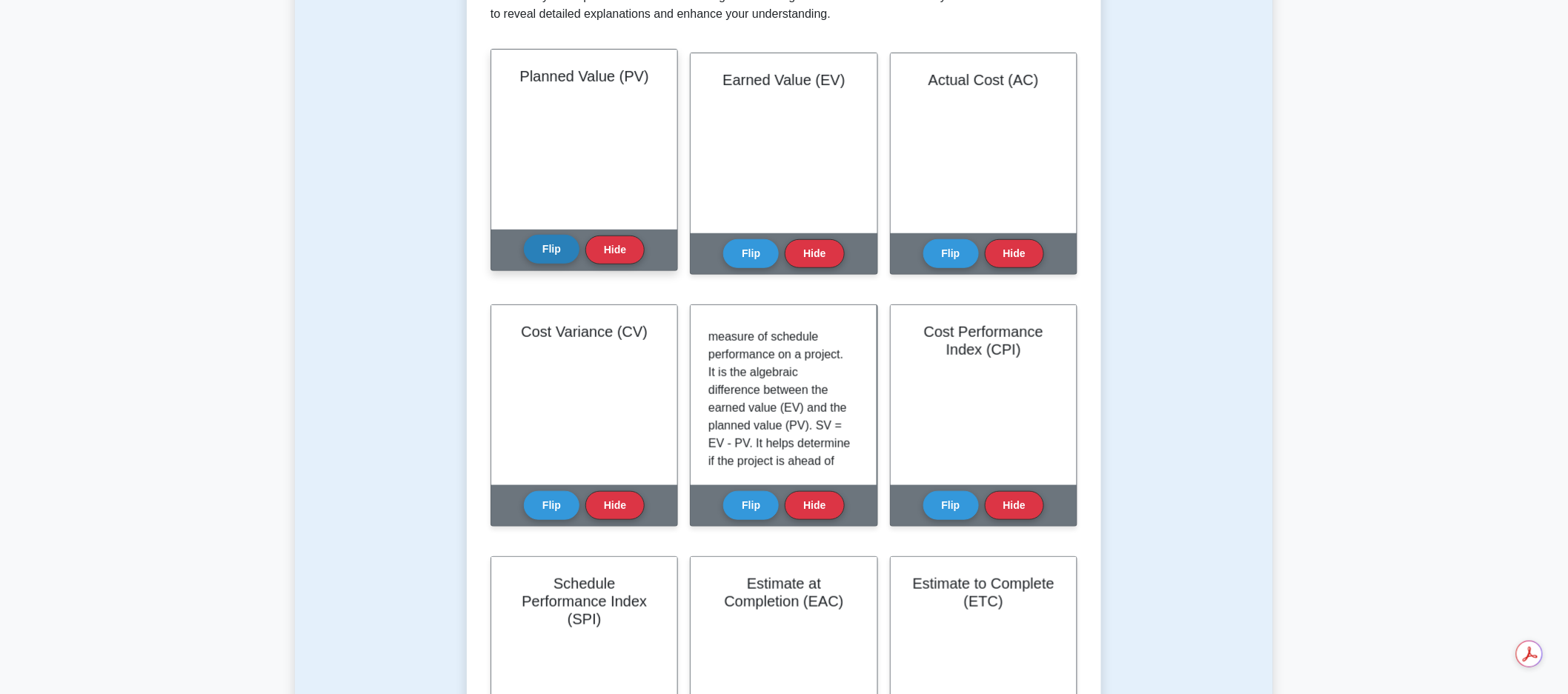
click at [554, 262] on button "Flip" at bounding box center [552, 249] width 55 height 29
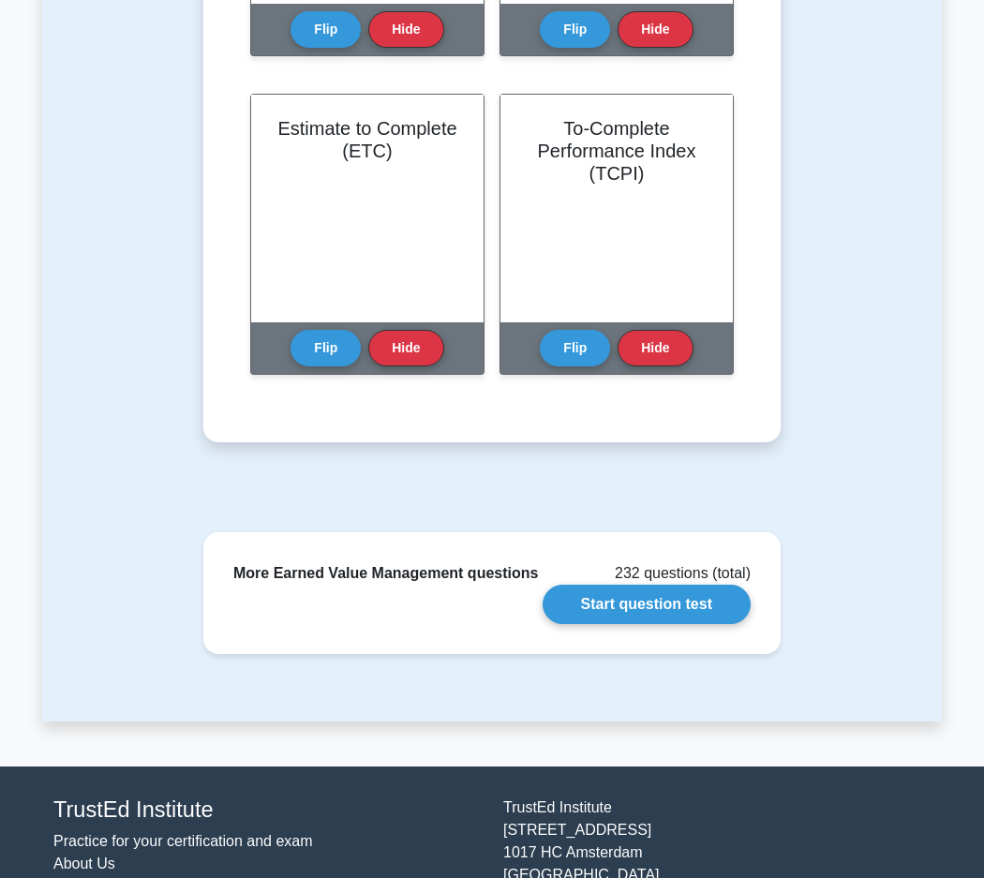
scroll to position [1591, 0]
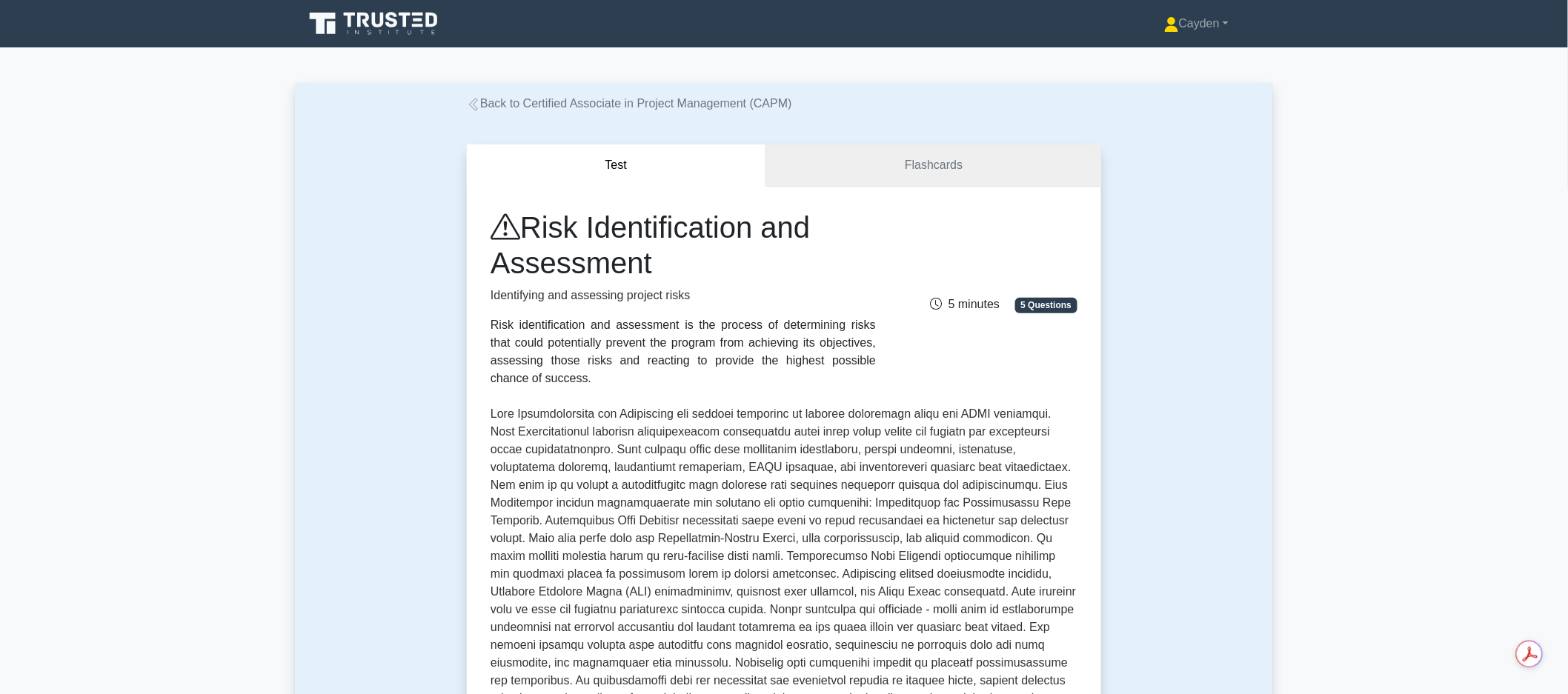
click at [996, 168] on link "Flashcards" at bounding box center [934, 165] width 335 height 42
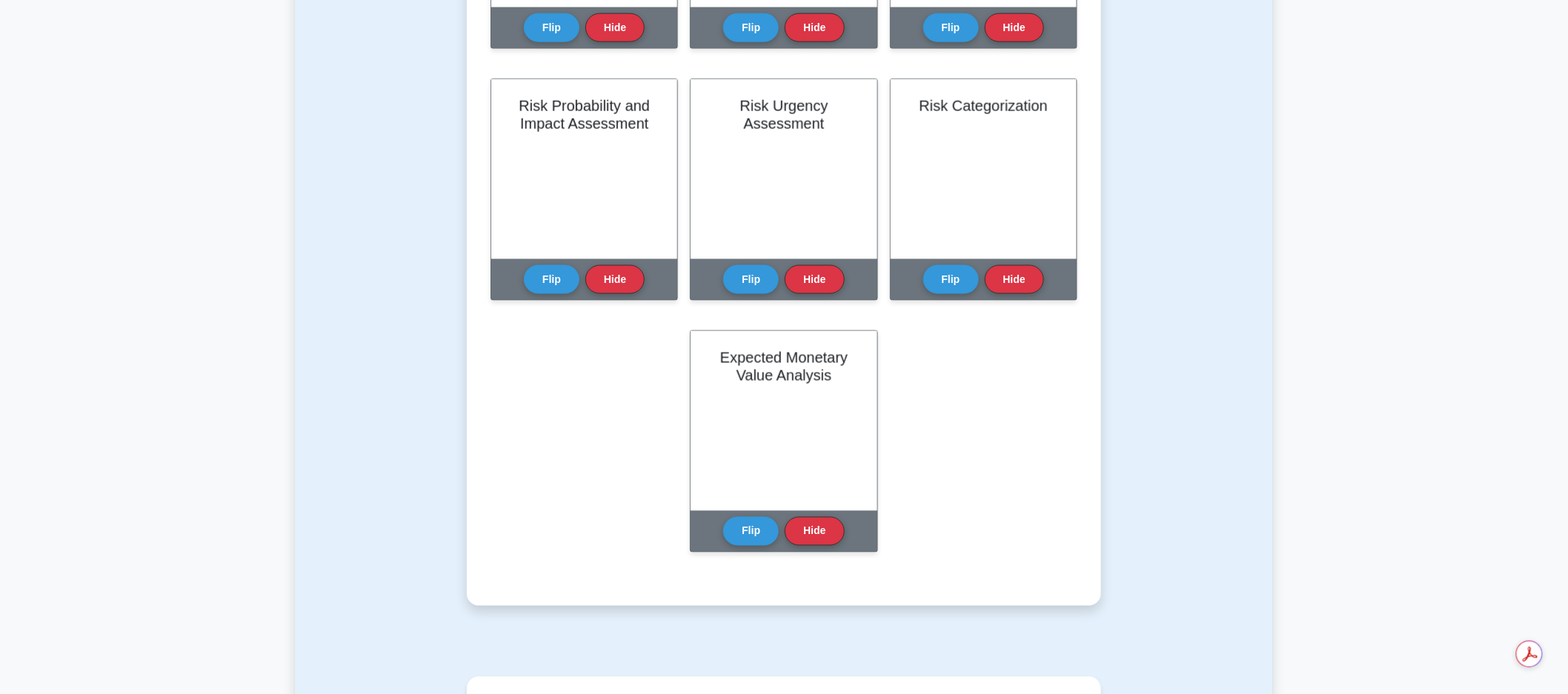
scroll to position [820, 0]
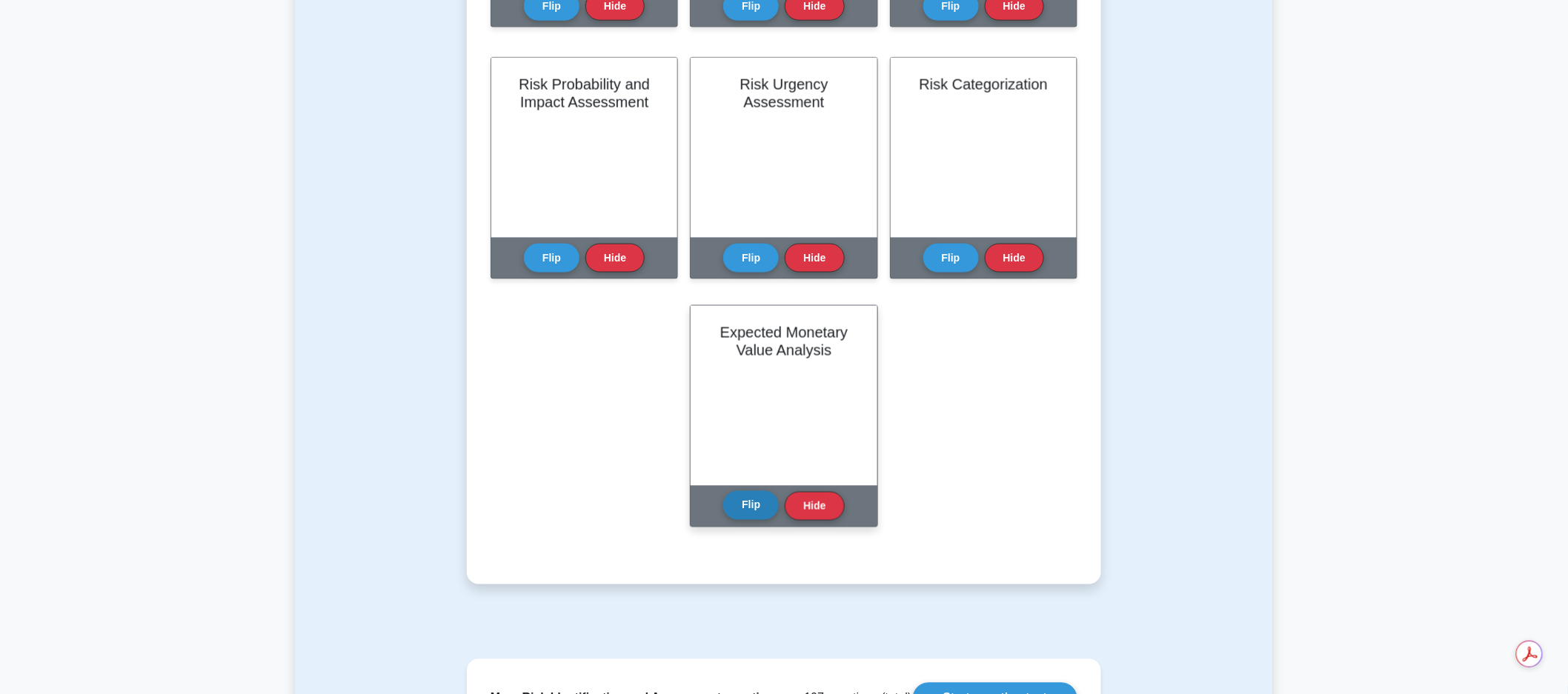
click at [744, 508] on button "Flip" at bounding box center [751, 505] width 55 height 29
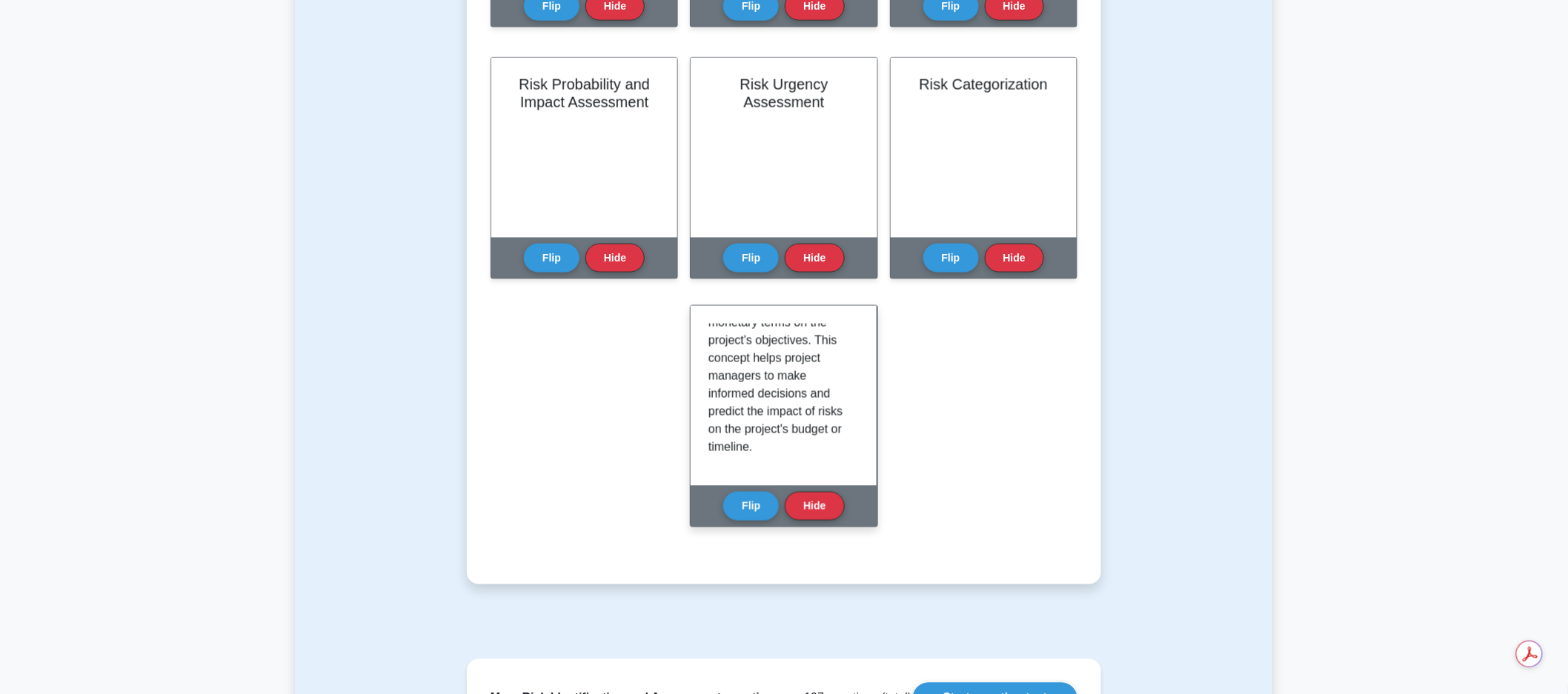
scroll to position [0, 0]
click at [758, 511] on button "Flip" at bounding box center [751, 505] width 55 height 29
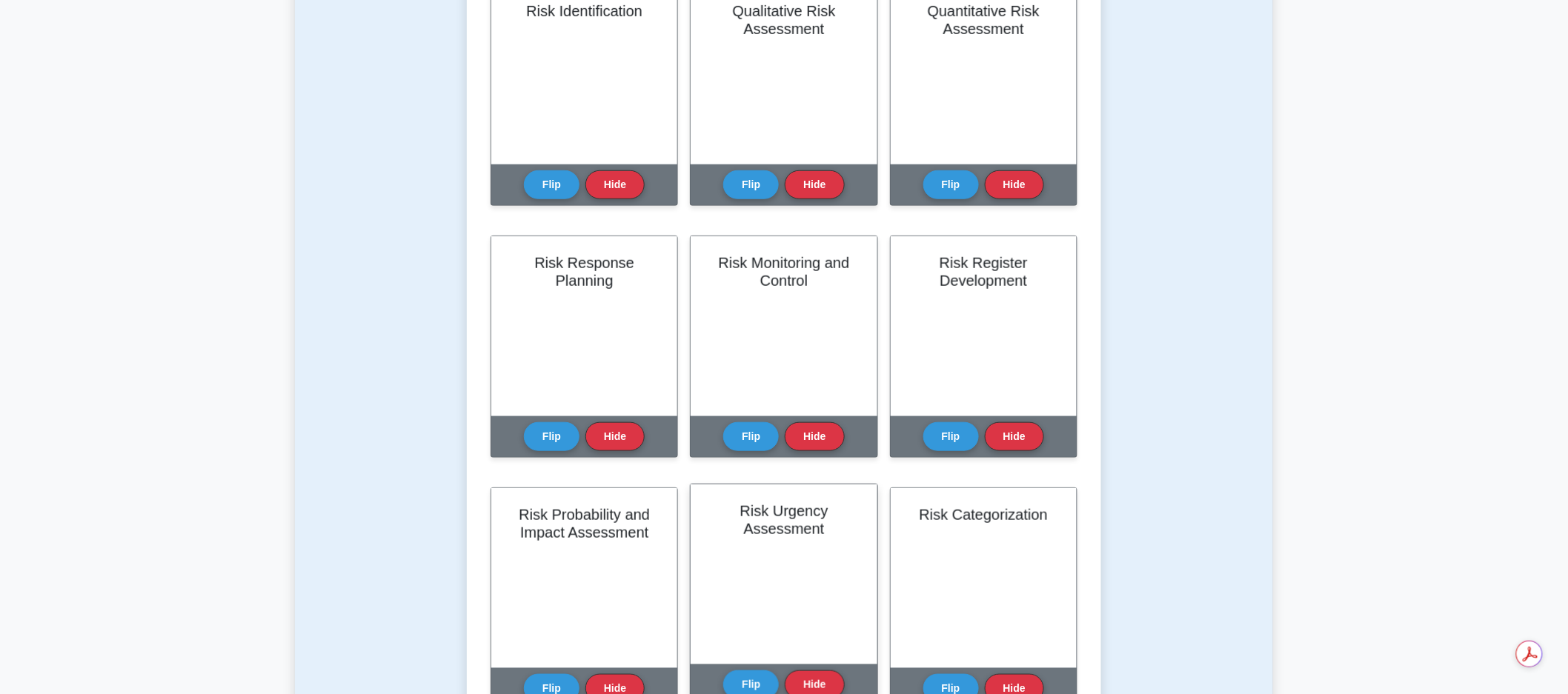
scroll to position [462, 0]
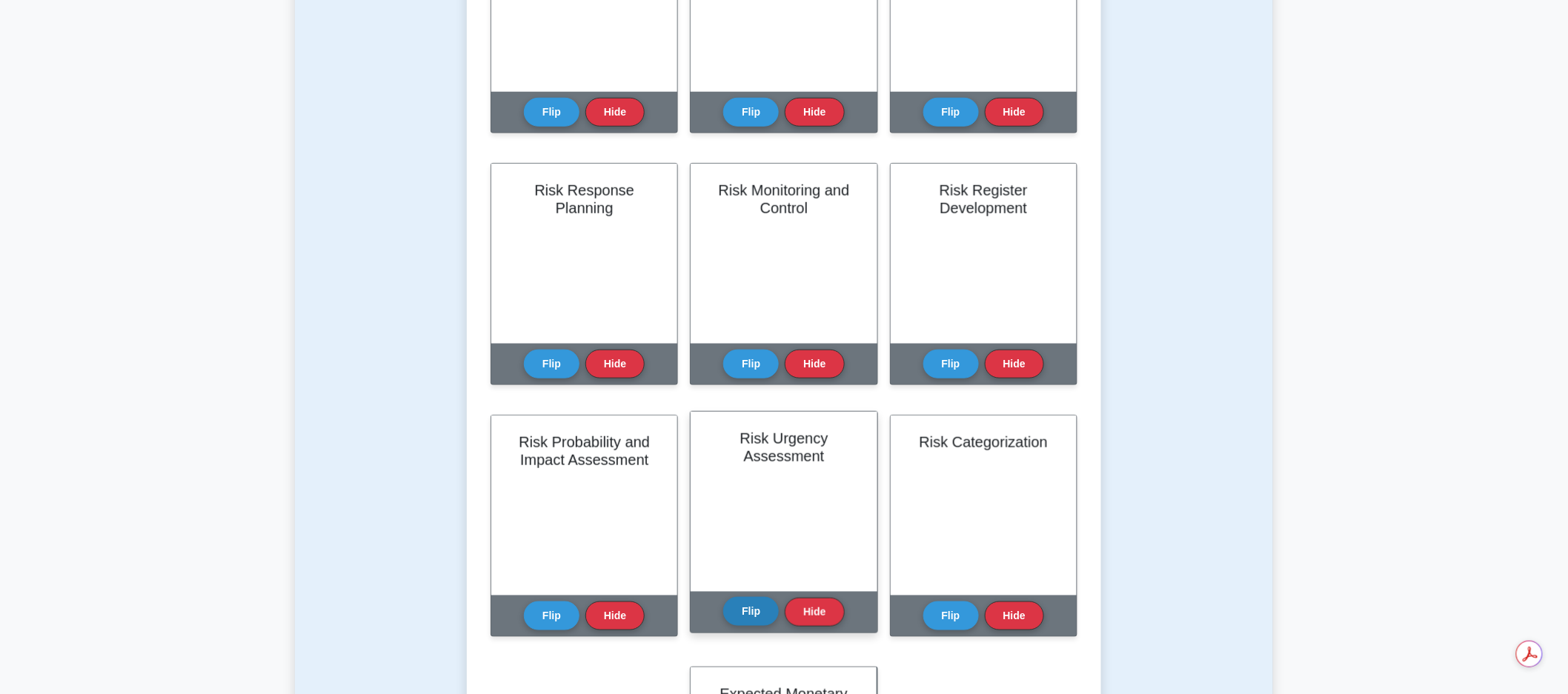
click at [762, 605] on button "Flip" at bounding box center [751, 611] width 55 height 29
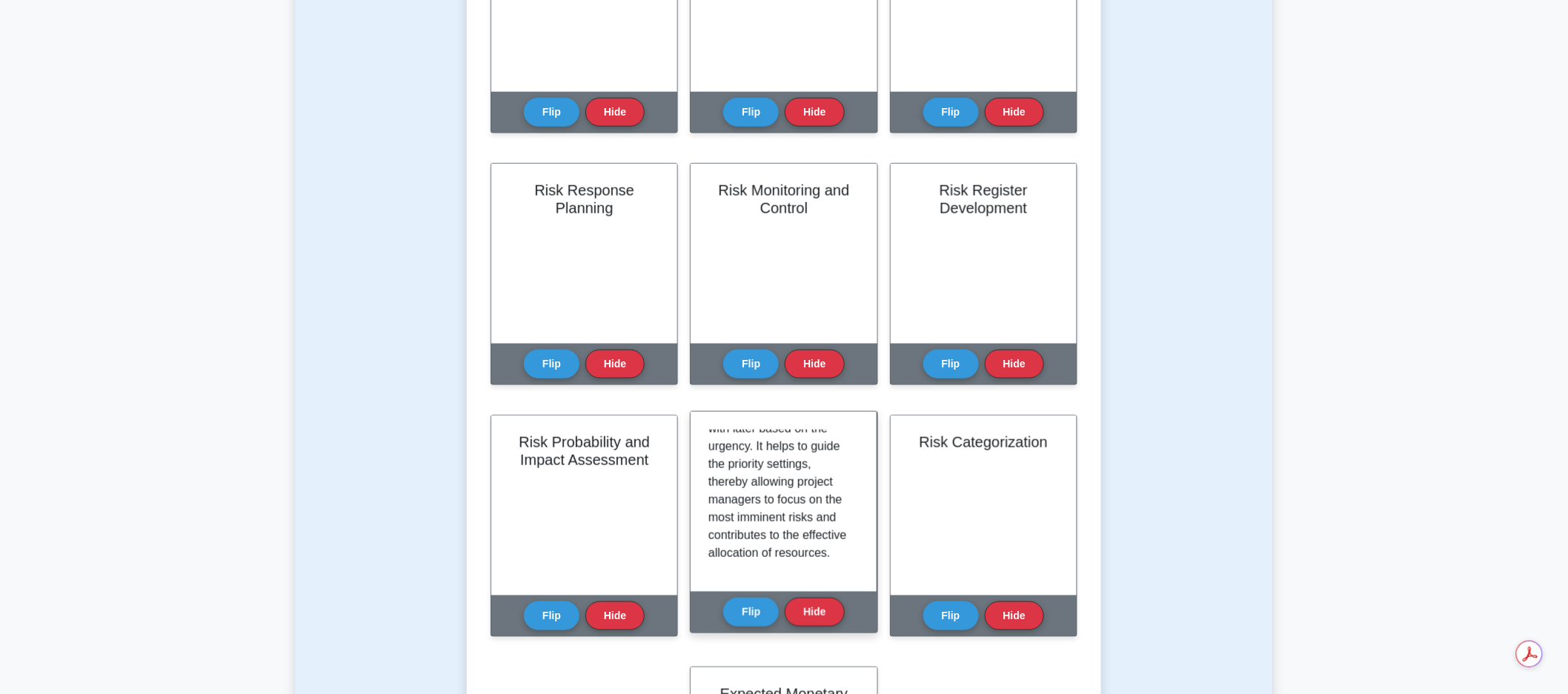
scroll to position [169, 0]
click at [746, 612] on button "Flip" at bounding box center [751, 611] width 55 height 29
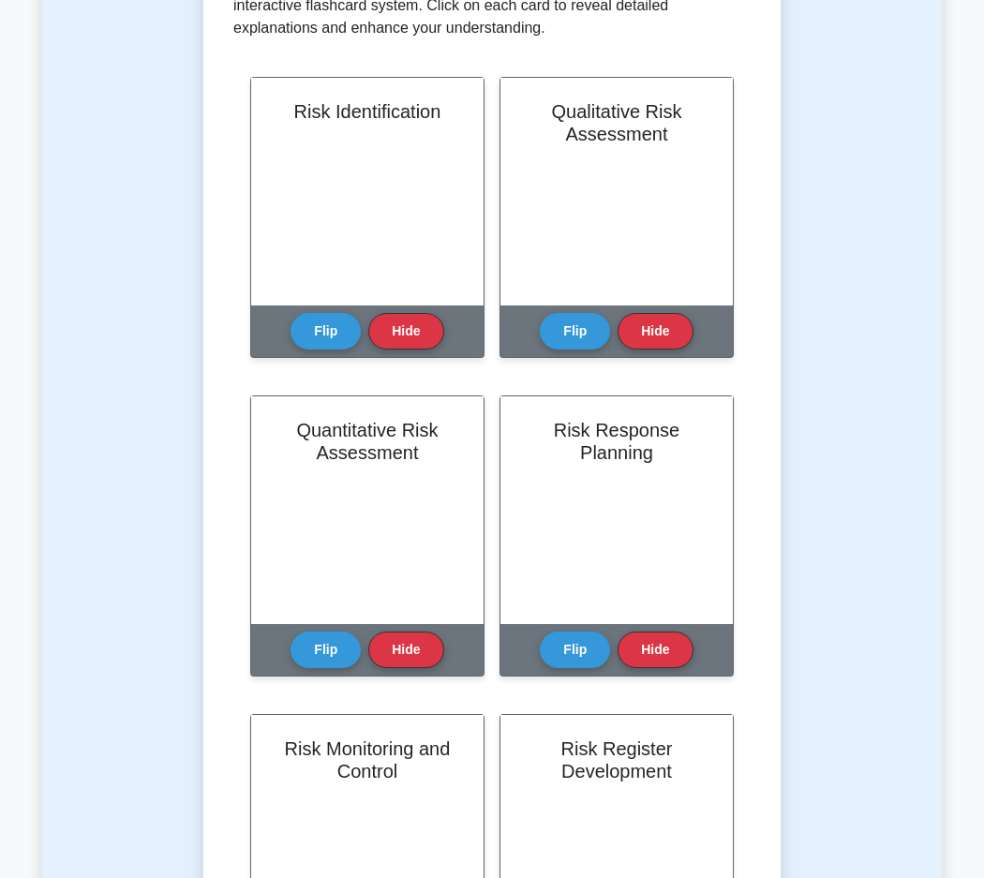
scroll to position [448, 0]
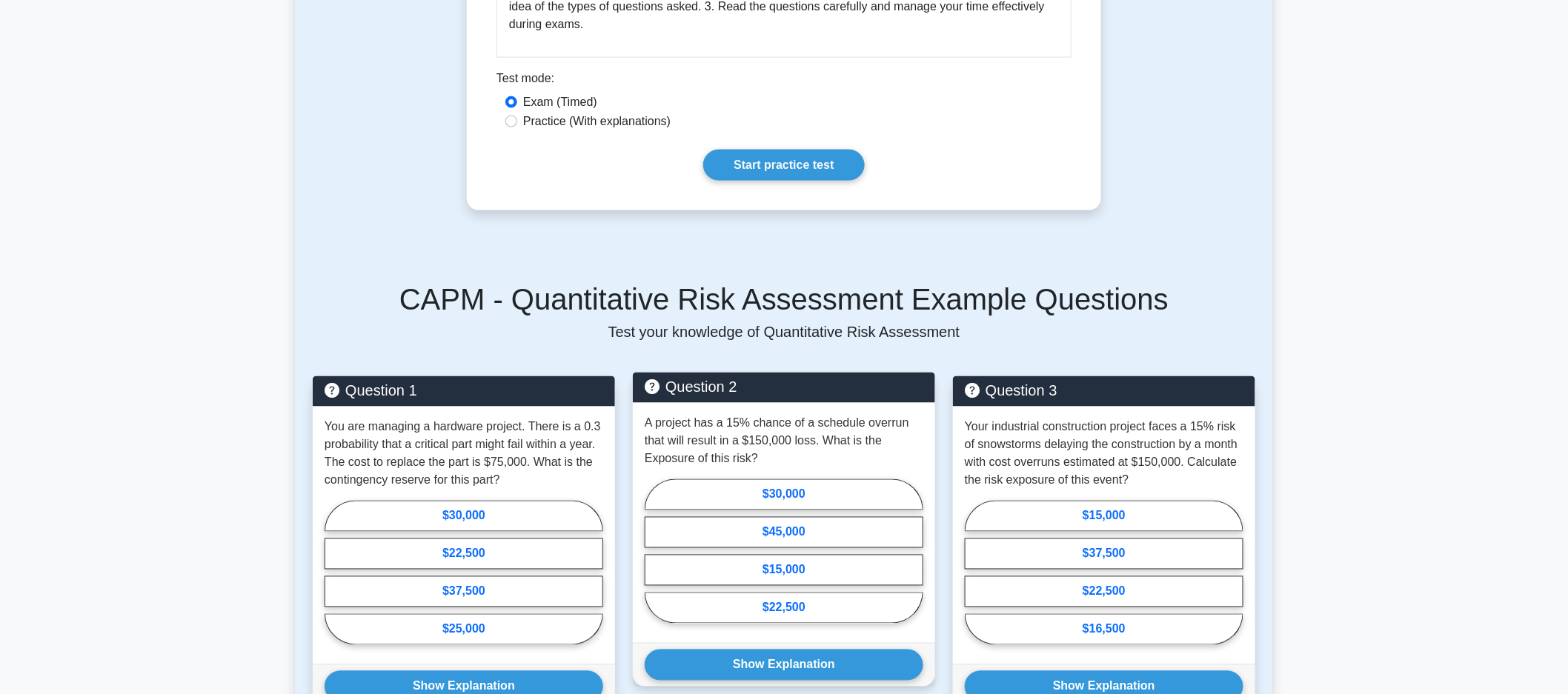
scroll to position [990, 0]
